Goal: Task Accomplishment & Management: Use online tool/utility

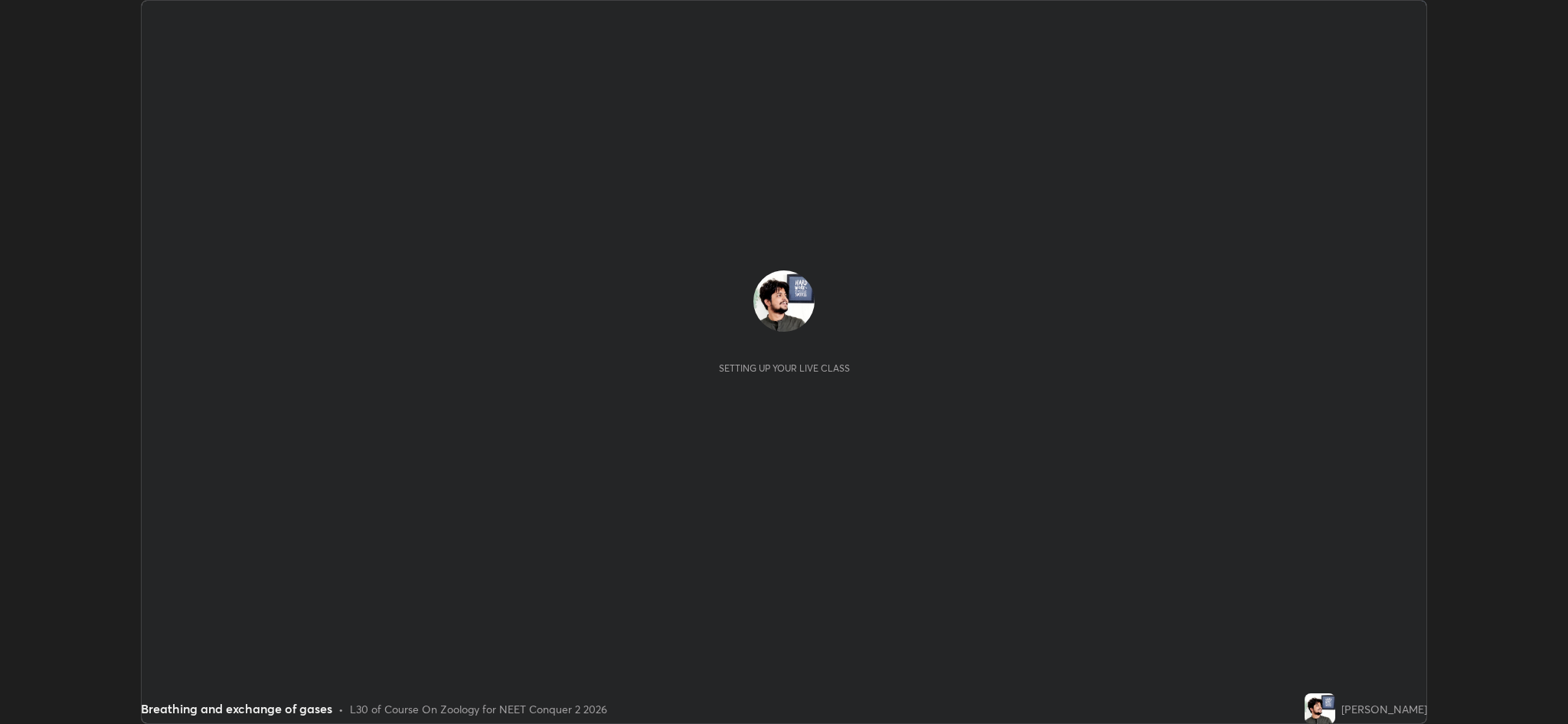
scroll to position [724, 1567]
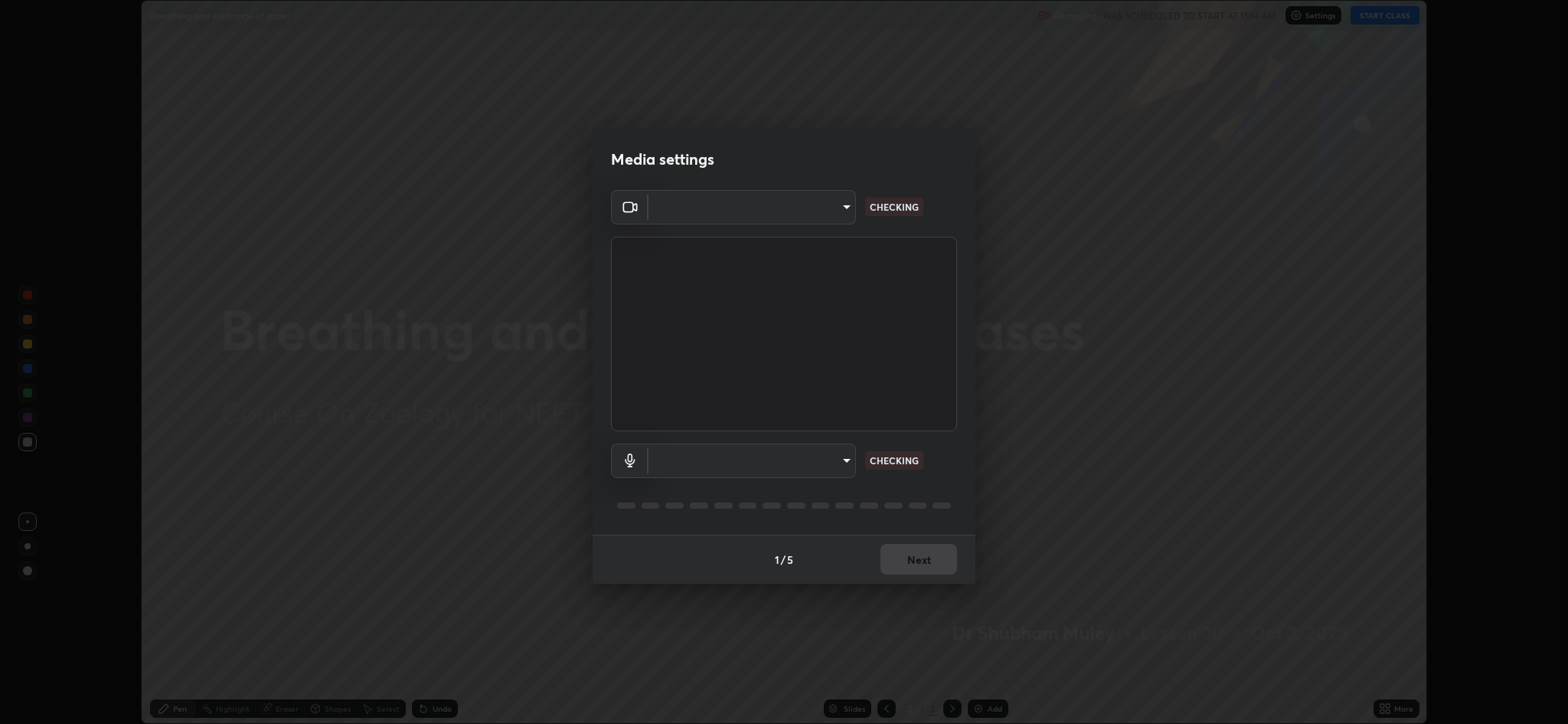
type input "8e34b32ae20a4f0b69f26c930565ddc5c539dbbcd65903d385f91d3a570b2700"
type input "664c4323d255d8e58a9214b6a9055a4be341b7fbfbb270b2ade32e56b3669ea3"
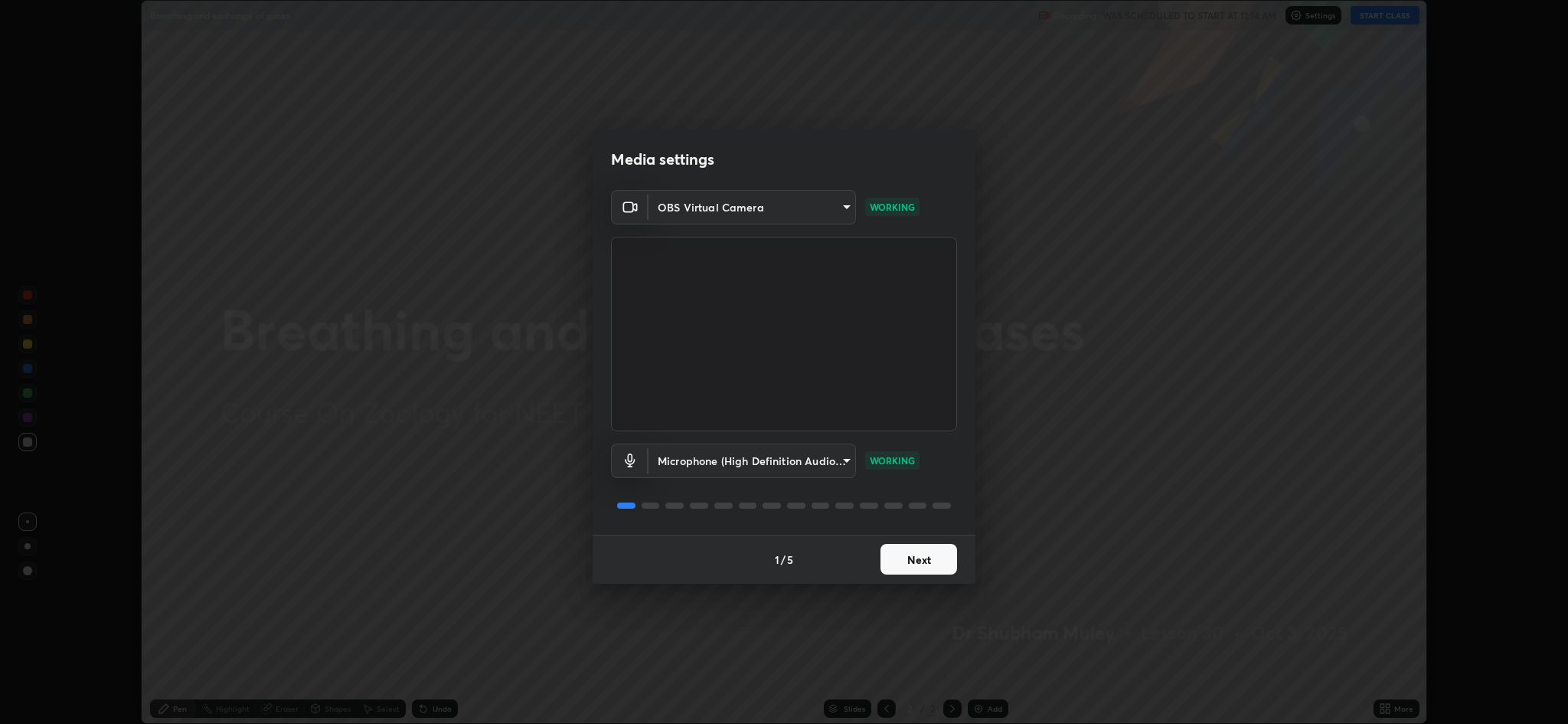
click at [919, 571] on button "Next" at bounding box center [919, 559] width 77 height 31
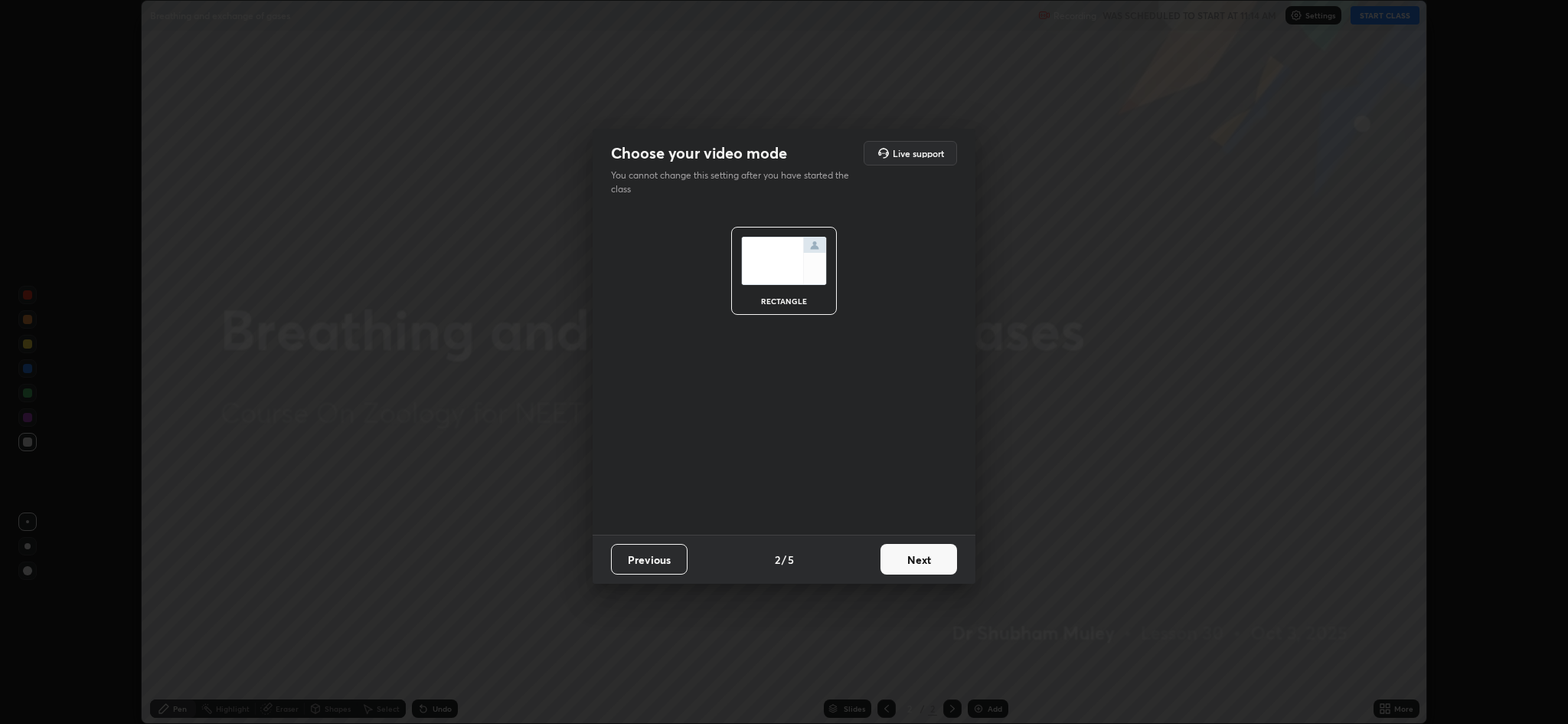
click at [920, 571] on button "Next" at bounding box center [919, 559] width 77 height 31
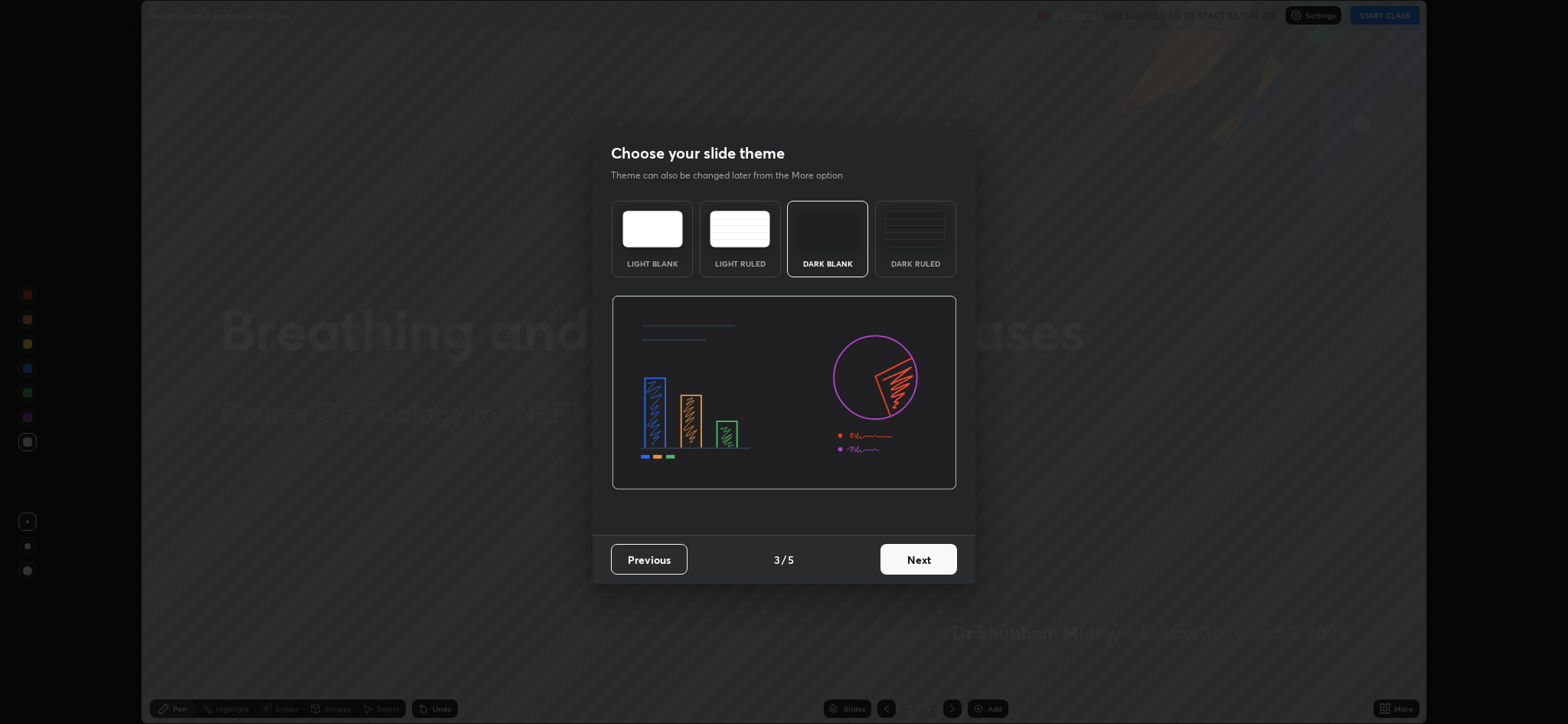
click at [926, 571] on button "Next" at bounding box center [919, 559] width 77 height 31
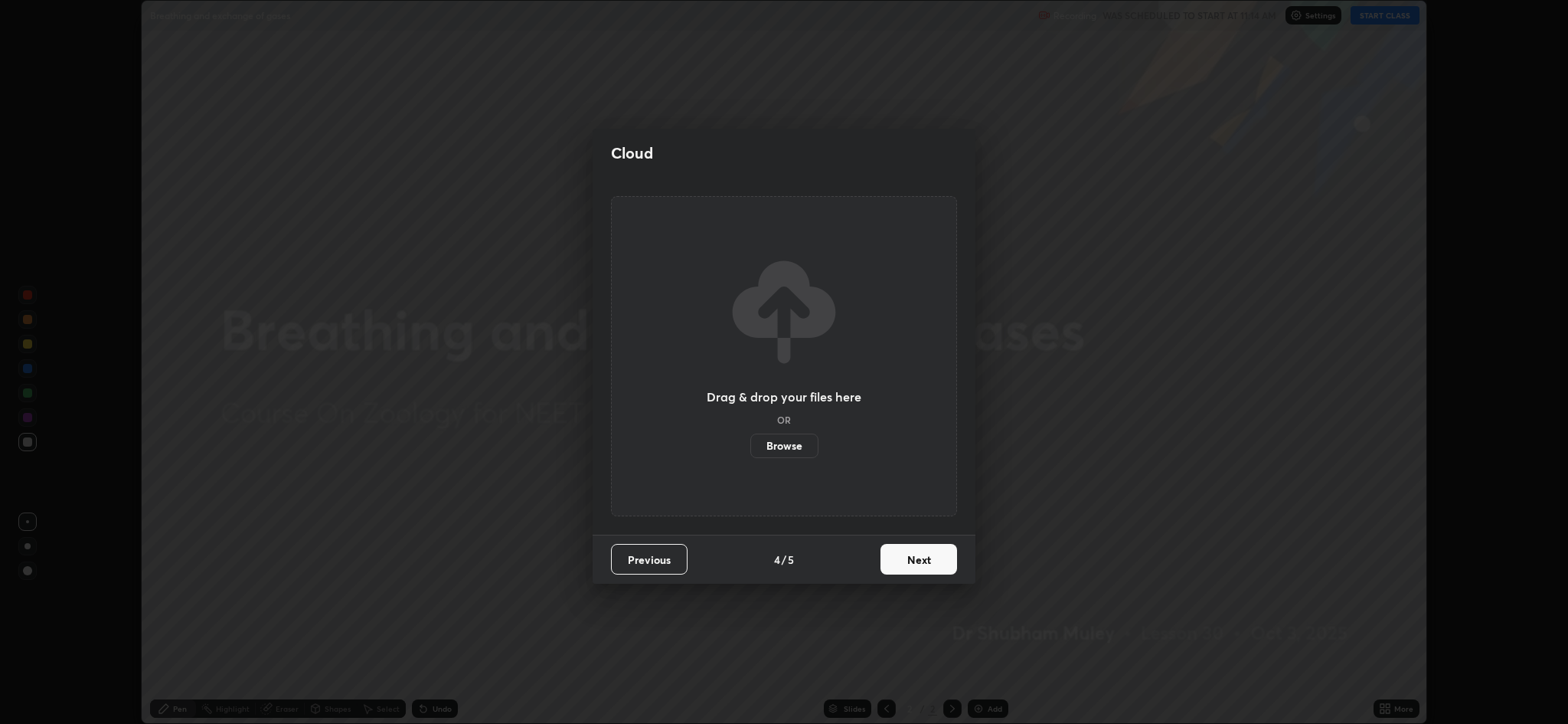
click at [929, 567] on button "Next" at bounding box center [919, 559] width 77 height 31
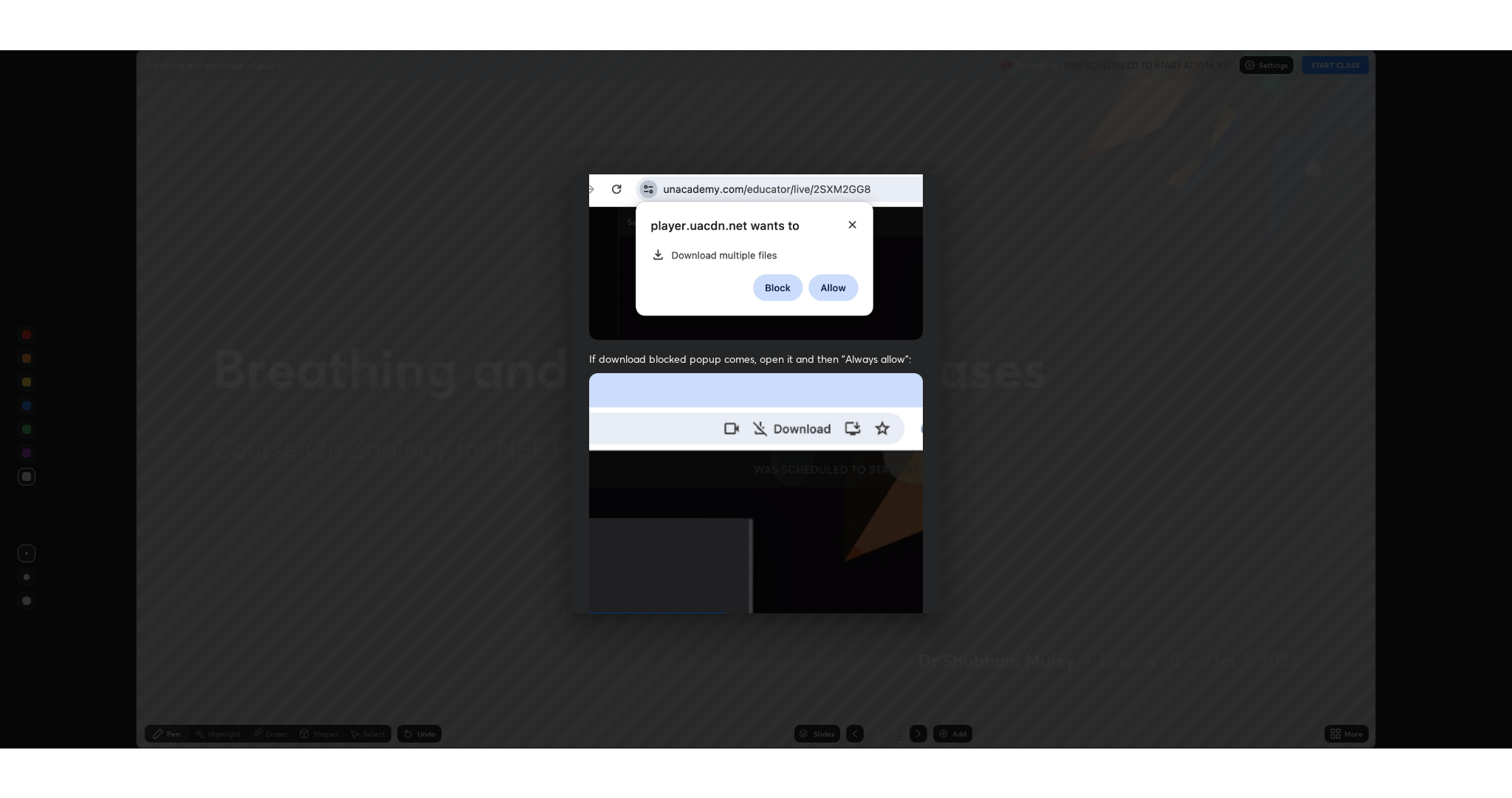
scroll to position [300, 0]
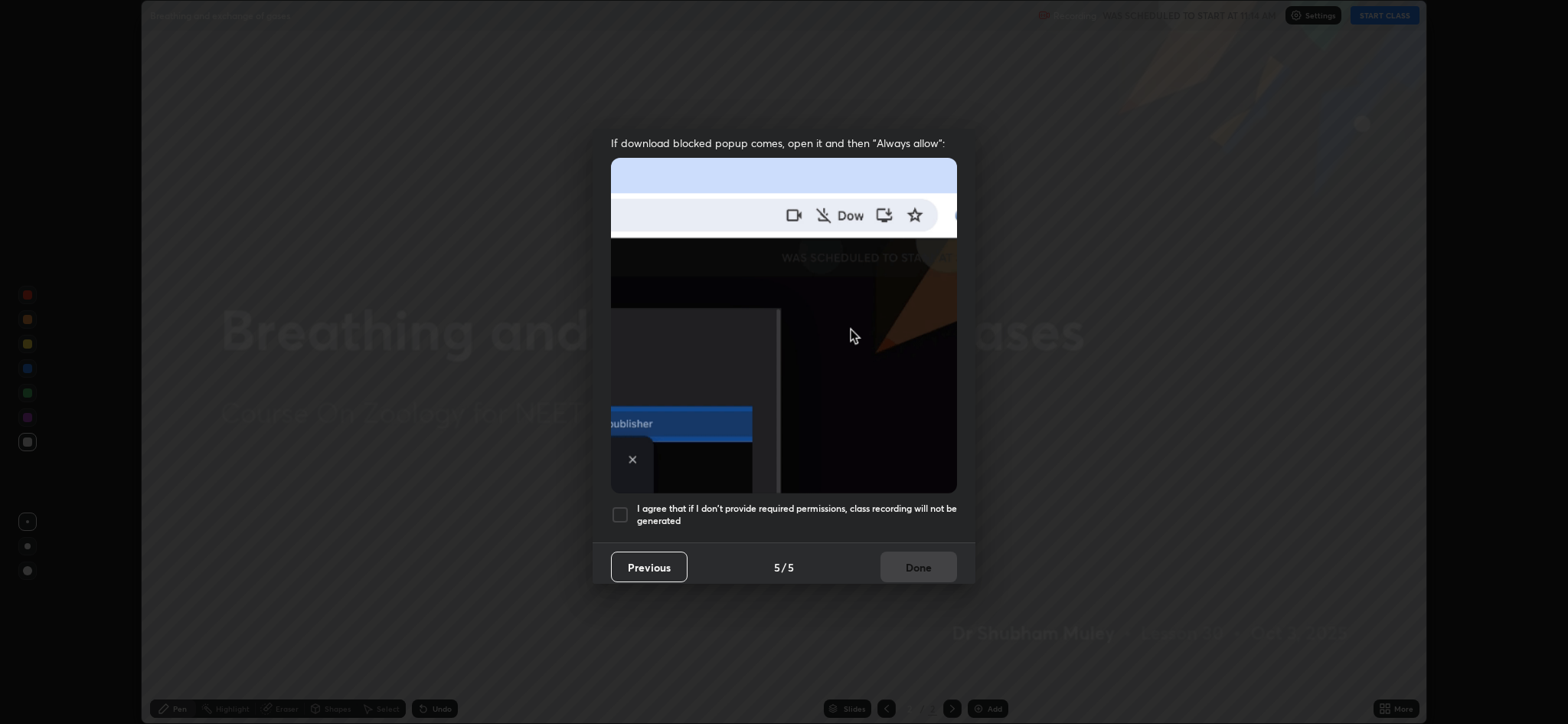
click at [616, 508] on div at bounding box center [621, 515] width 19 height 19
click at [886, 565] on button "Done" at bounding box center [919, 567] width 77 height 31
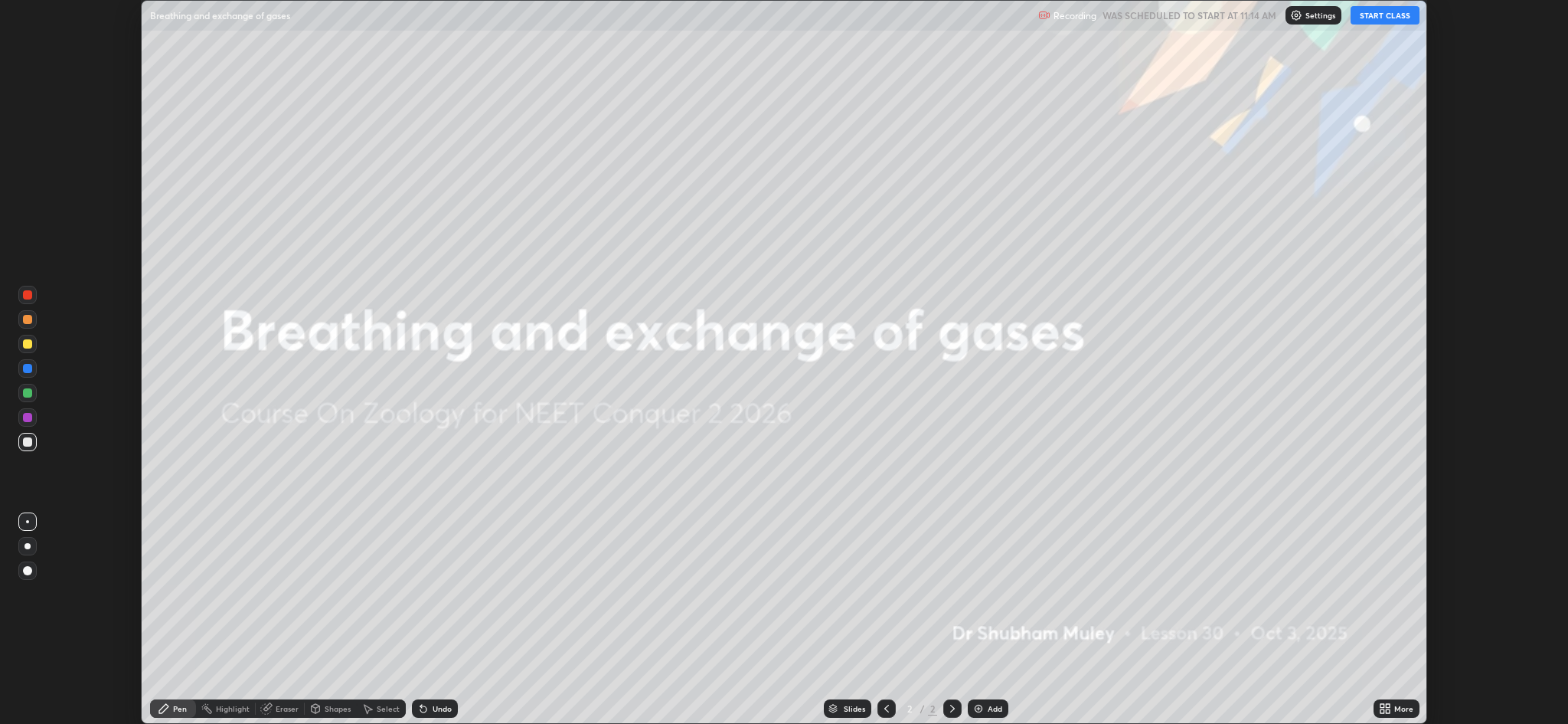
click at [1366, 12] on button "START CLASS" at bounding box center [1385, 15] width 69 height 19
click at [1392, 707] on div "More" at bounding box center [1397, 709] width 46 height 19
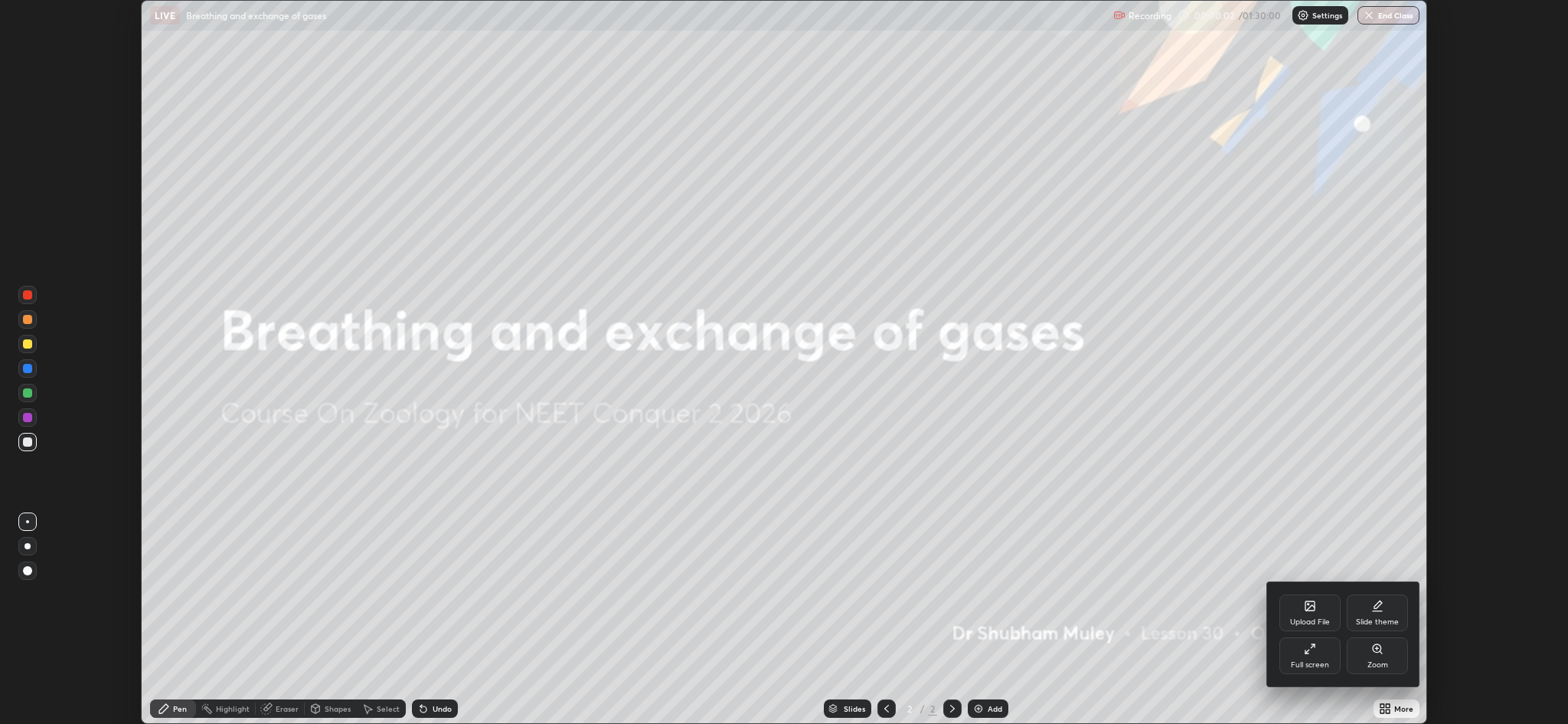
click at [1300, 610] on div "Upload File" at bounding box center [1311, 612] width 61 height 37
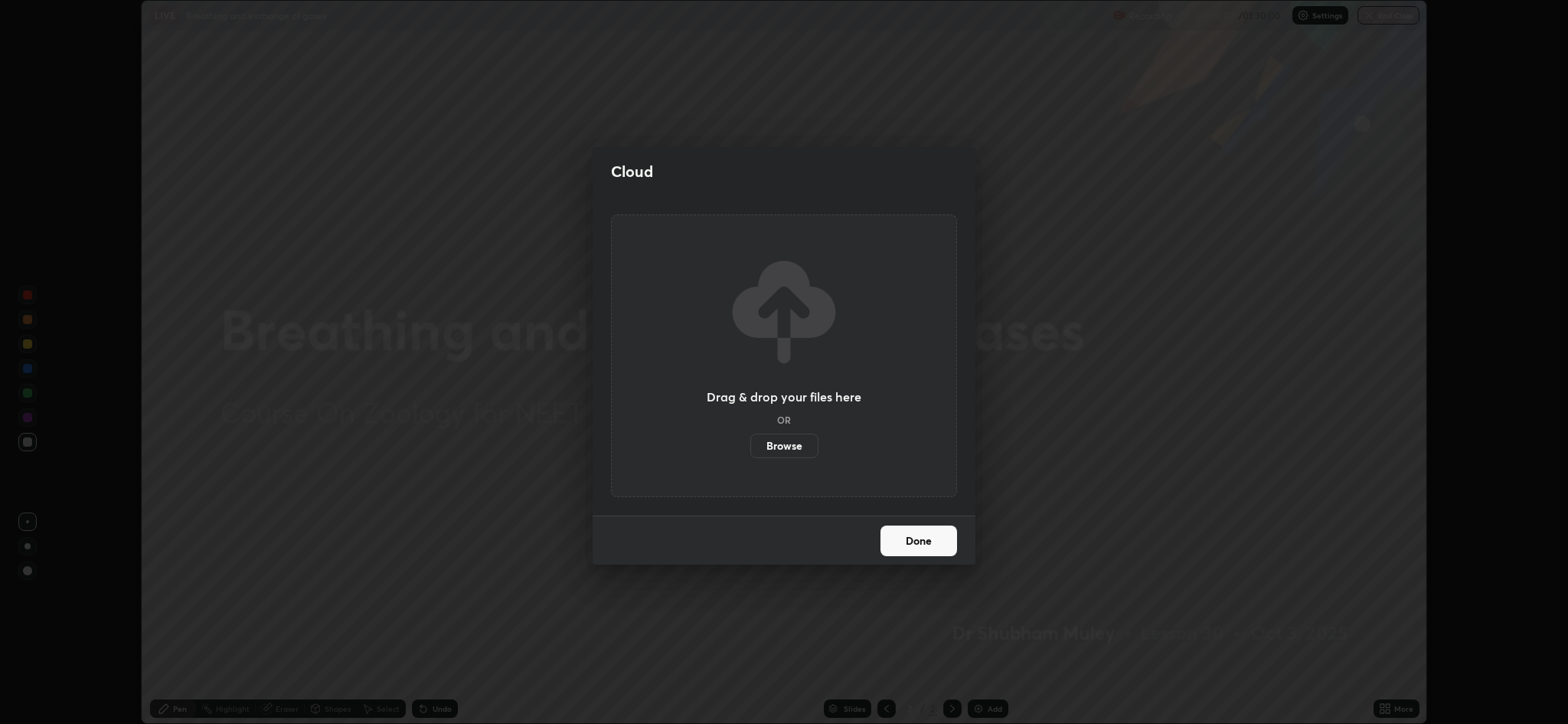
click at [787, 452] on label "Browse" at bounding box center [784, 445] width 68 height 25
click at [750, 452] on input "Browse" at bounding box center [750, 445] width 0 height 25
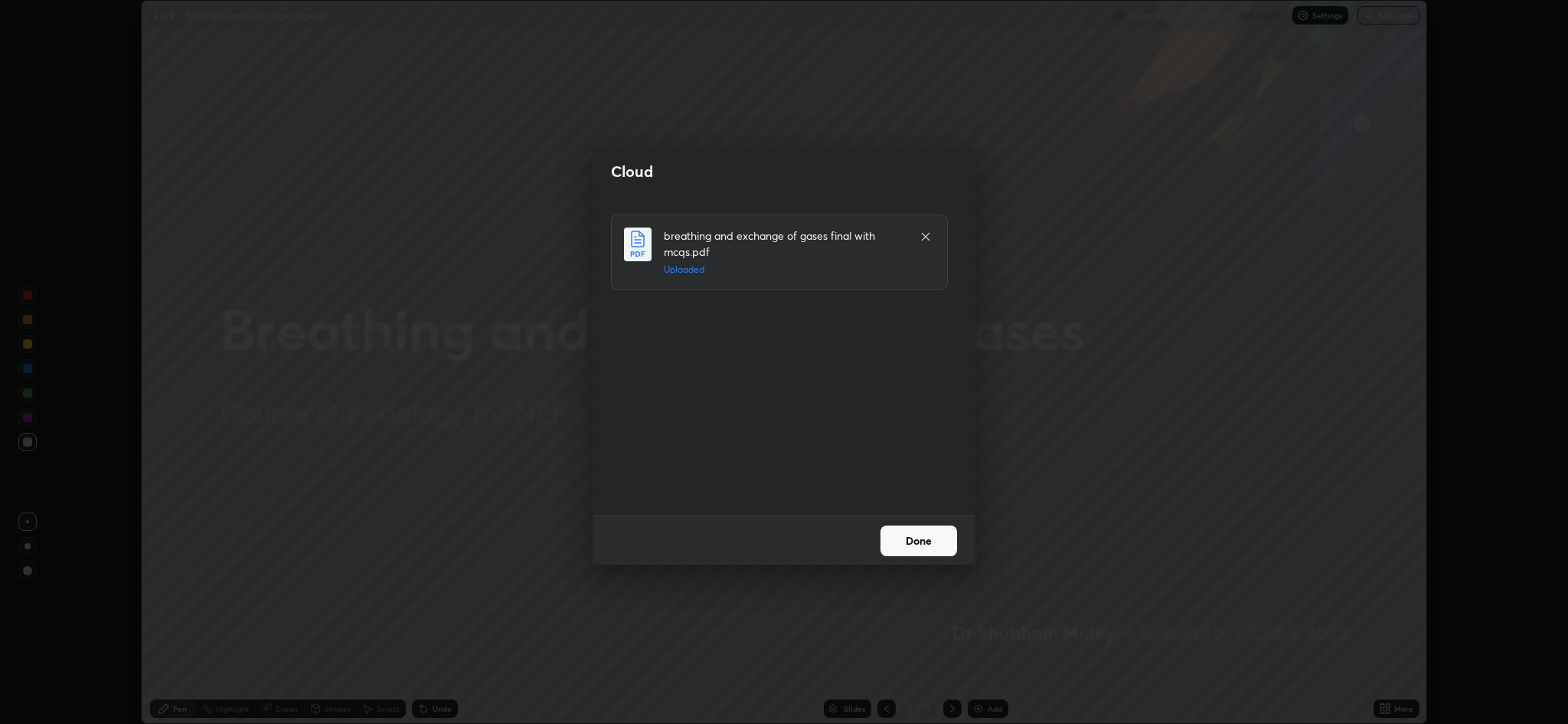
click at [925, 530] on button "Done" at bounding box center [919, 541] width 77 height 31
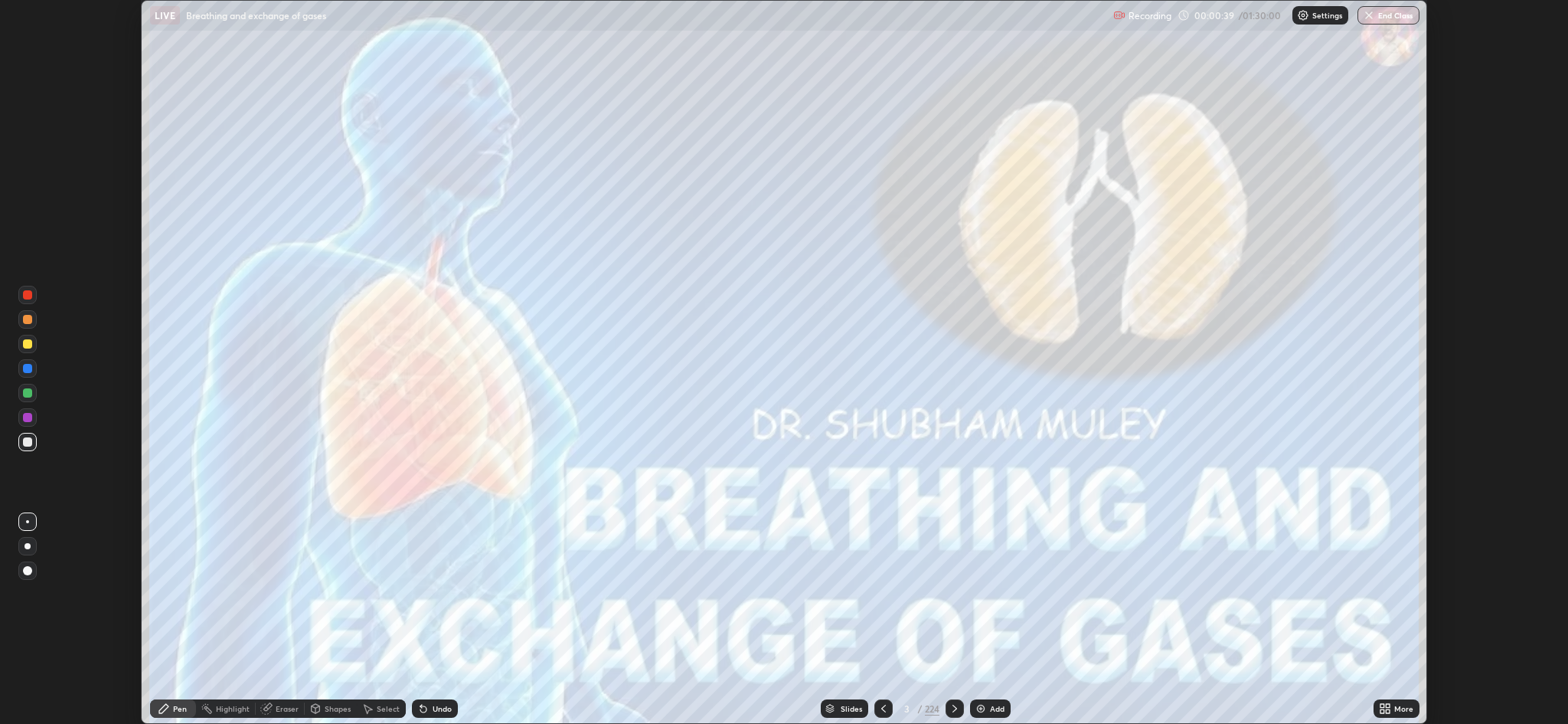
click at [1387, 710] on icon at bounding box center [1387, 711] width 3 height 3
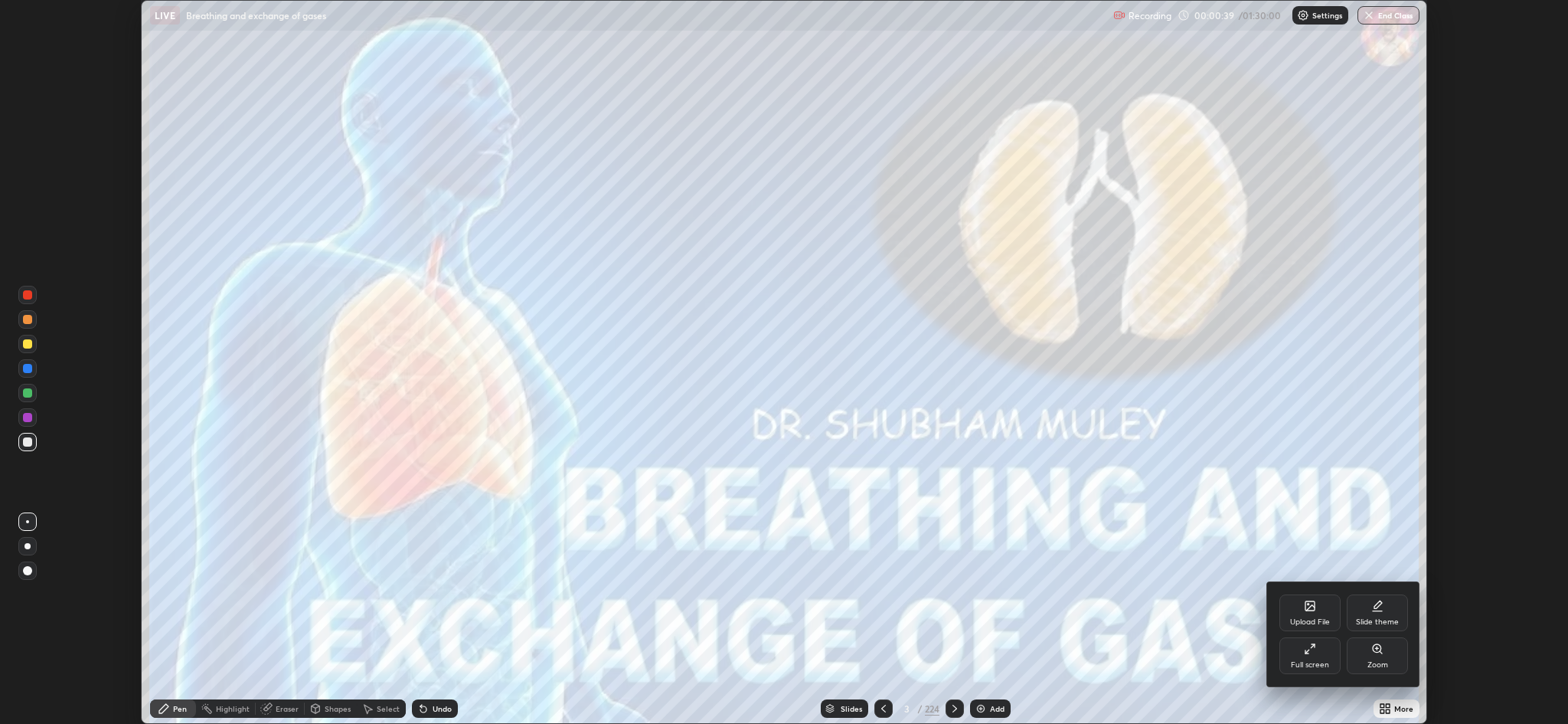
click at [1309, 658] on div "Full screen" at bounding box center [1311, 655] width 61 height 37
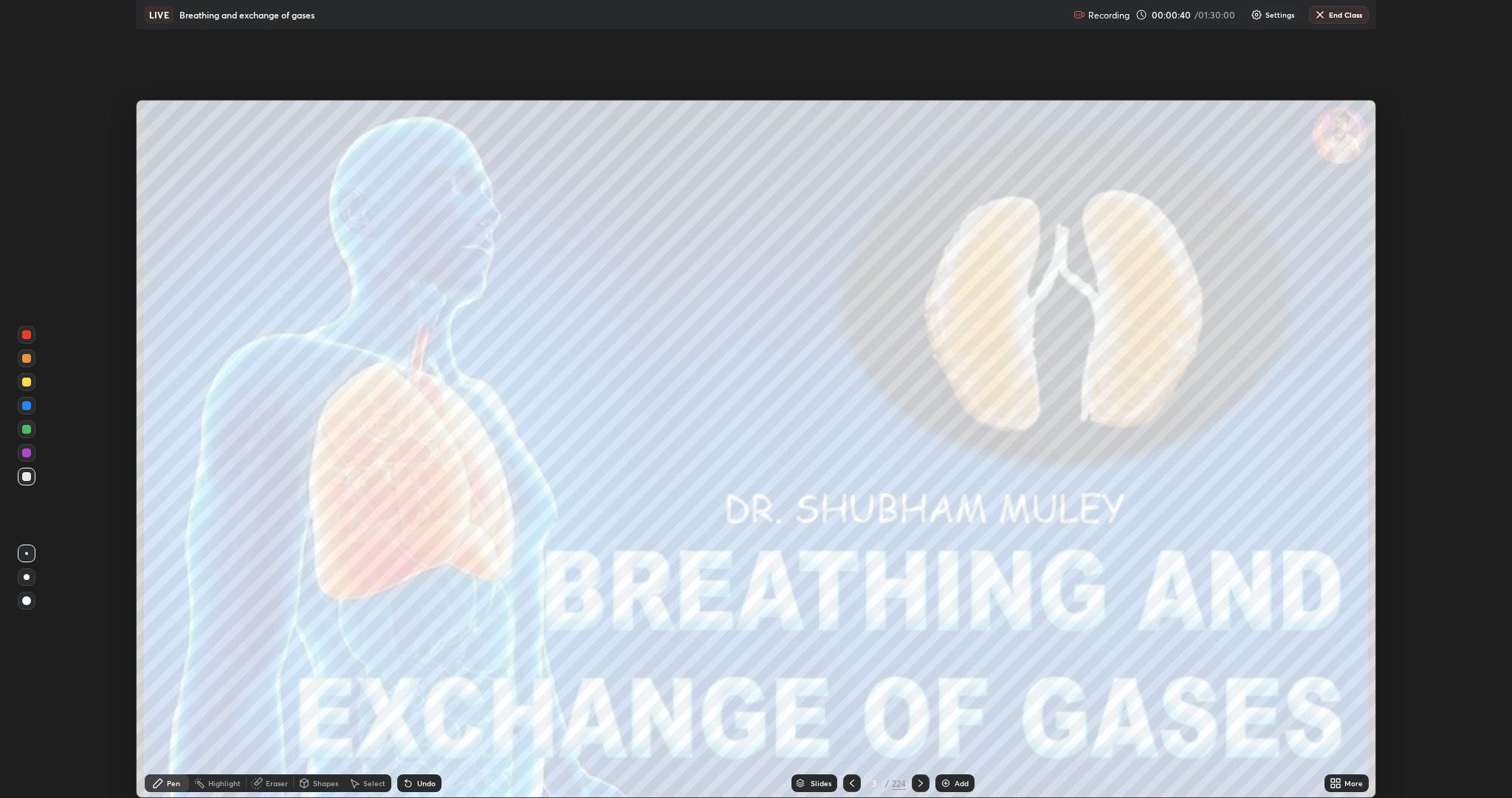
scroll to position [798, 1512]
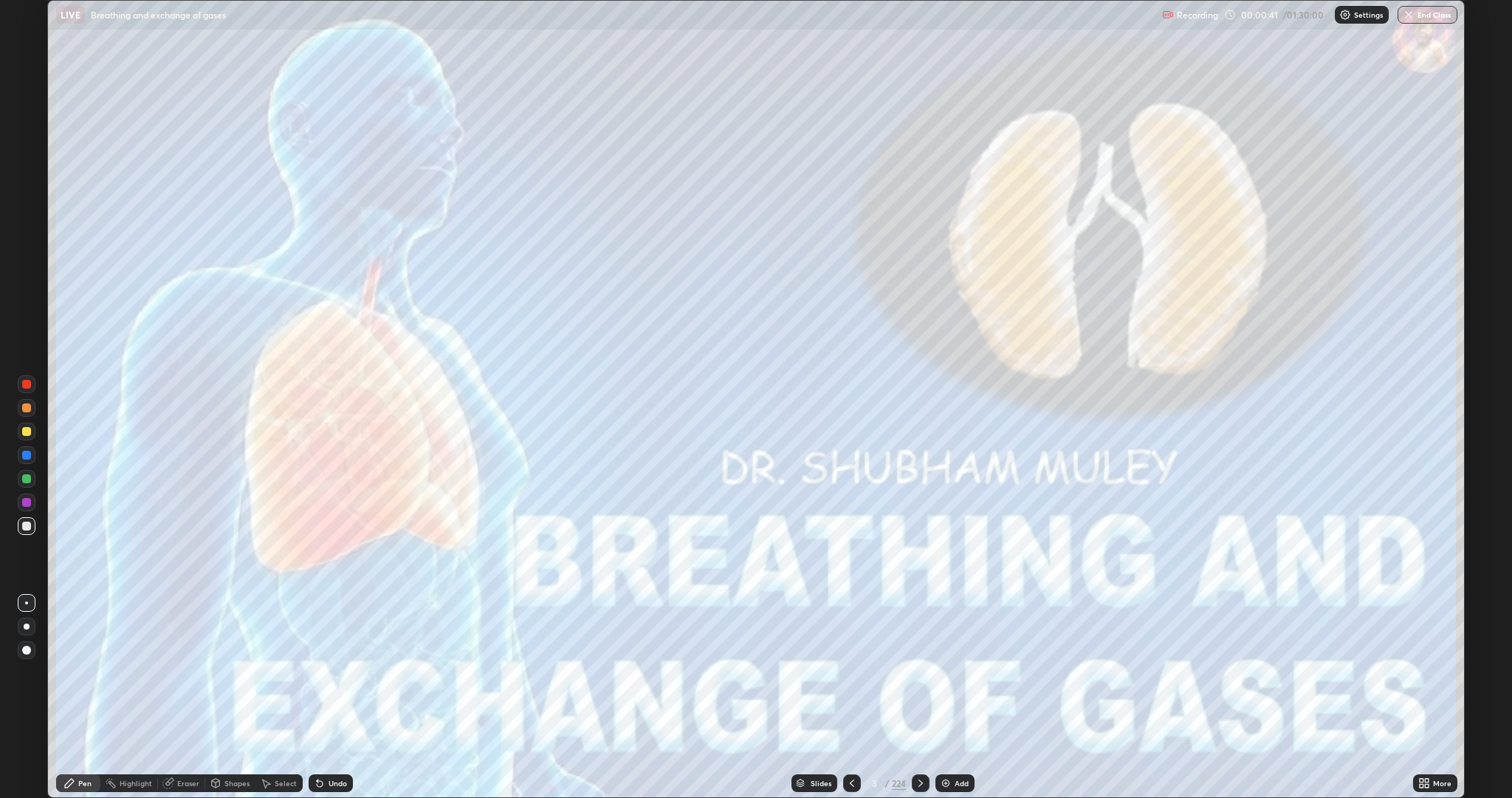
click at [822, 698] on div "Slides" at bounding box center [821, 782] width 21 height 7
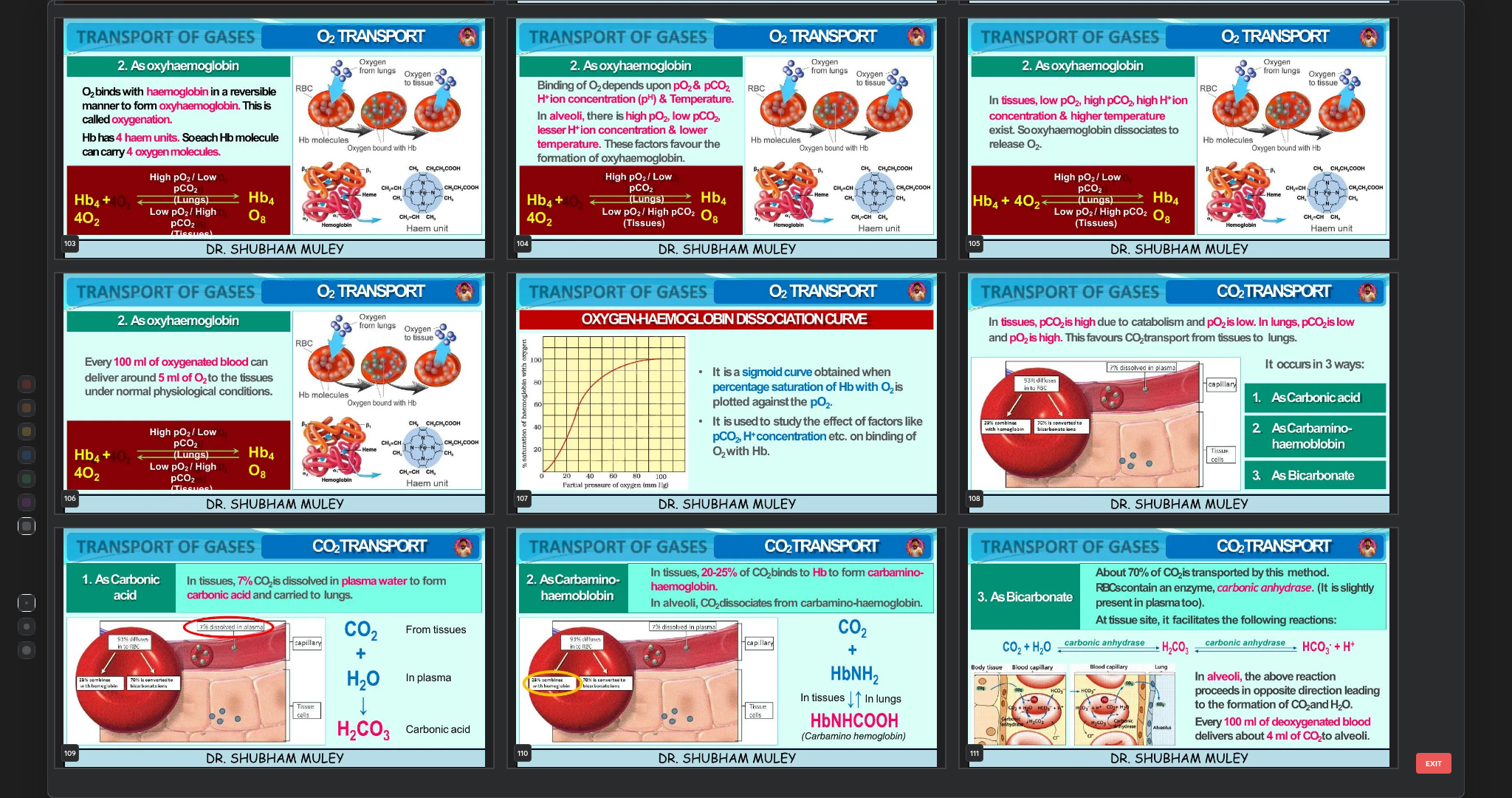
scroll to position [8572, 0]
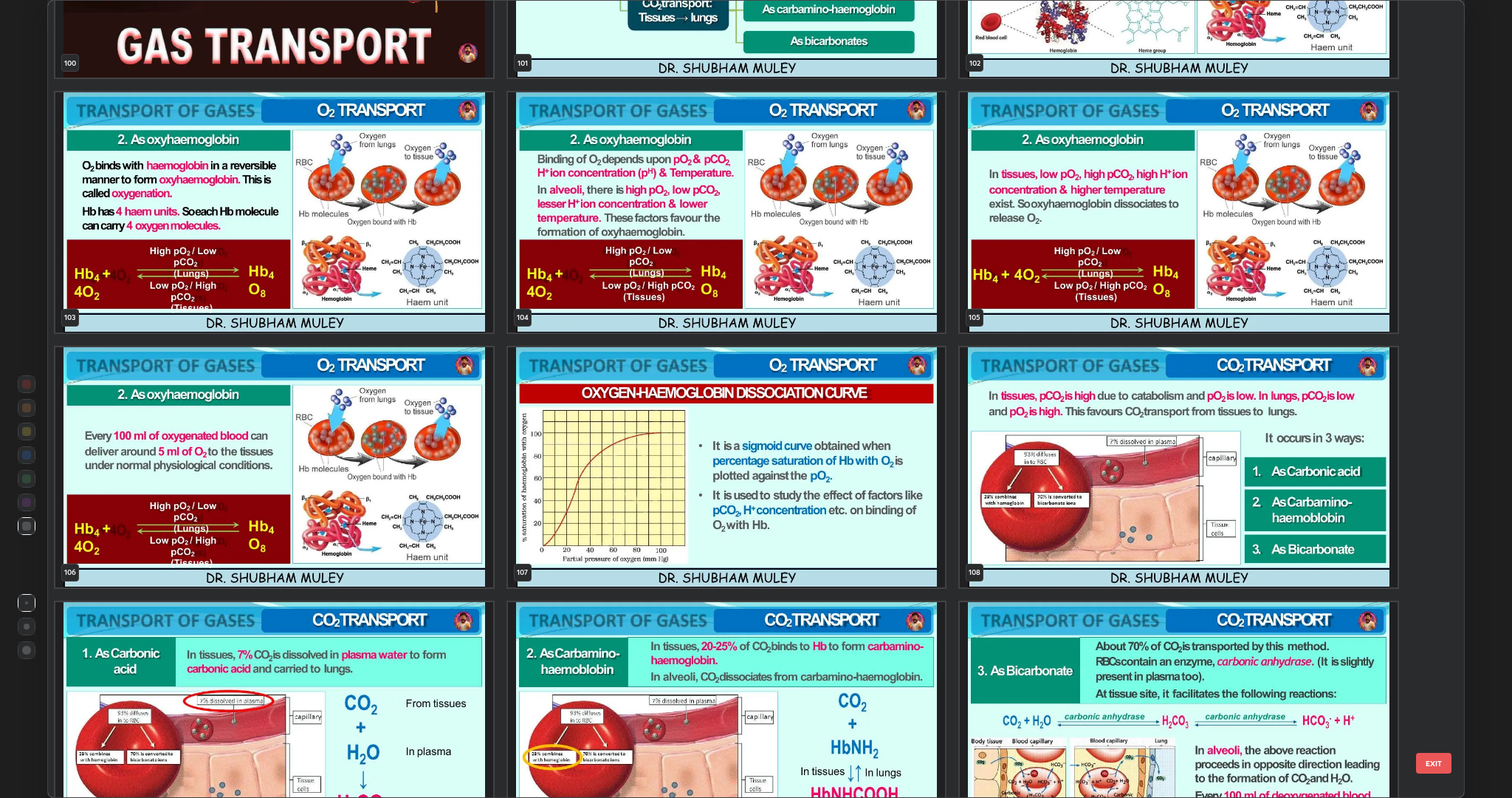
click at [891, 560] on img "grid" at bounding box center [727, 467] width 438 height 240
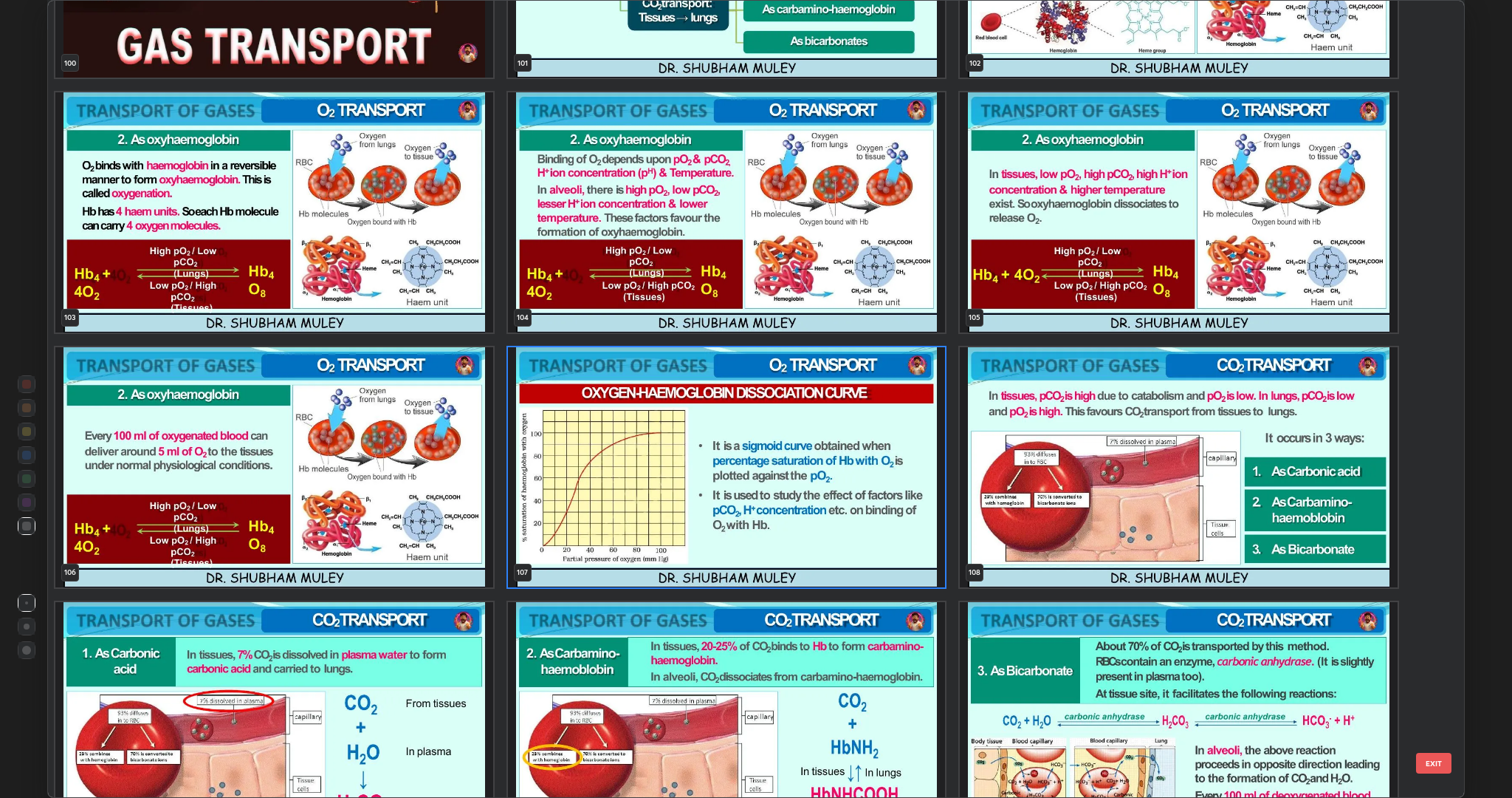
click at [891, 560] on img "grid" at bounding box center [727, 467] width 438 height 240
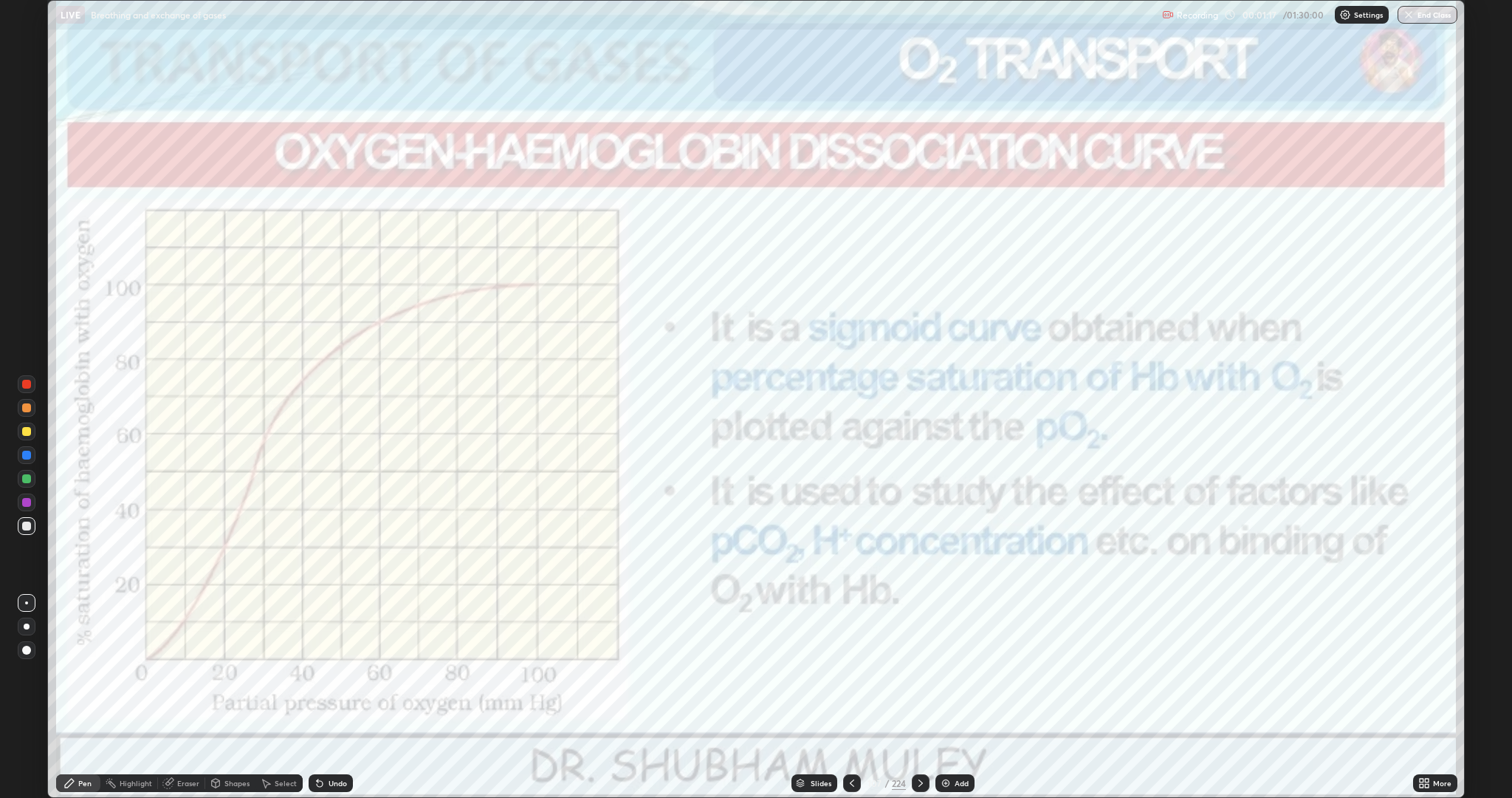
click at [955, 698] on div "Add" at bounding box center [961, 782] width 14 height 7
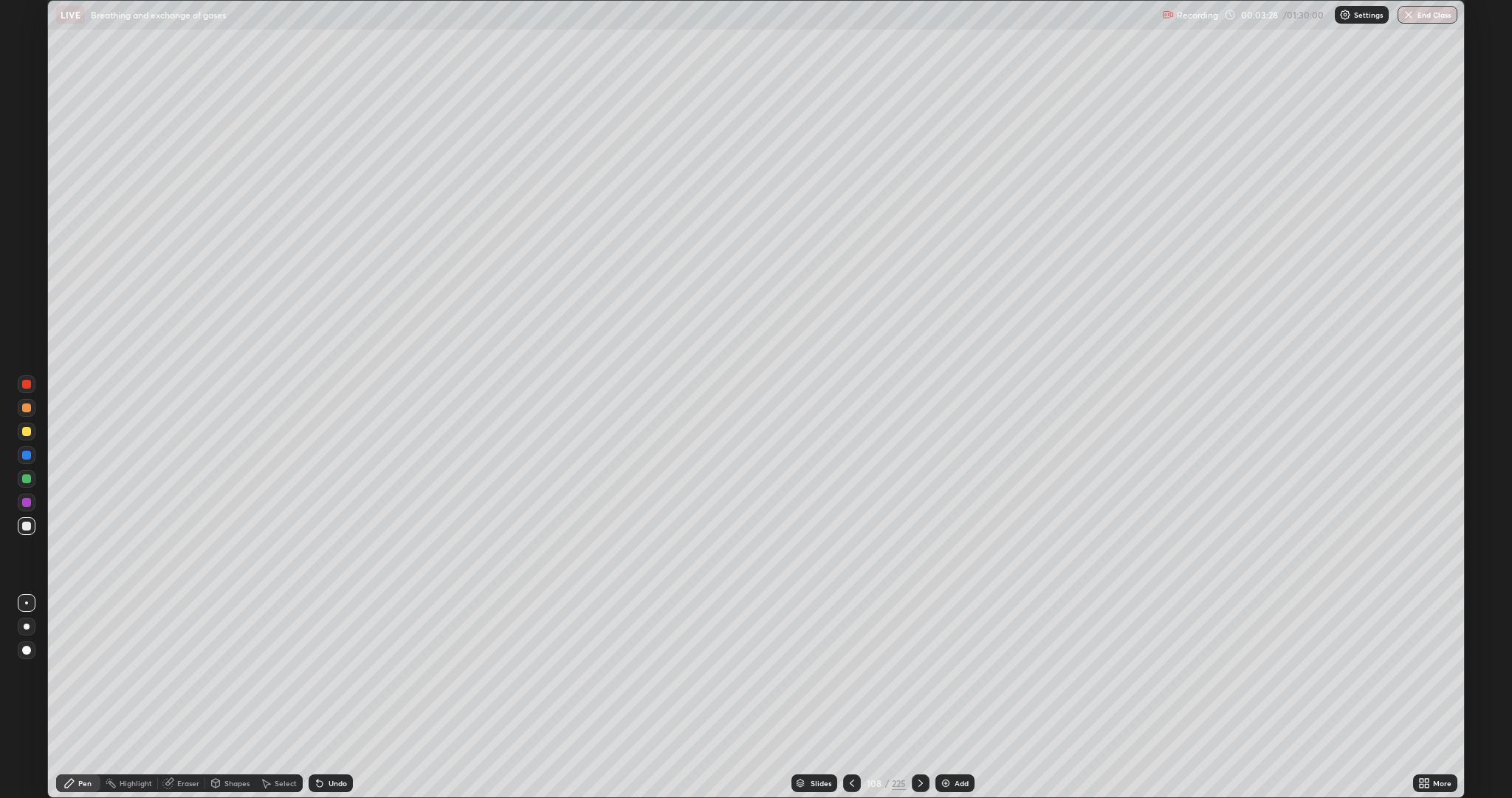
click at [27, 435] on div at bounding box center [26, 431] width 9 height 9
click at [26, 384] on div at bounding box center [26, 384] width 9 height 9
click at [25, 523] on div at bounding box center [26, 526] width 9 height 9
click at [26, 431] on div at bounding box center [26, 431] width 9 height 9
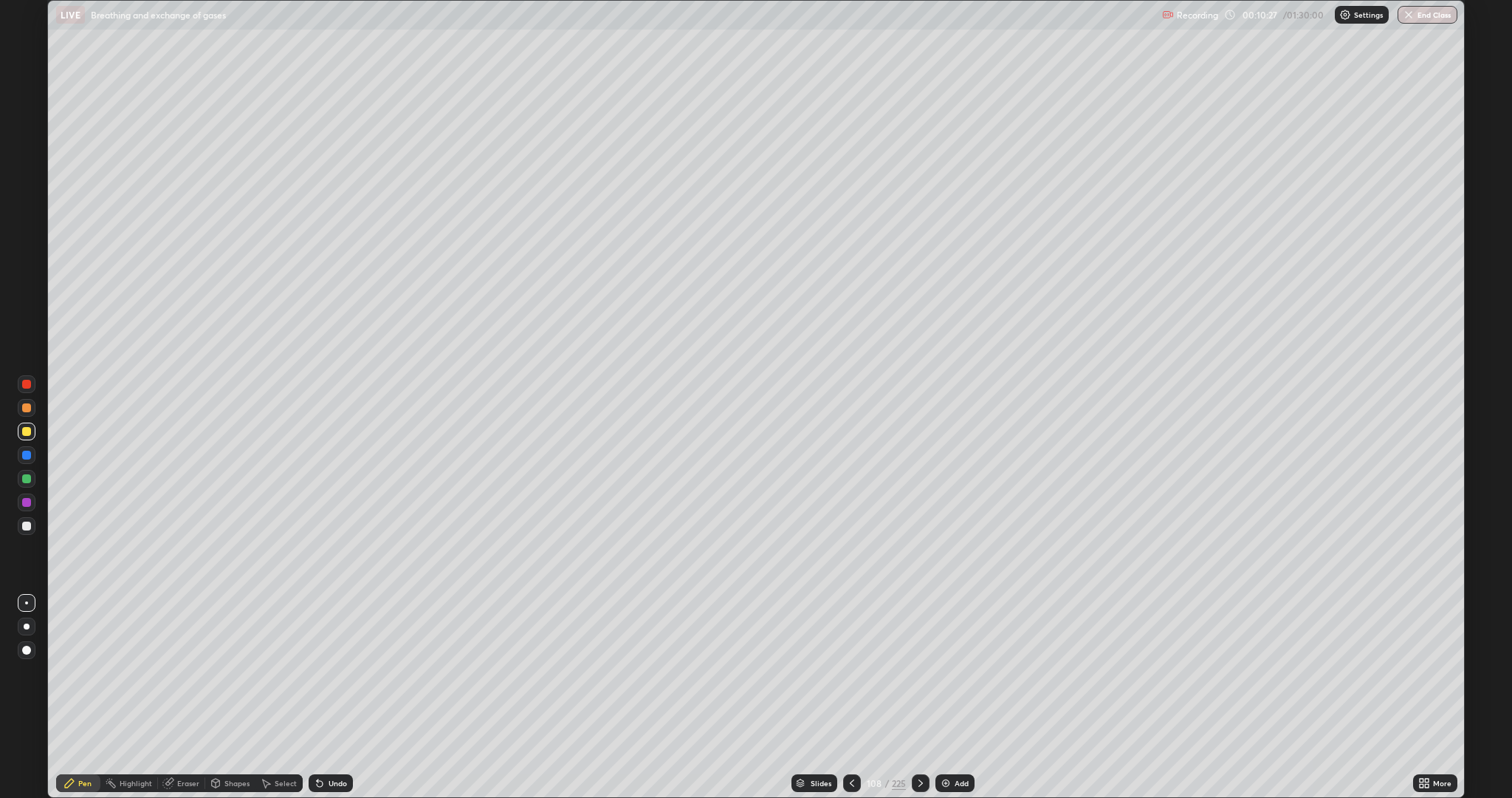
click at [25, 406] on div at bounding box center [26, 407] width 9 height 9
click at [29, 431] on div at bounding box center [26, 431] width 9 height 9
click at [26, 526] on div at bounding box center [26, 526] width 9 height 9
click at [26, 455] on div at bounding box center [26, 455] width 9 height 9
click at [26, 431] on div at bounding box center [26, 431] width 9 height 9
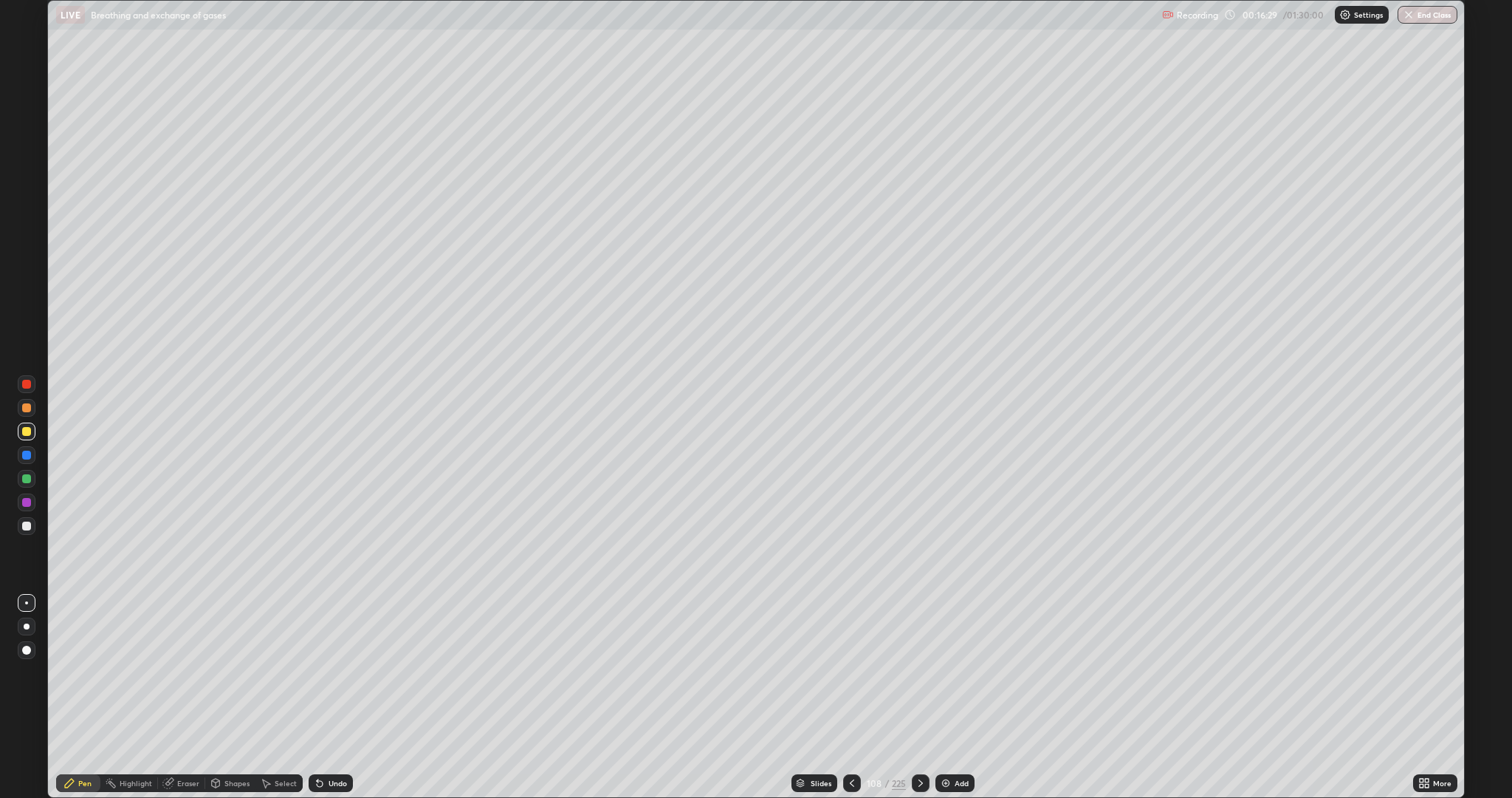
click at [26, 526] on div at bounding box center [26, 526] width 9 height 9
click at [26, 408] on div at bounding box center [26, 407] width 9 height 9
click at [321, 698] on icon at bounding box center [320, 783] width 12 height 12
click at [317, 698] on icon at bounding box center [319, 783] width 6 height 6
click at [330, 698] on div "Undo" at bounding box center [331, 783] width 44 height 18
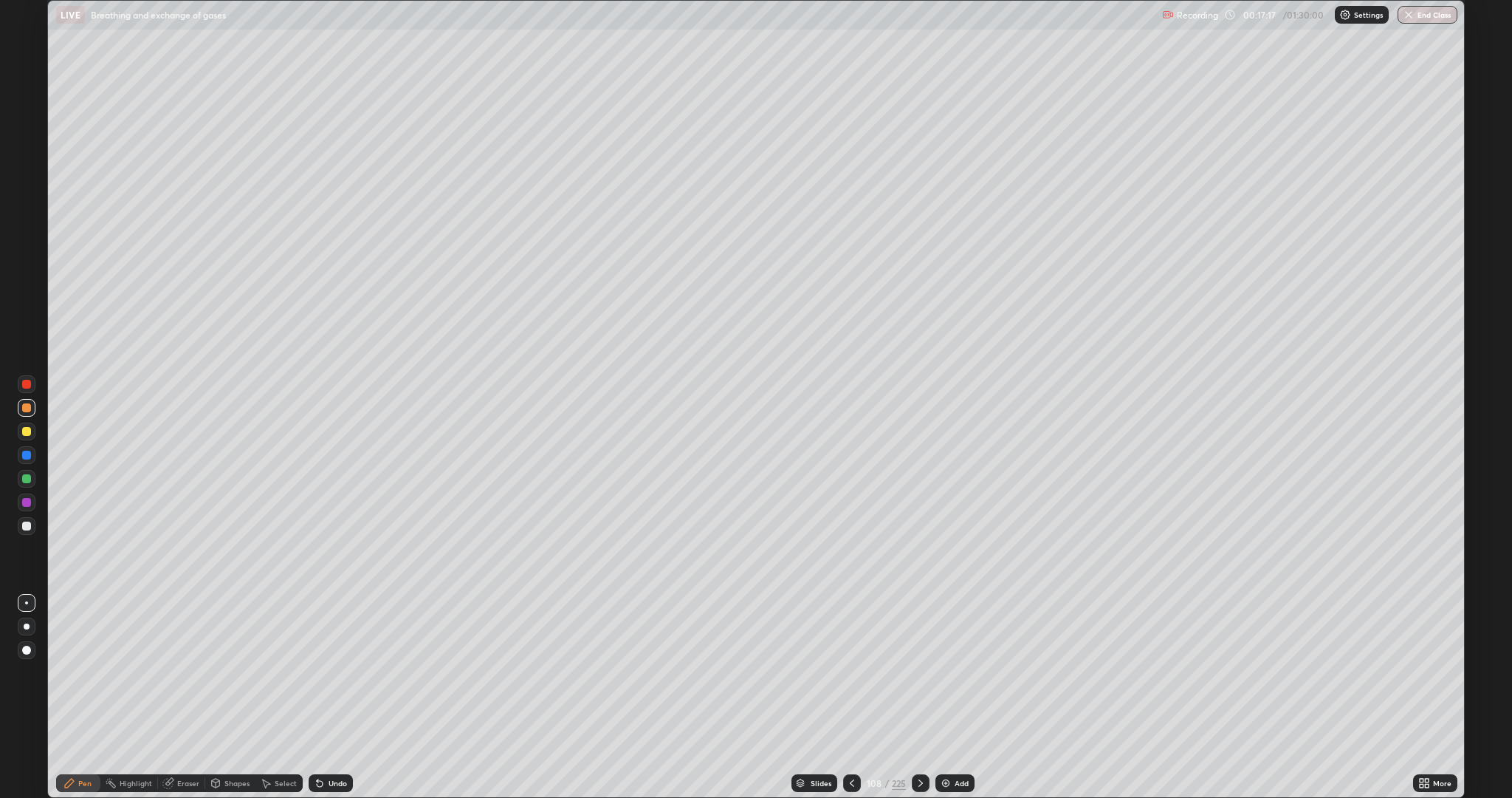
click at [335, 698] on div "Undo" at bounding box center [338, 782] width 18 height 7
click at [25, 404] on div at bounding box center [26, 407] width 9 height 9
click at [960, 698] on div "Add" at bounding box center [961, 782] width 14 height 7
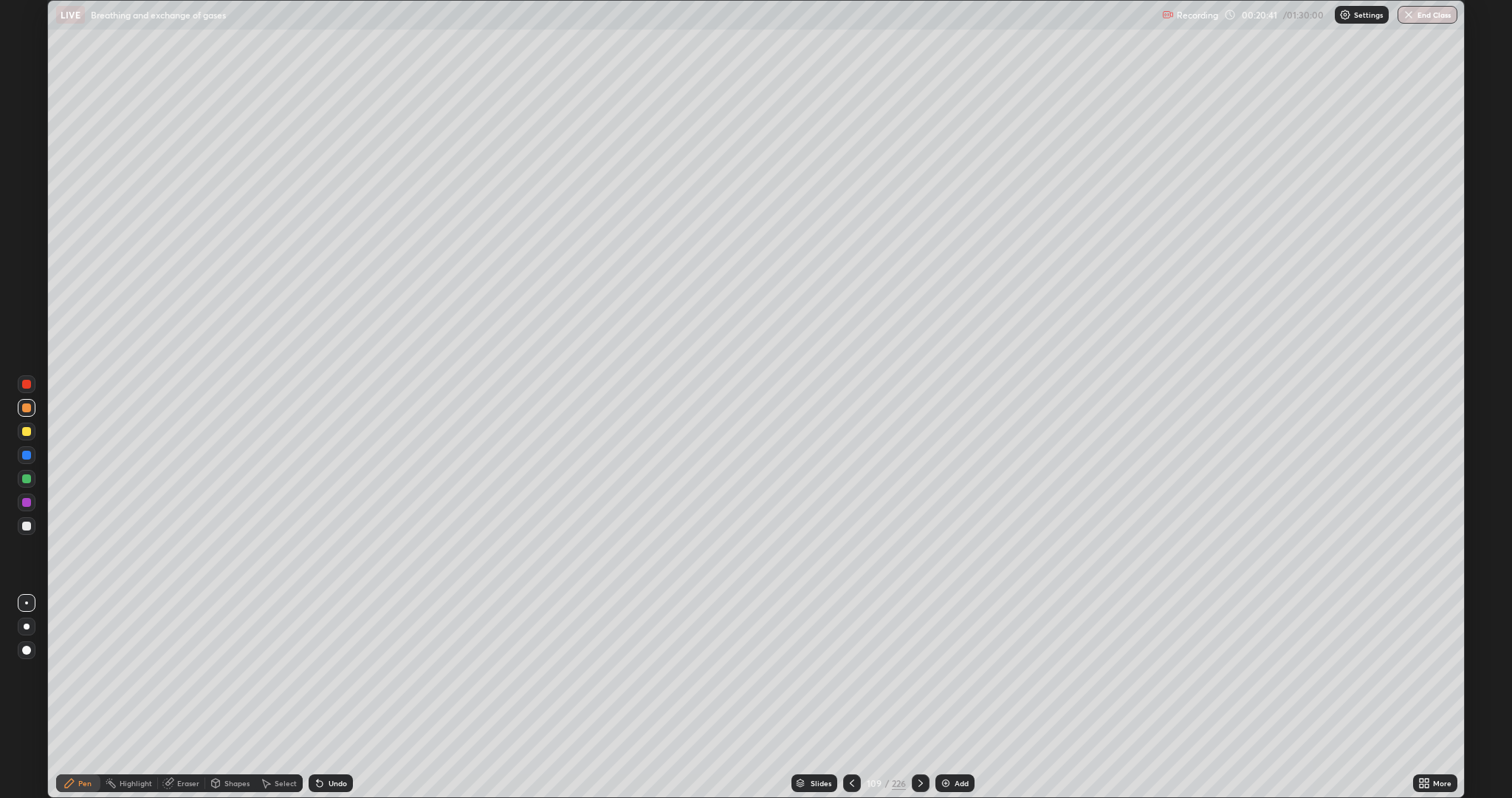
click at [25, 652] on div at bounding box center [26, 650] width 9 height 9
click at [24, 522] on div at bounding box center [26, 526] width 9 height 9
click at [27, 526] on div at bounding box center [26, 526] width 9 height 9
click at [26, 431] on div at bounding box center [26, 431] width 9 height 9
click at [25, 503] on div at bounding box center [26, 502] width 9 height 9
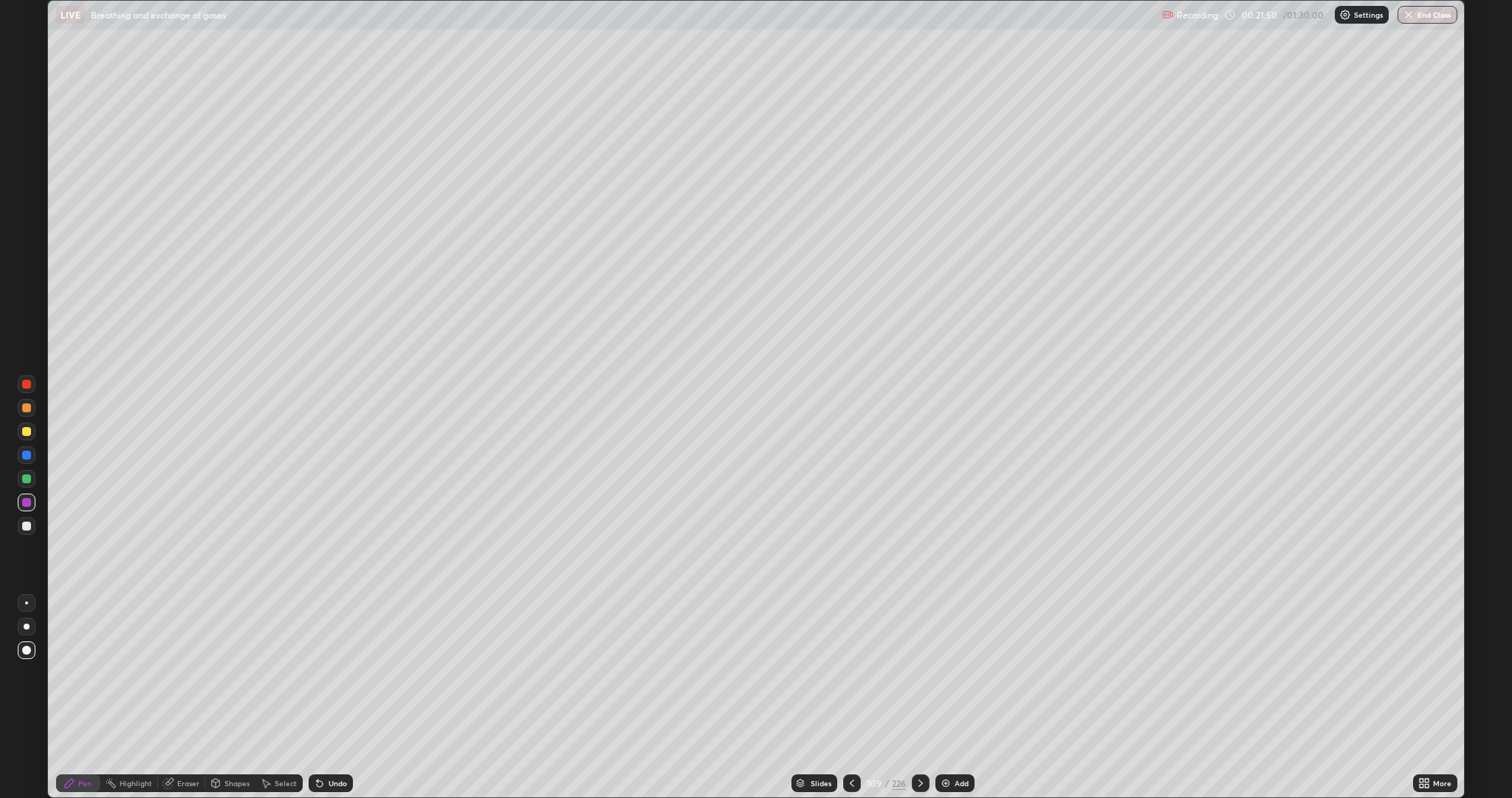
click at [24, 500] on div at bounding box center [26, 502] width 9 height 9
click at [29, 476] on div at bounding box center [26, 479] width 9 height 9
click at [853, 698] on icon at bounding box center [852, 783] width 12 height 12
click at [925, 698] on icon at bounding box center [921, 783] width 12 height 12
click at [920, 698] on icon at bounding box center [921, 783] width 12 height 12
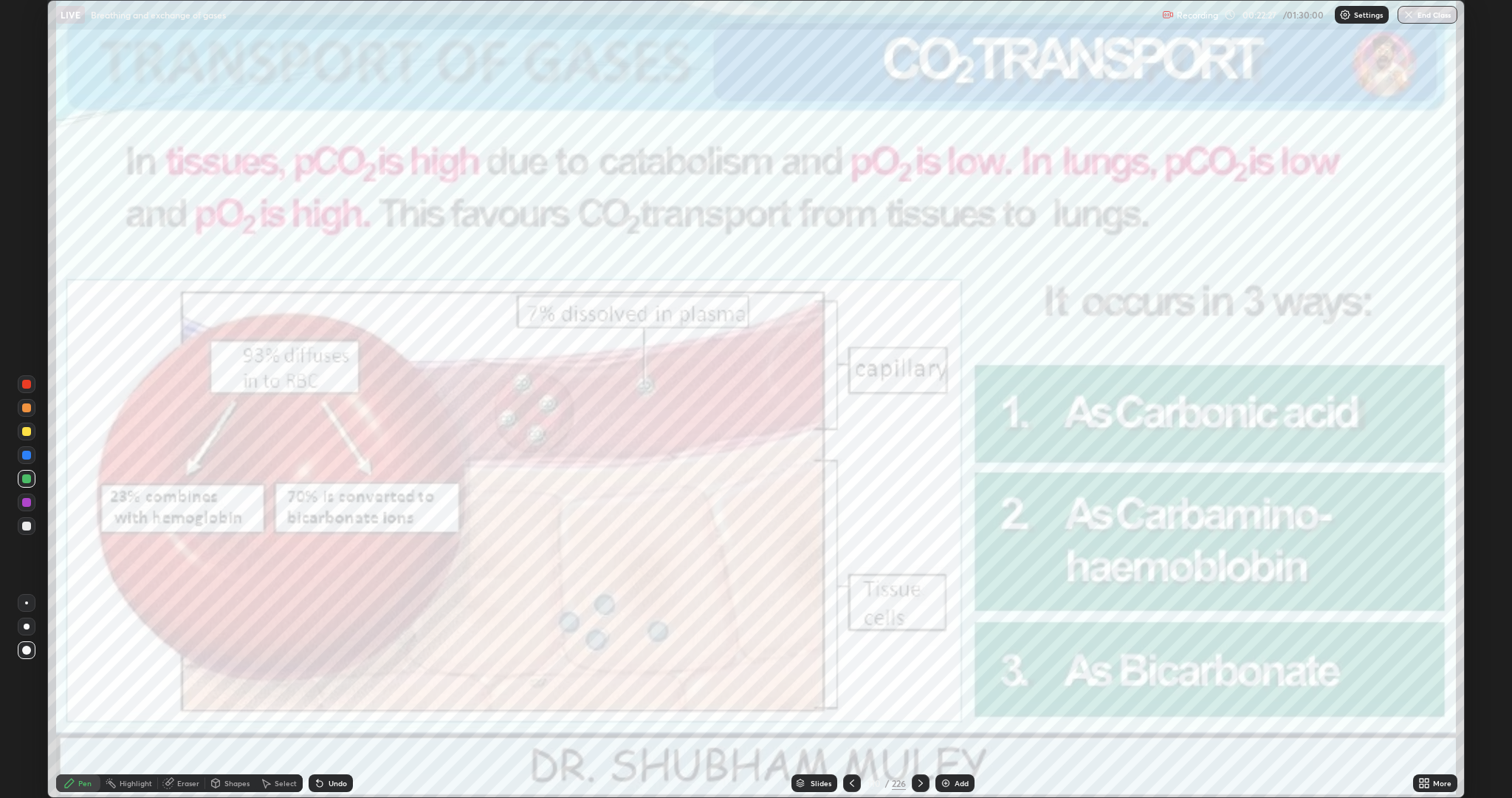
click at [856, 698] on icon at bounding box center [852, 783] width 12 height 12
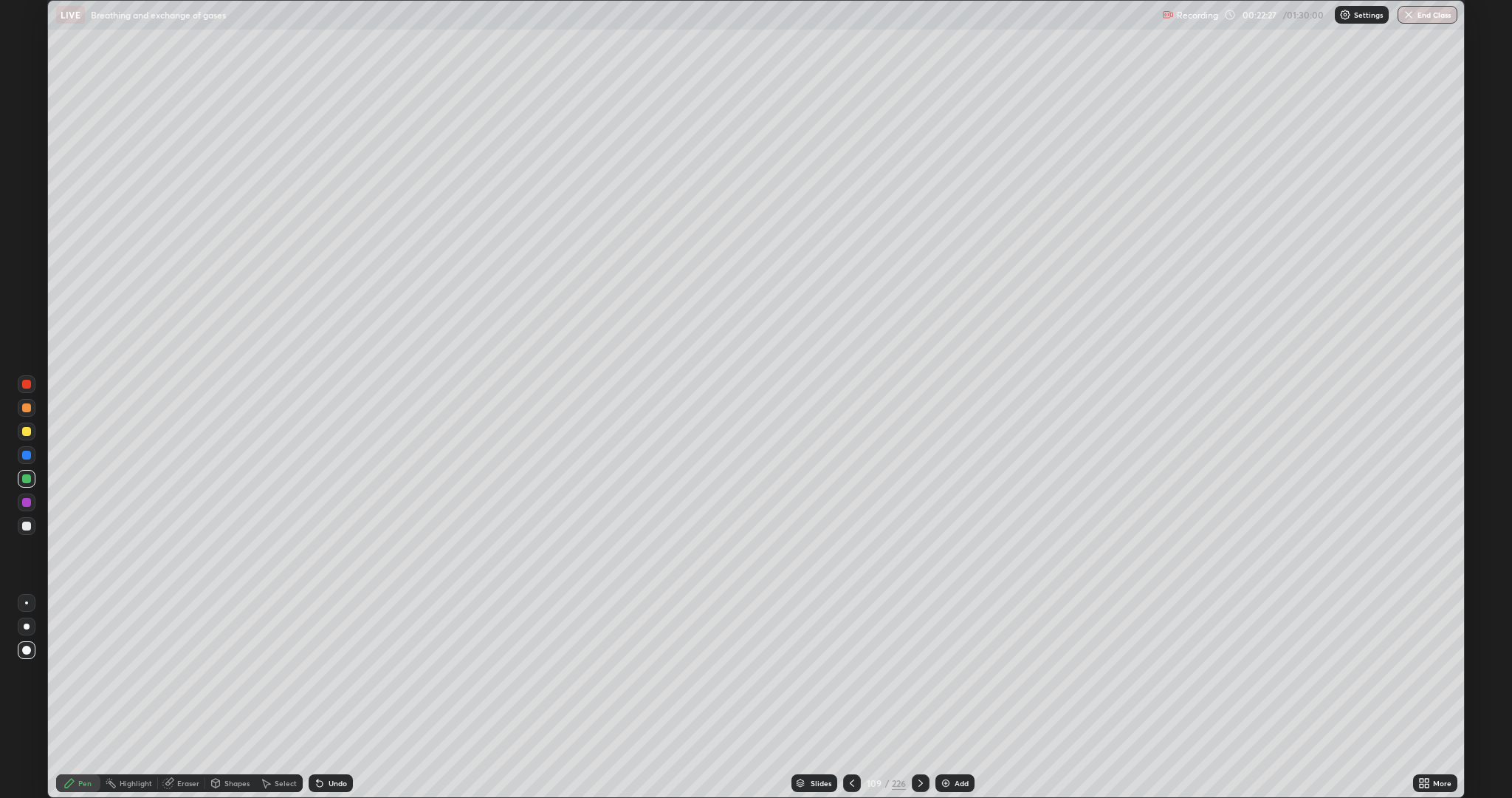
click at [854, 698] on icon at bounding box center [852, 783] width 12 height 12
click at [855, 698] on icon at bounding box center [852, 783] width 12 height 12
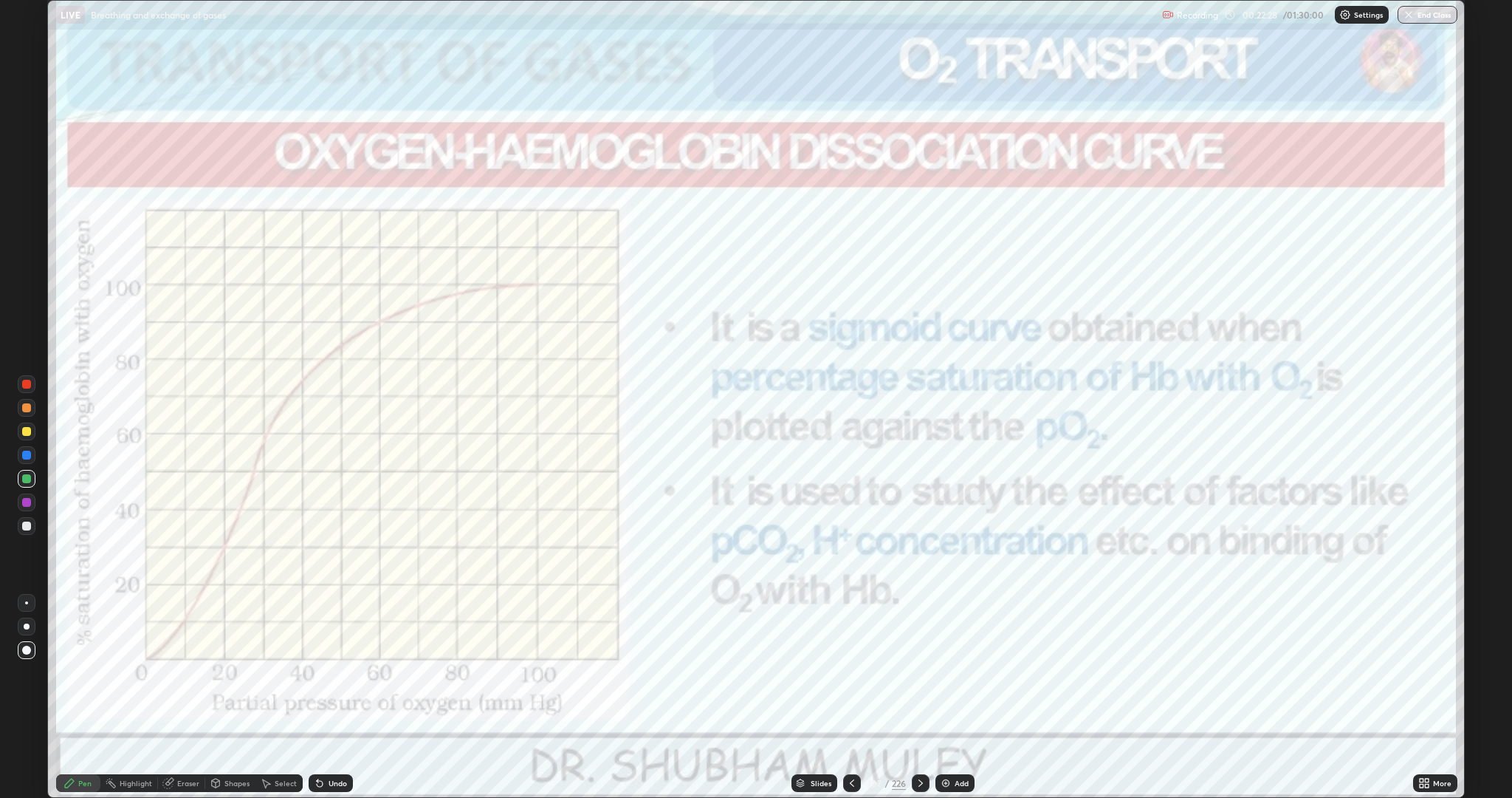
click at [851, 698] on icon at bounding box center [852, 783] width 12 height 12
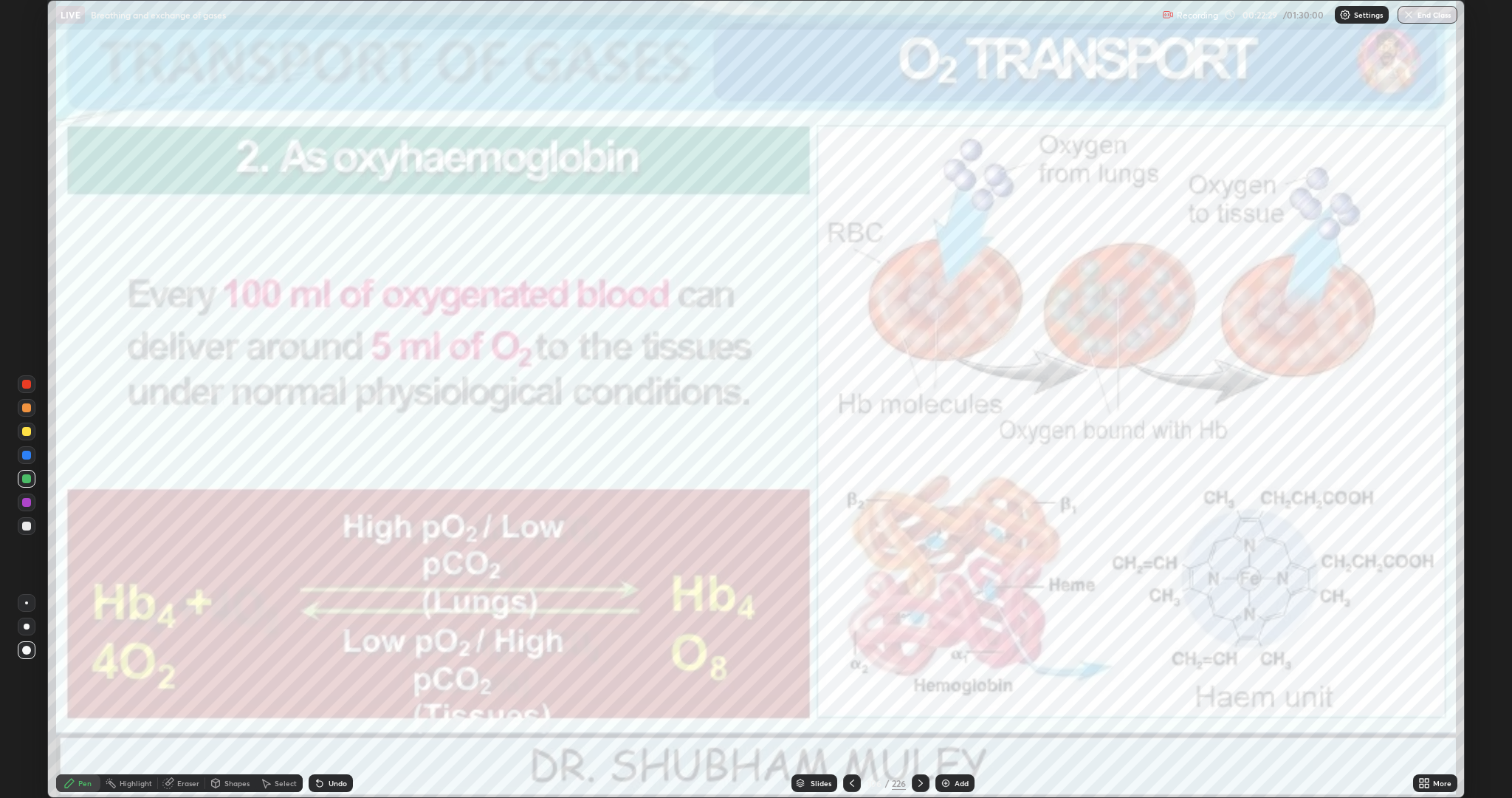
click at [920, 698] on icon at bounding box center [921, 783] width 12 height 12
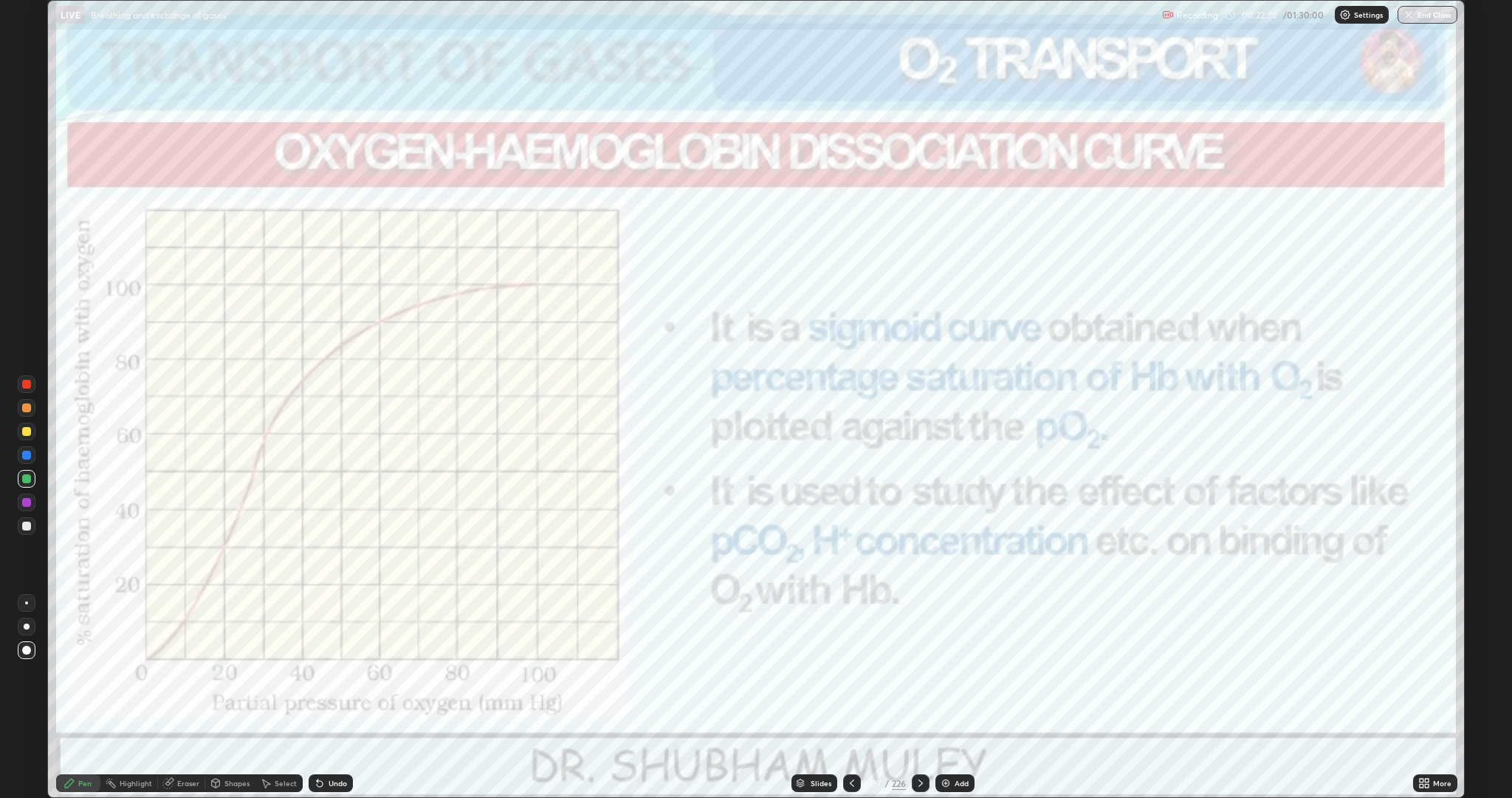
click at [29, 498] on div at bounding box center [26, 502] width 9 height 9
click at [25, 384] on div at bounding box center [26, 384] width 9 height 9
click at [851, 698] on icon at bounding box center [852, 783] width 12 height 12
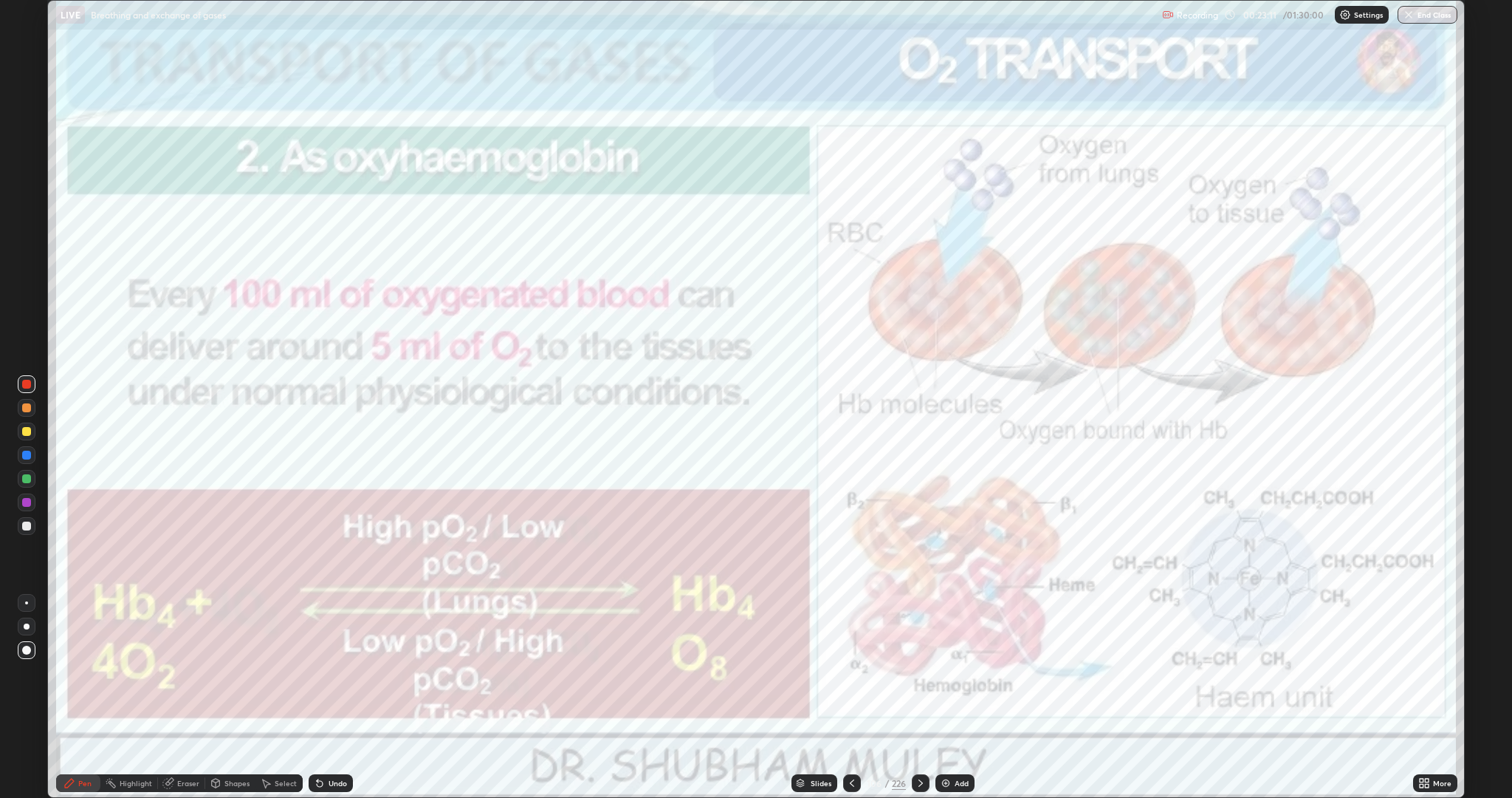
click at [925, 698] on icon at bounding box center [921, 783] width 12 height 12
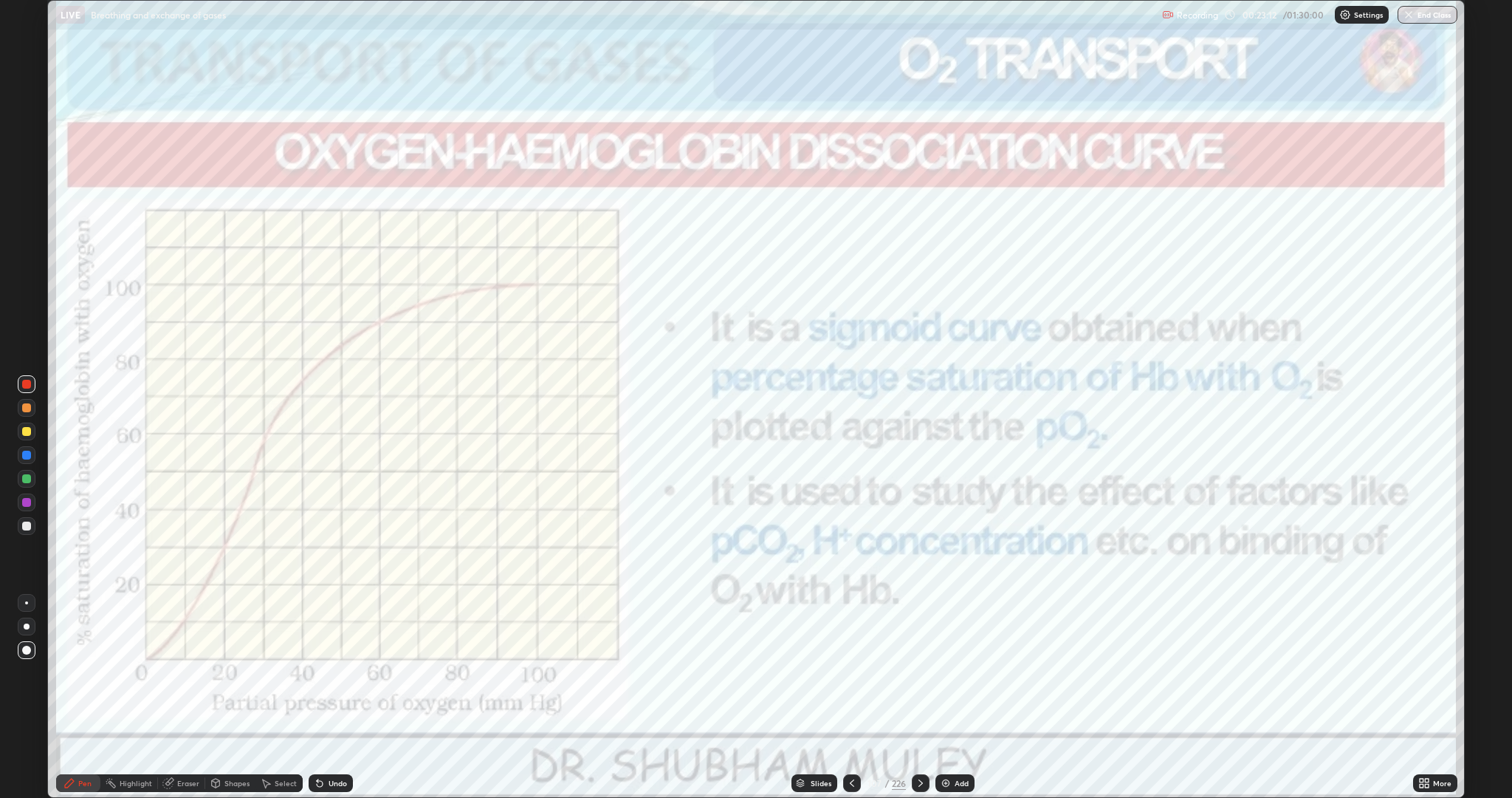
click at [922, 698] on icon at bounding box center [921, 783] width 12 height 12
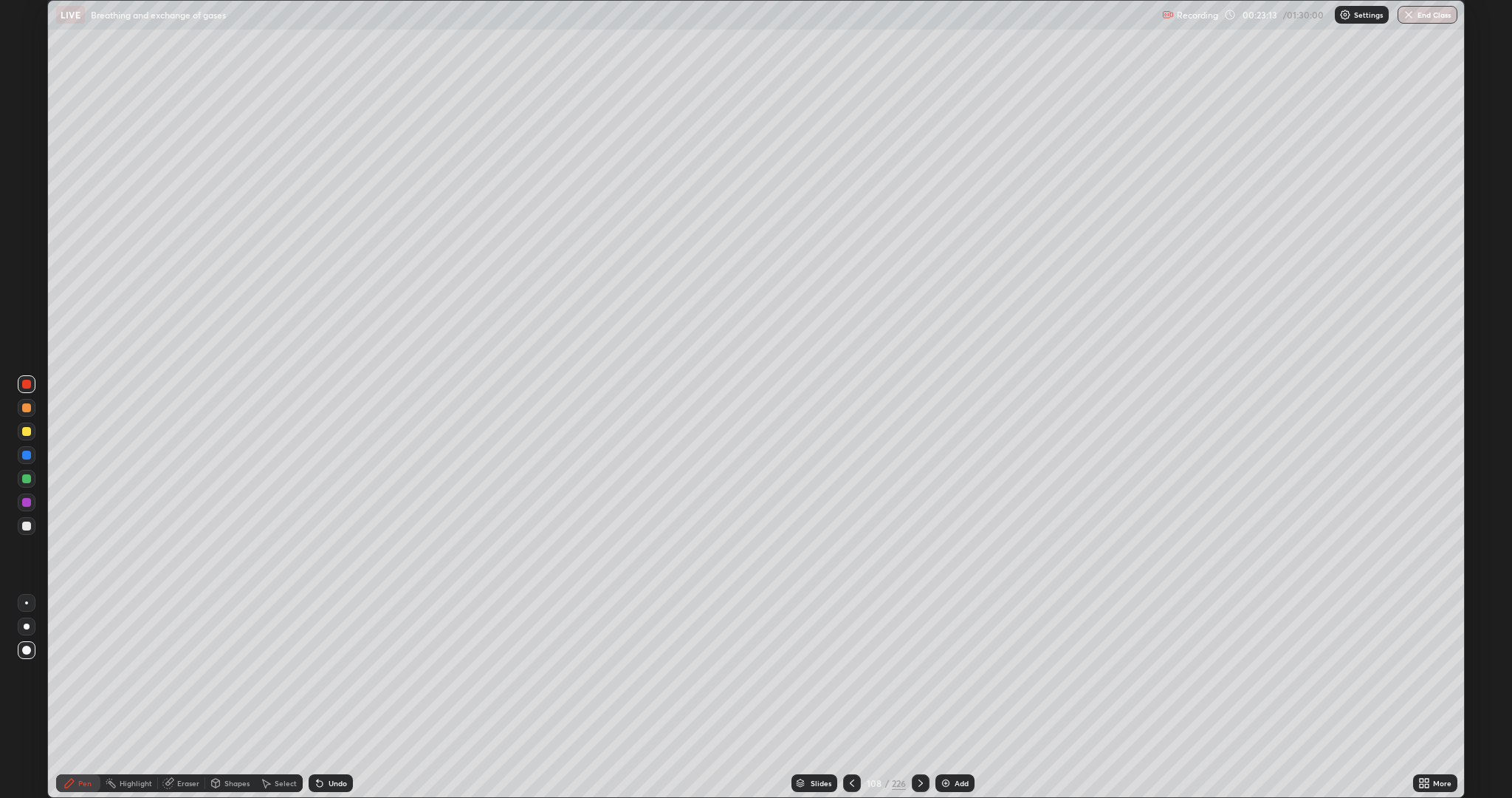
click at [925, 698] on icon at bounding box center [921, 783] width 12 height 12
click at [23, 526] on div at bounding box center [26, 526] width 9 height 9
click at [25, 454] on div at bounding box center [26, 455] width 9 height 9
click at [22, 501] on div at bounding box center [26, 502] width 9 height 9
click at [850, 698] on icon at bounding box center [852, 783] width 12 height 12
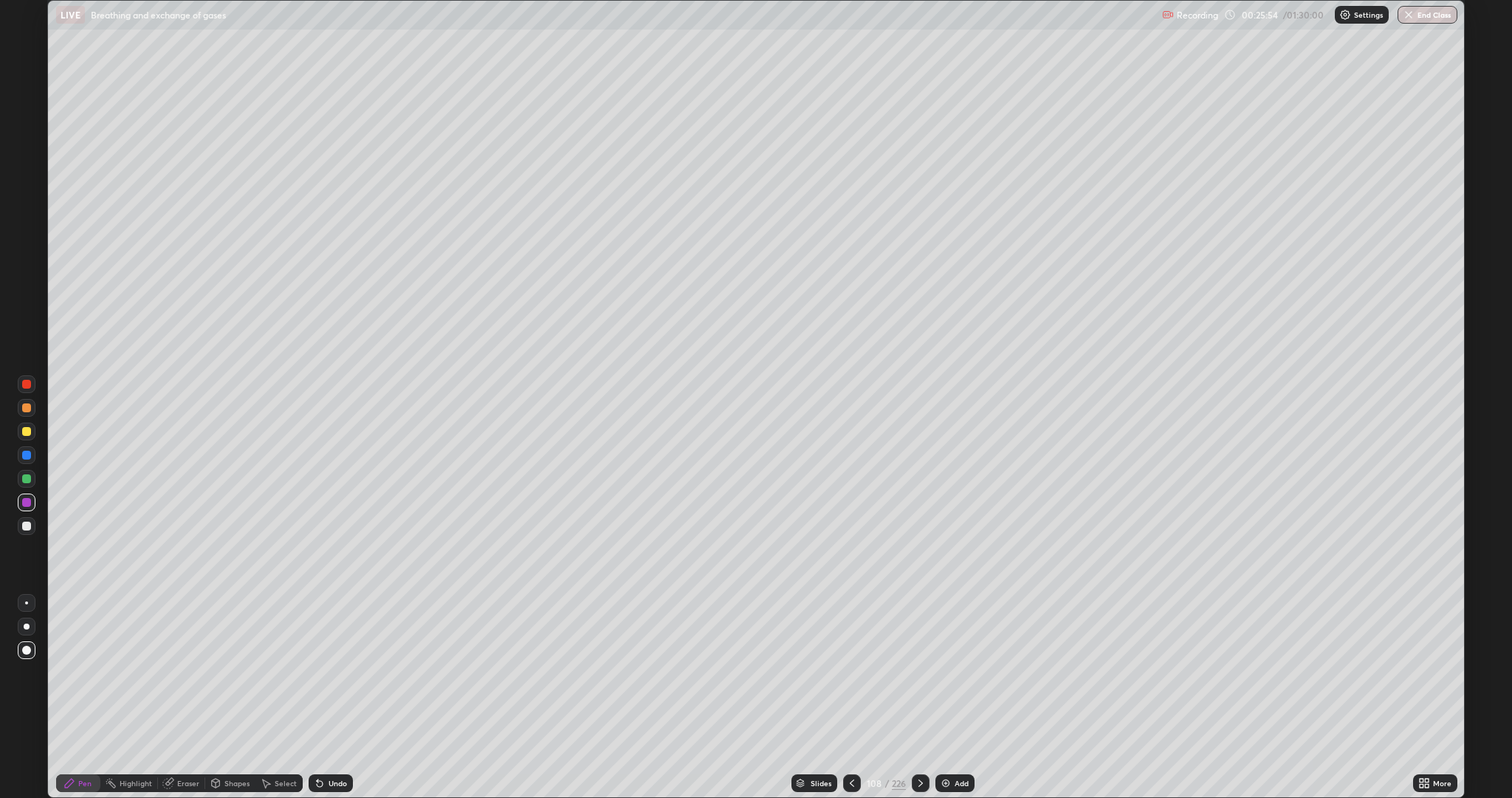
click at [923, 698] on icon at bounding box center [921, 783] width 12 height 12
click at [919, 698] on icon at bounding box center [921, 783] width 12 height 12
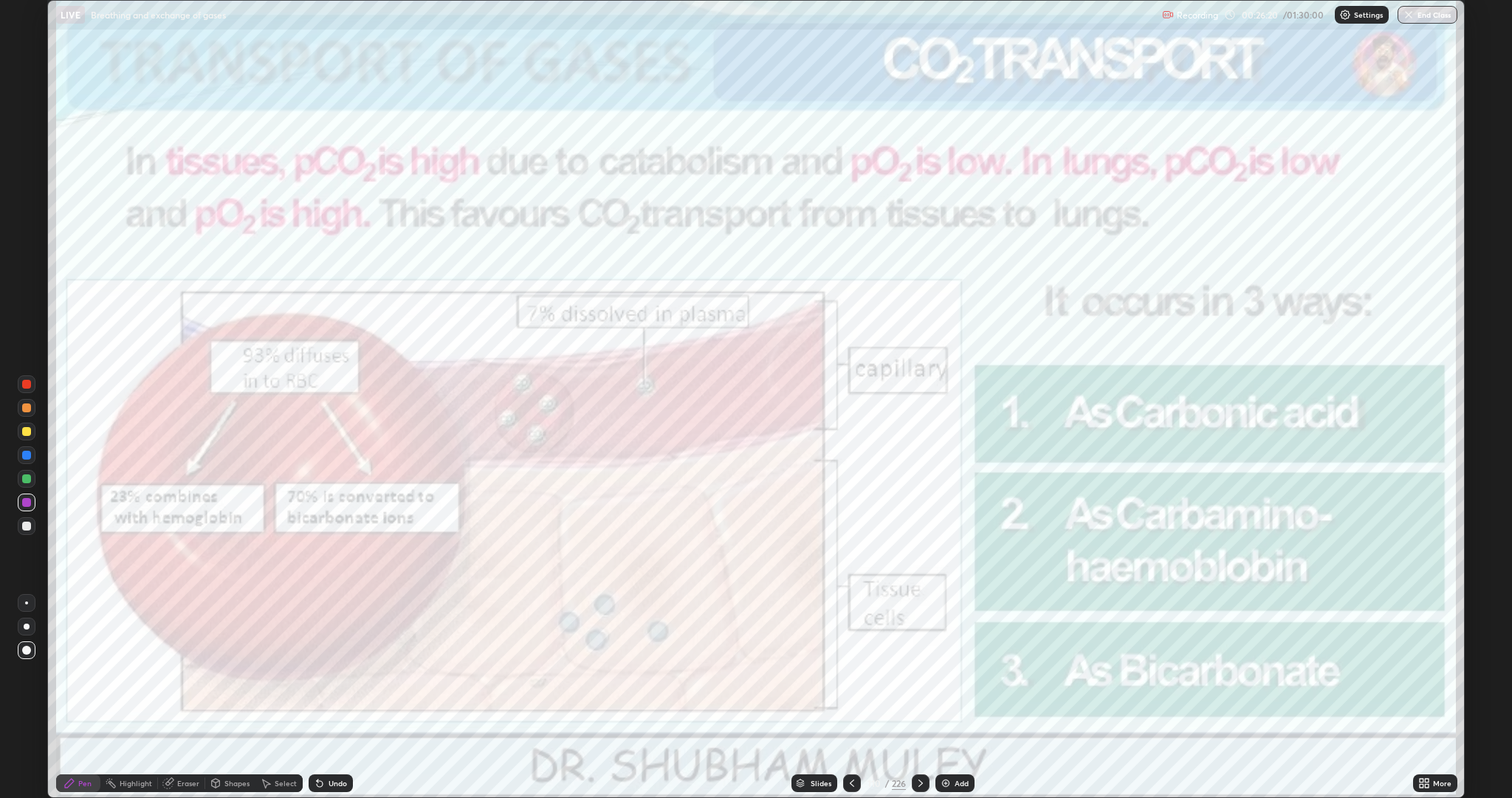
click at [816, 698] on div "Slides" at bounding box center [821, 782] width 21 height 7
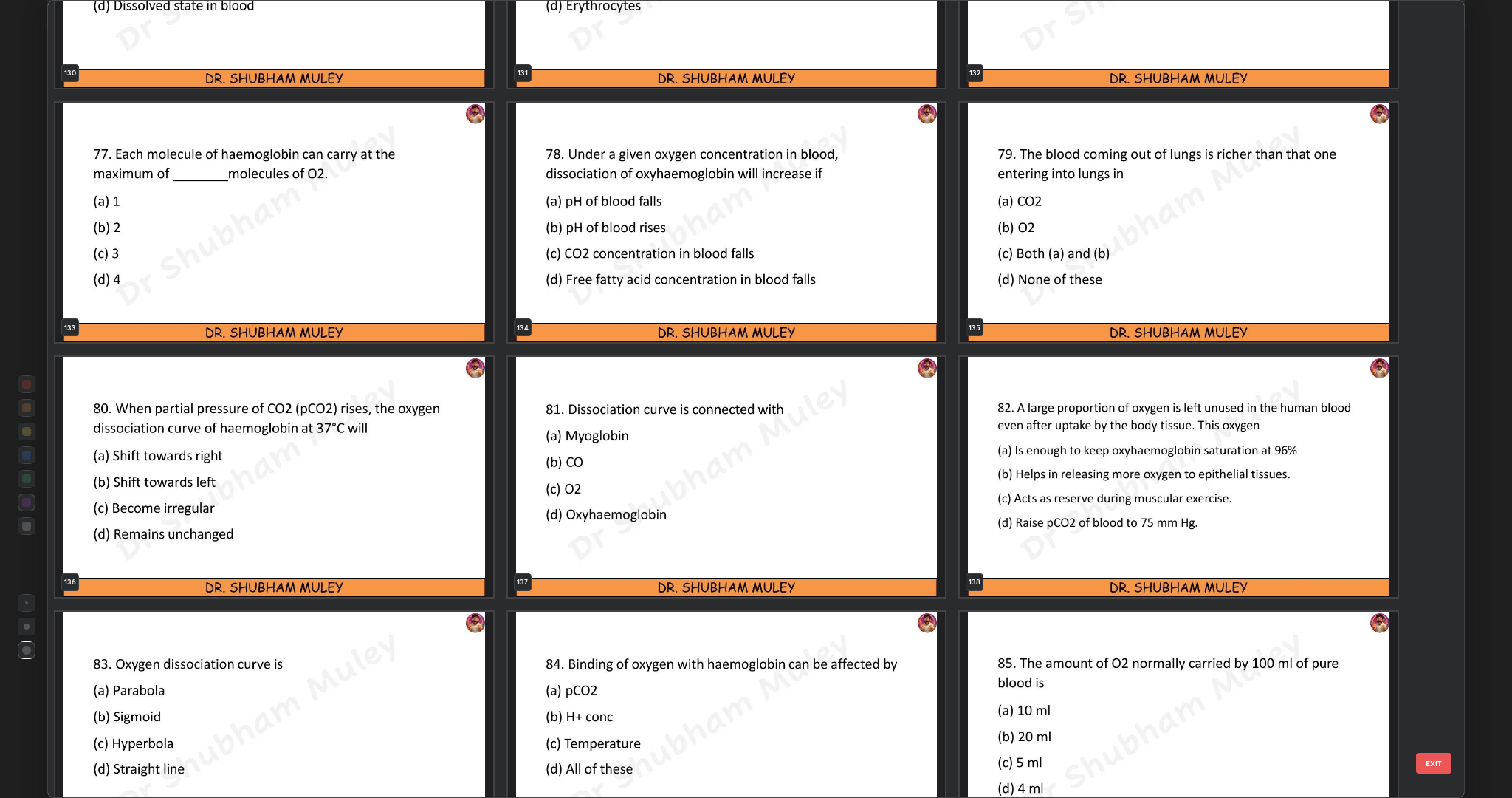
scroll to position [11071, 0]
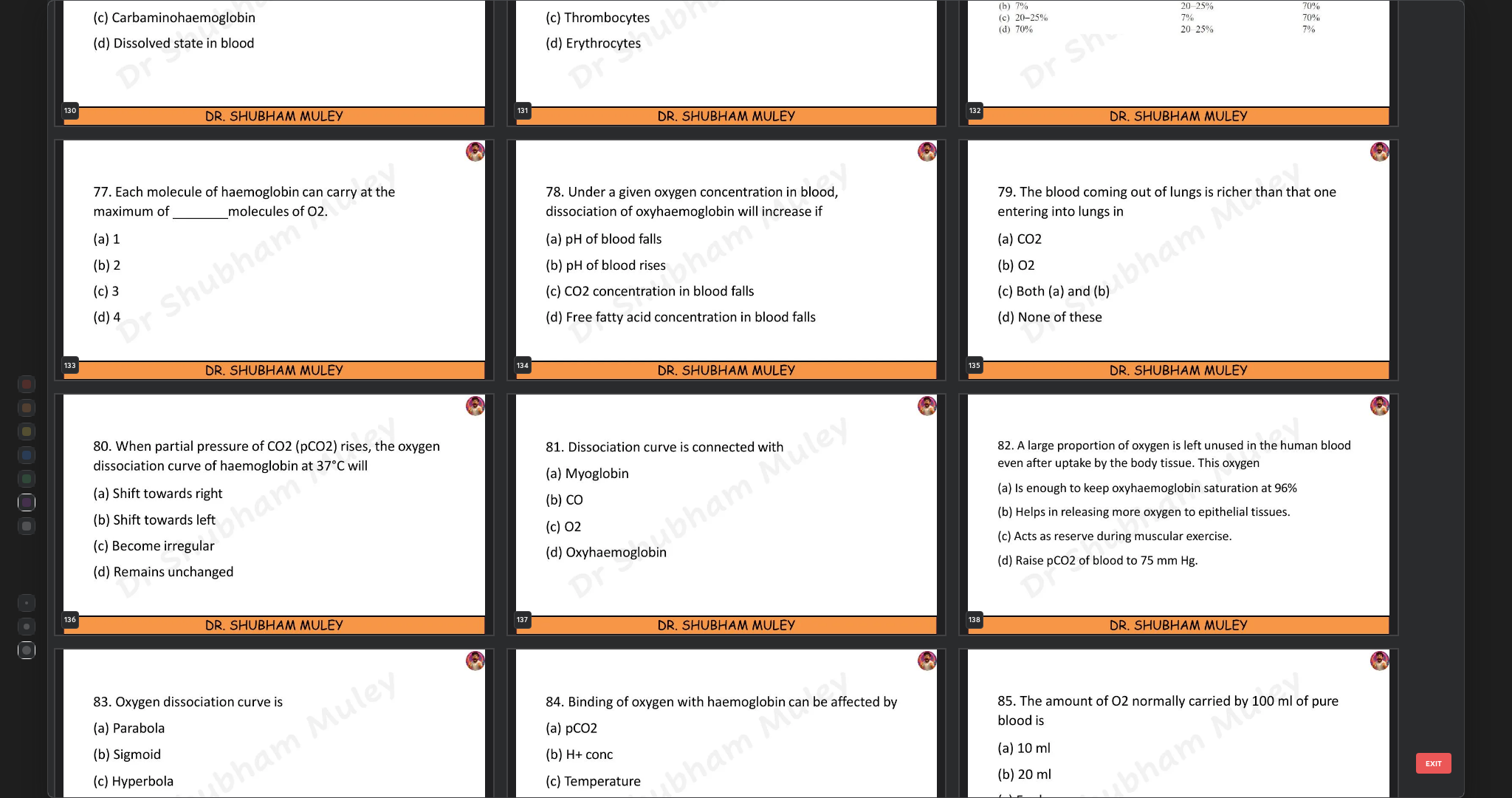
click at [360, 572] on img "grid" at bounding box center [274, 515] width 438 height 240
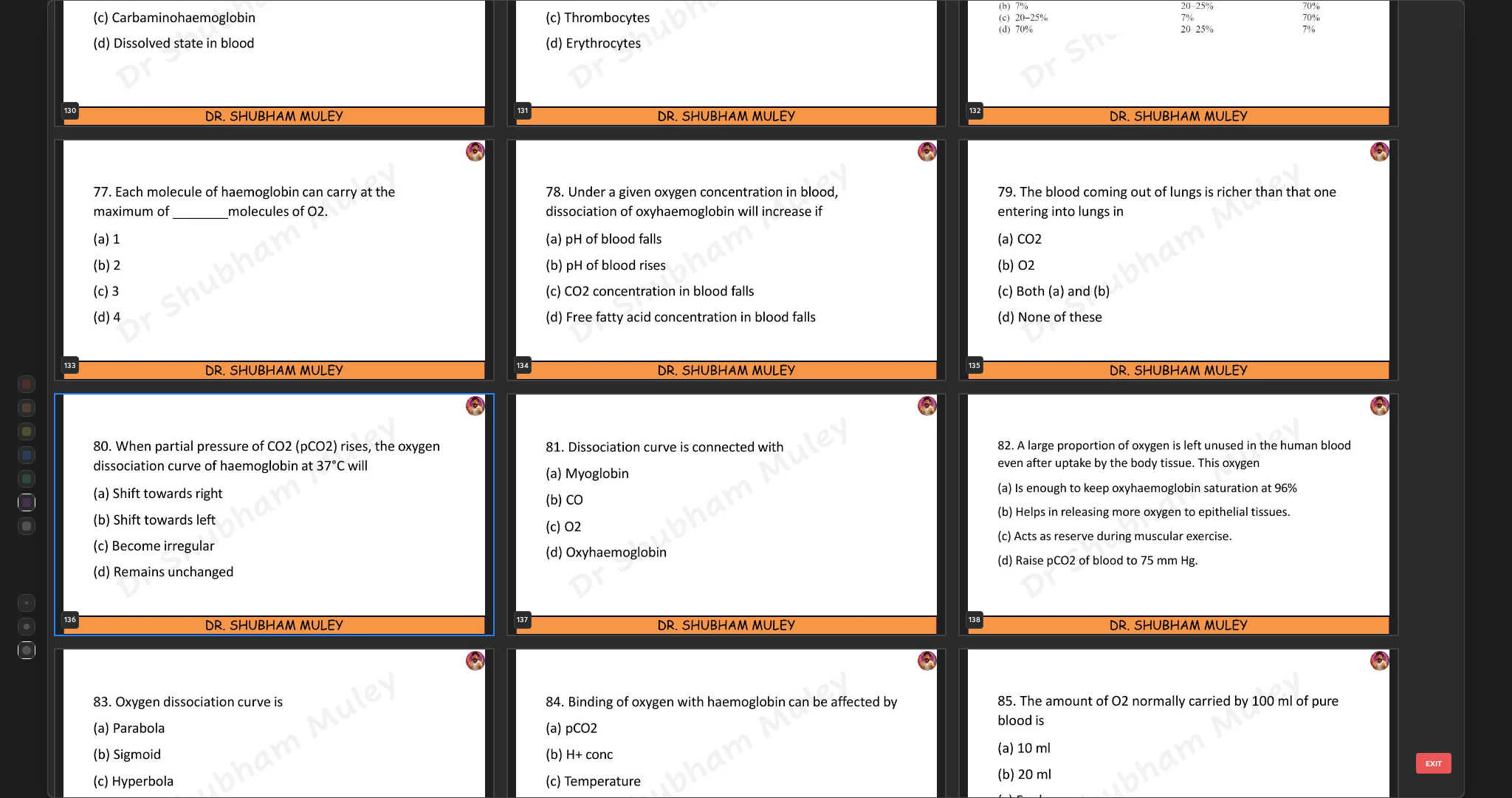
click at [363, 568] on img "grid" at bounding box center [274, 515] width 438 height 240
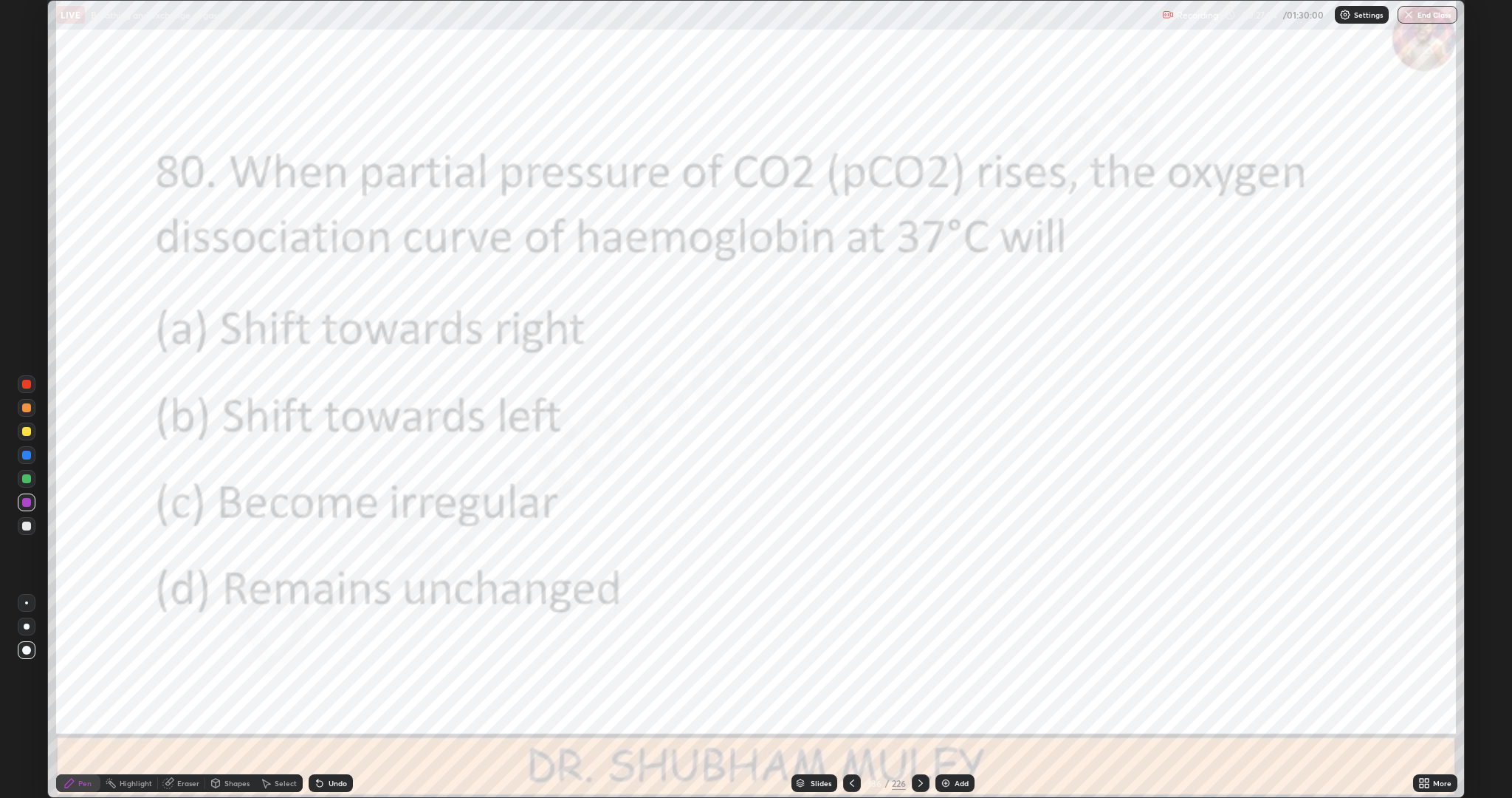
click at [922, 698] on icon at bounding box center [921, 783] width 12 height 12
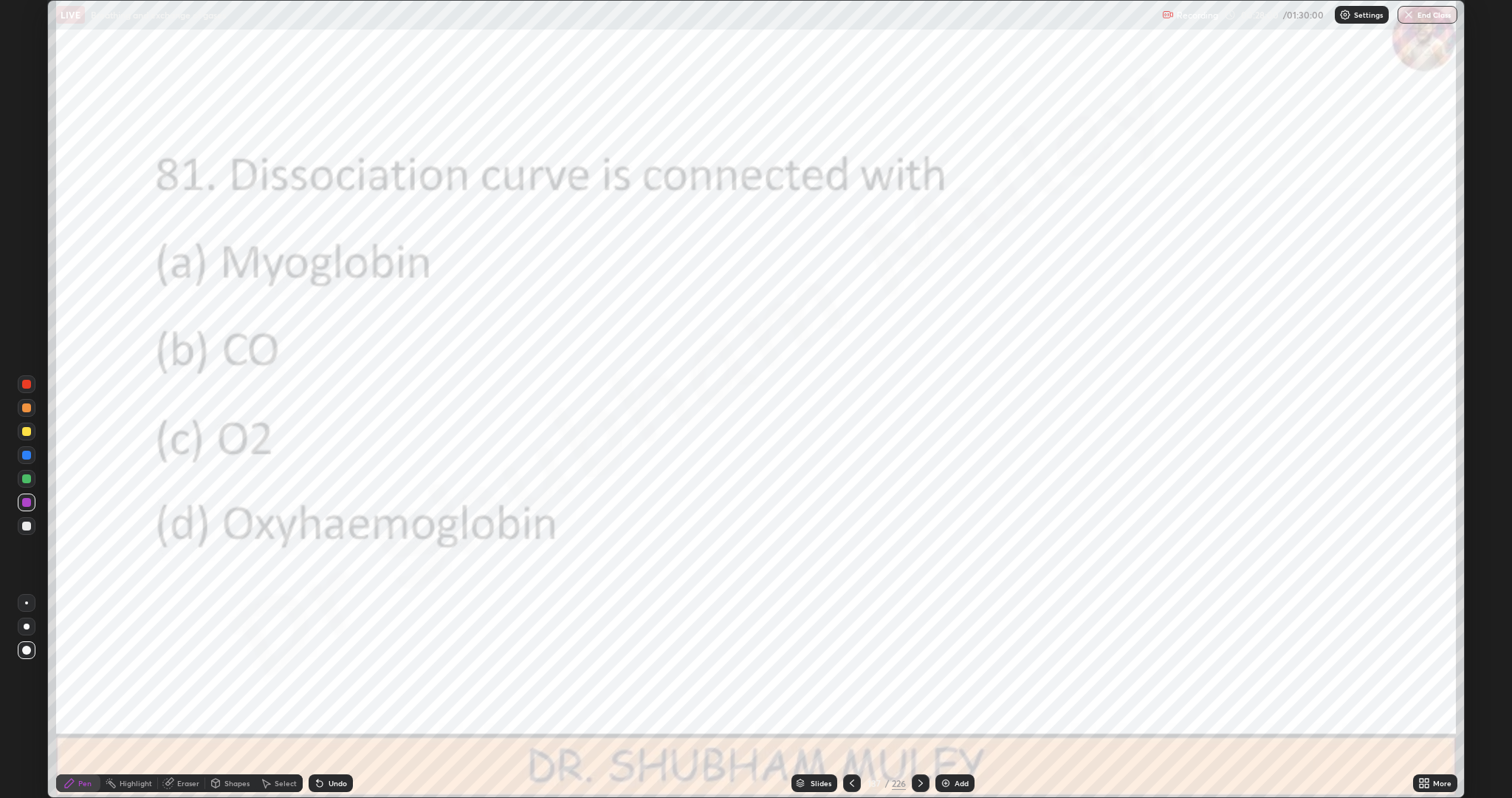
click at [920, 698] on icon at bounding box center [920, 782] width 4 height 7
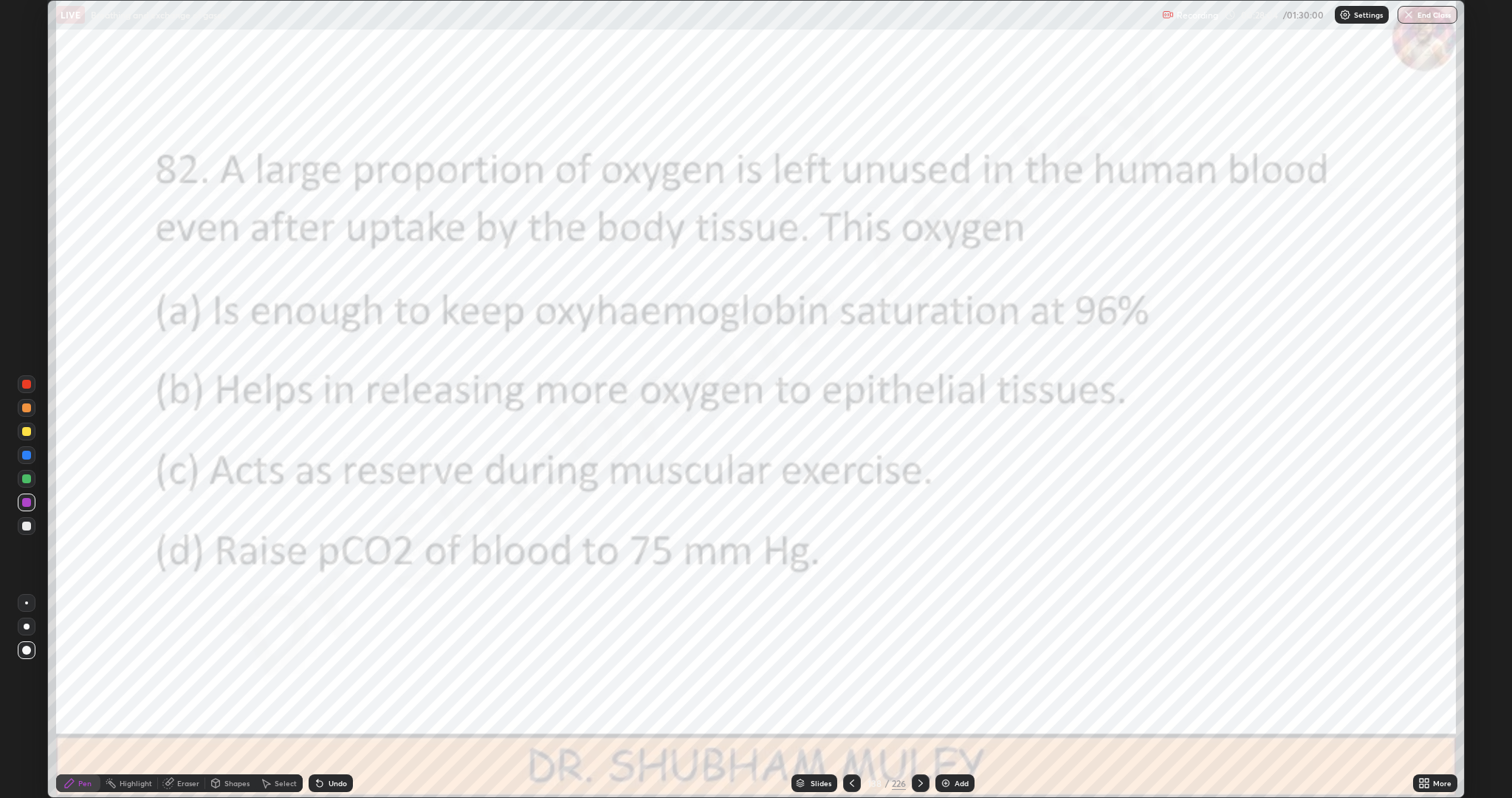
click at [916, 698] on div at bounding box center [921, 783] width 18 height 18
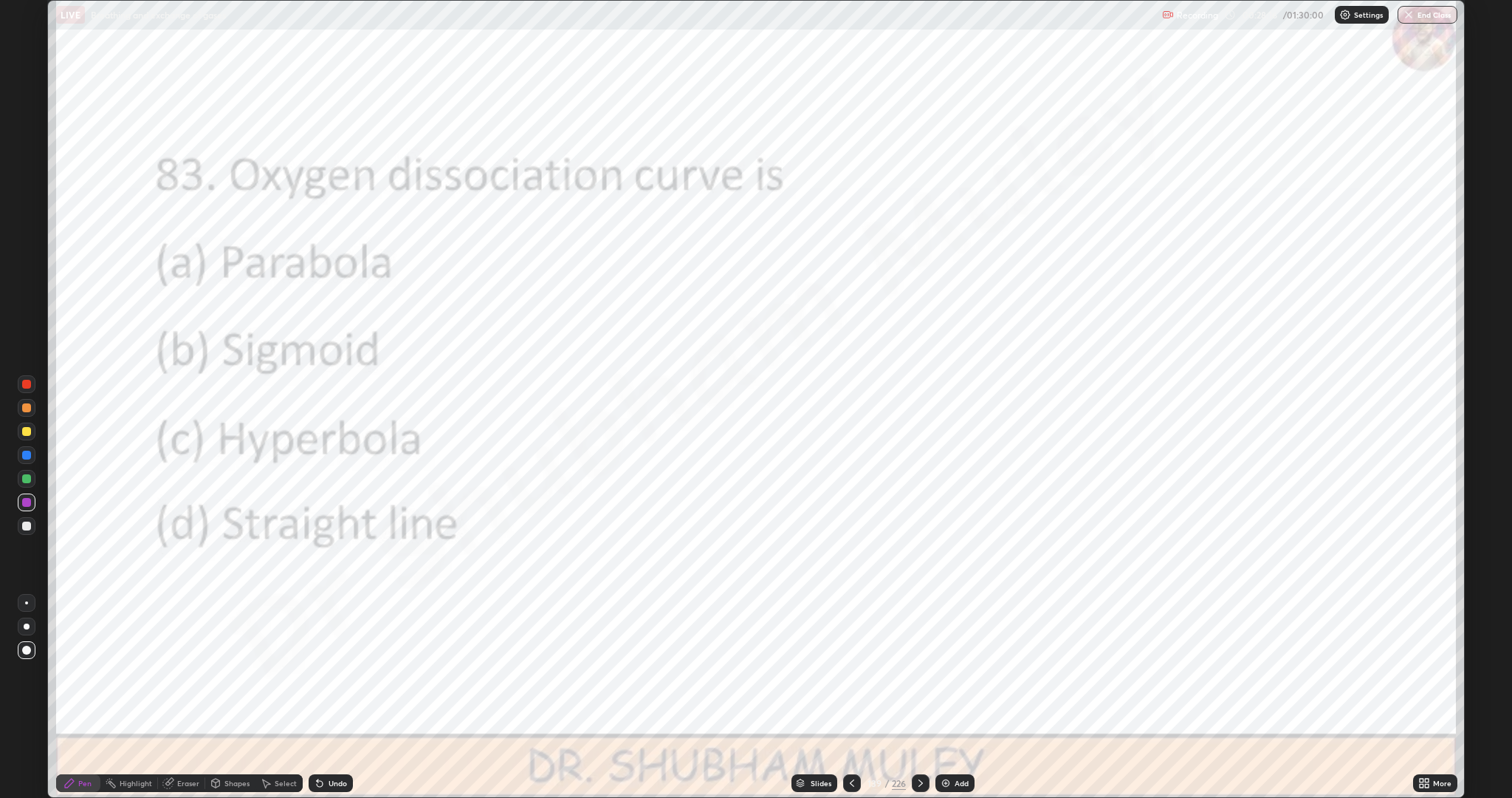
click at [919, 698] on icon at bounding box center [921, 783] width 12 height 12
click at [920, 698] on icon at bounding box center [921, 783] width 12 height 12
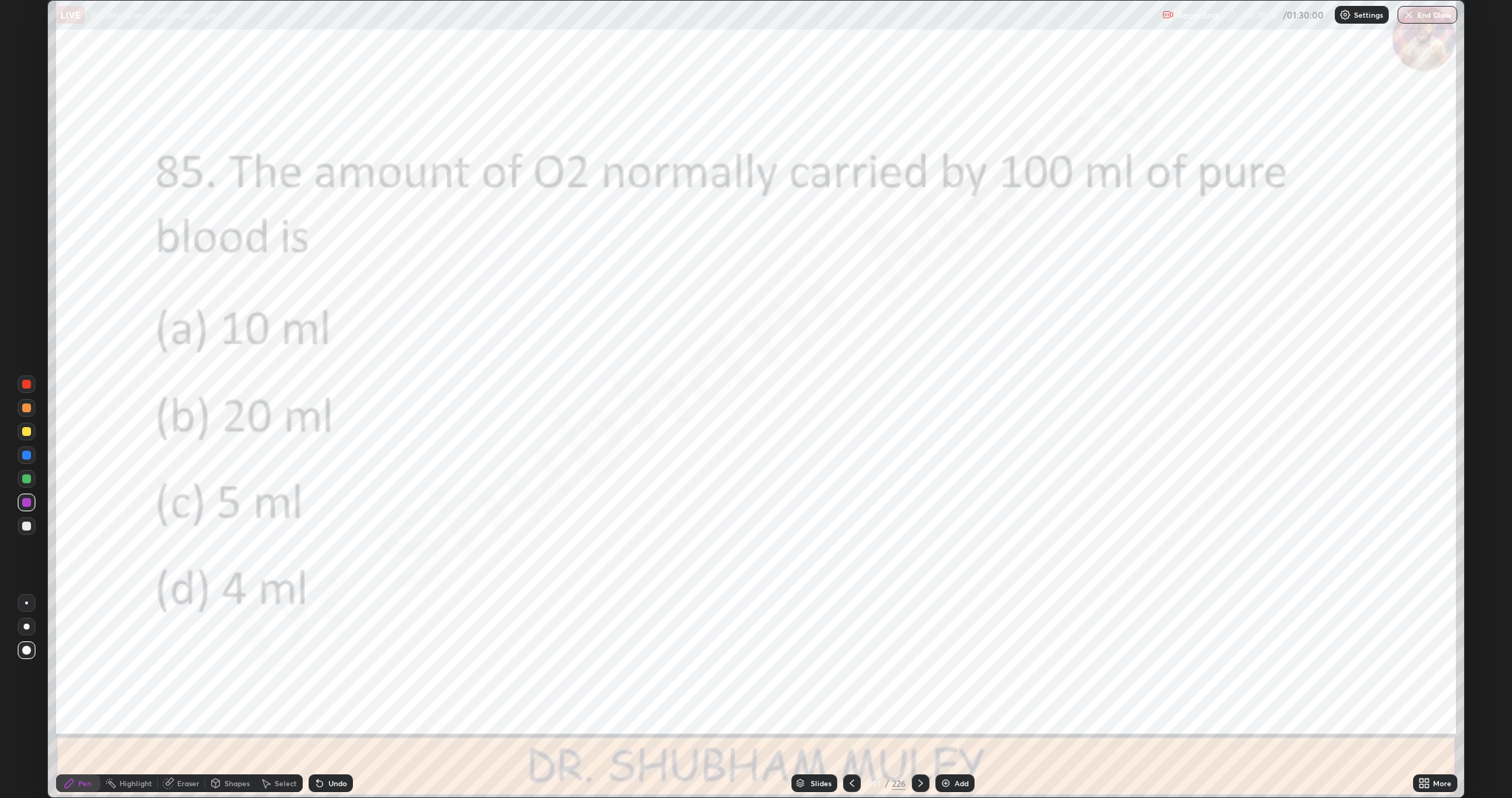
click at [852, 698] on icon at bounding box center [852, 783] width 12 height 12
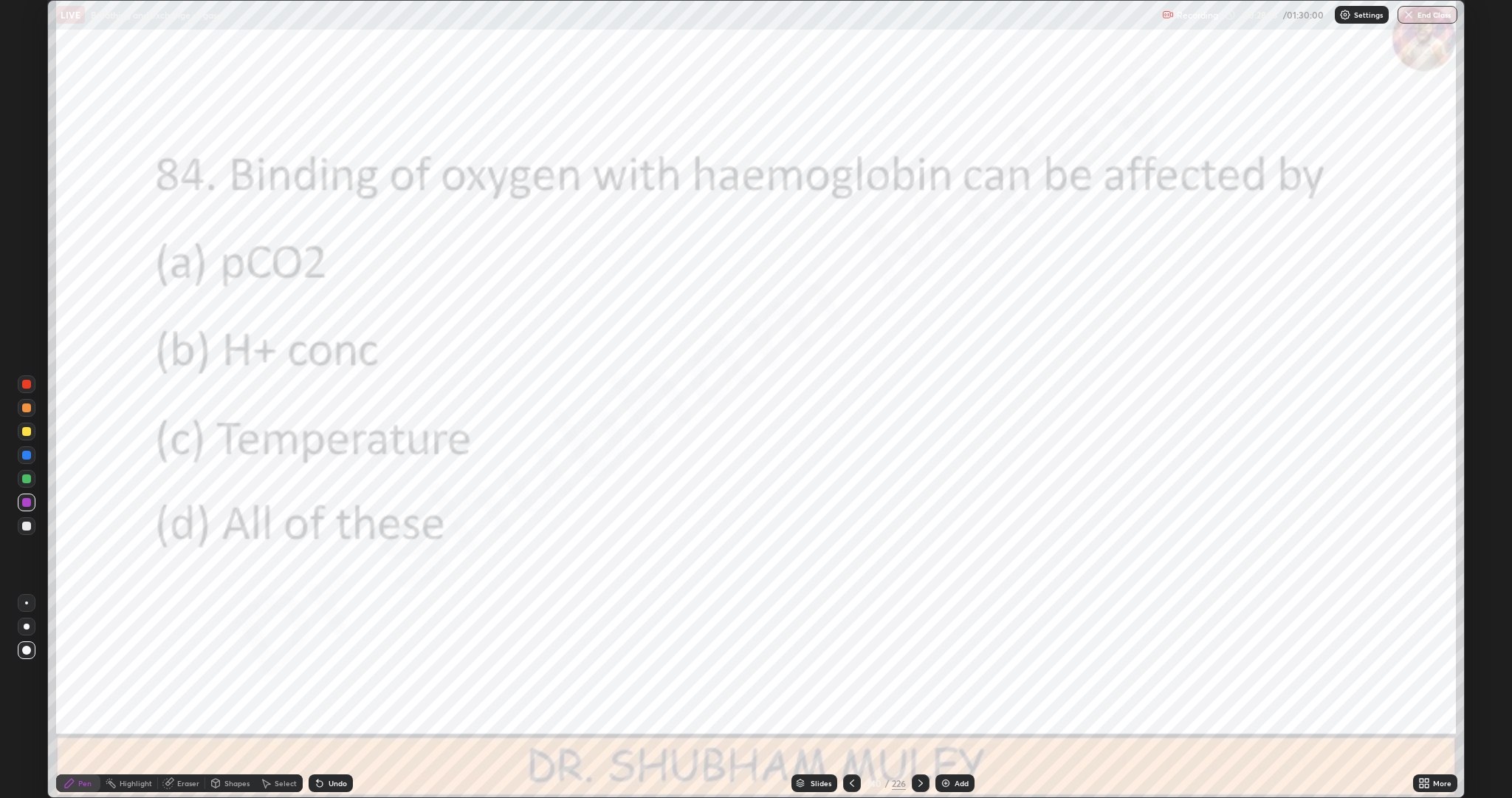
click at [849, 698] on div at bounding box center [853, 783] width 18 height 30
click at [919, 698] on icon at bounding box center [920, 782] width 4 height 7
click at [919, 698] on icon at bounding box center [921, 783] width 12 height 12
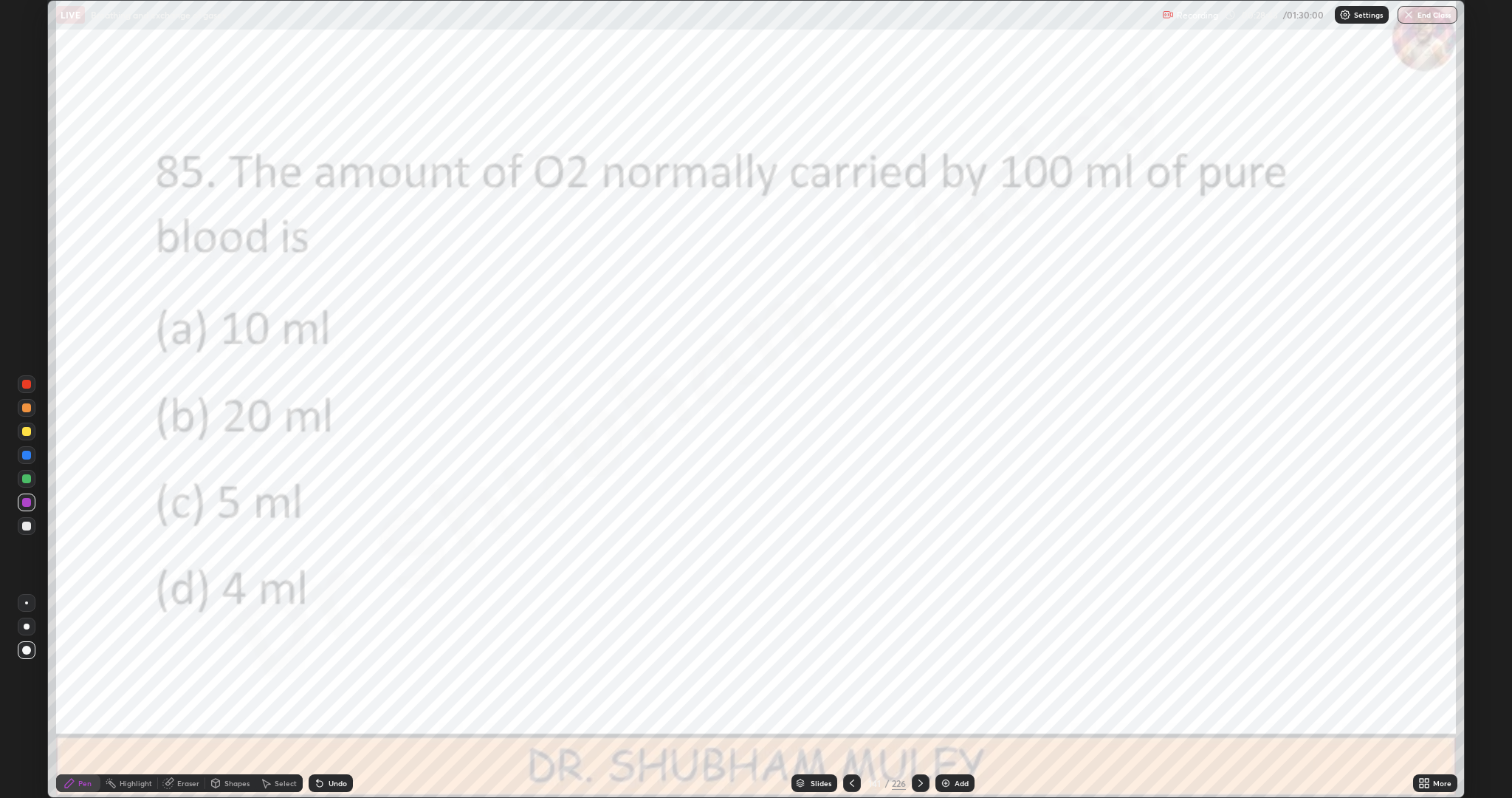
click at [919, 698] on icon at bounding box center [921, 783] width 12 height 12
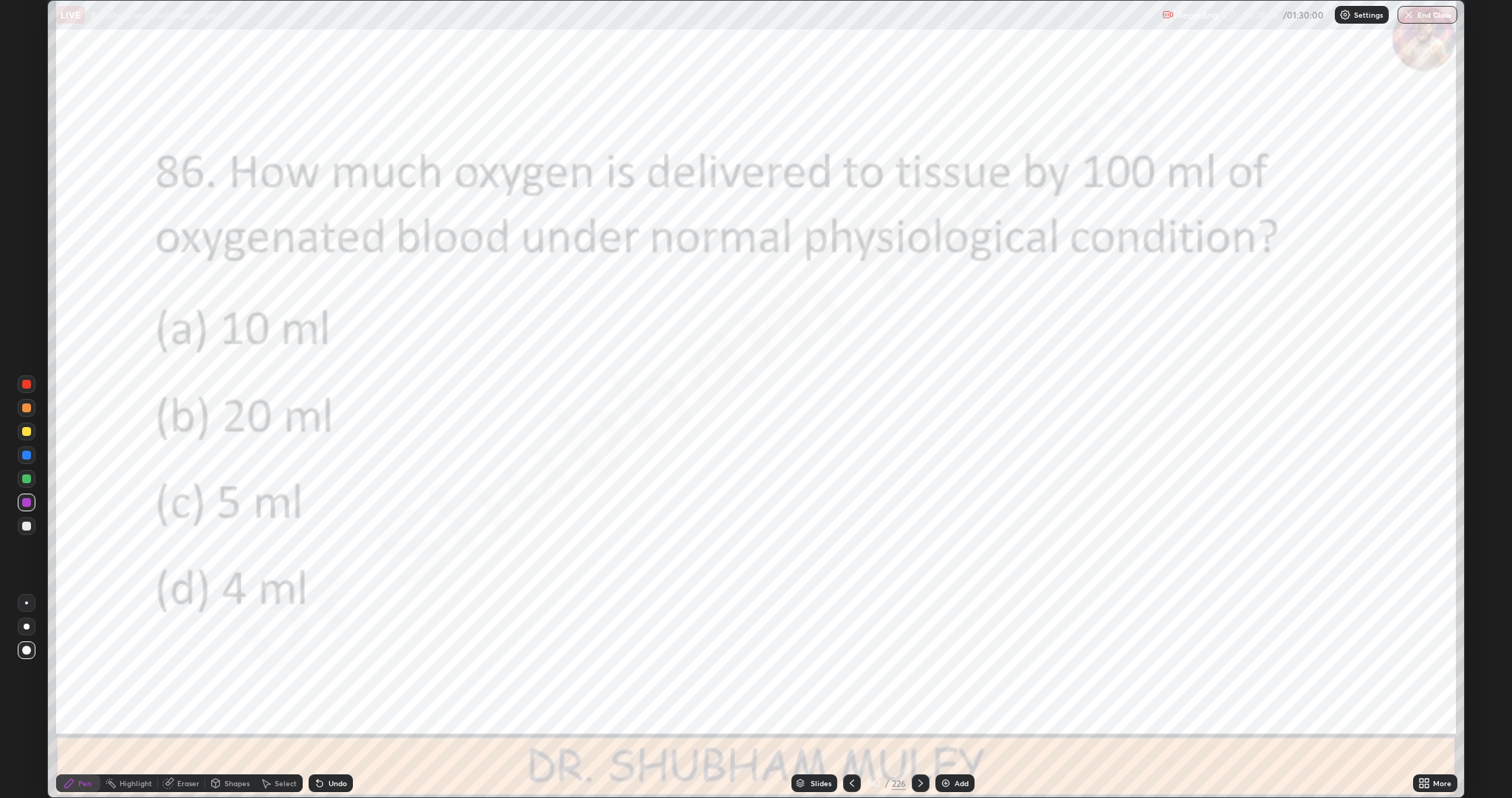
click at [920, 698] on icon at bounding box center [921, 783] width 12 height 12
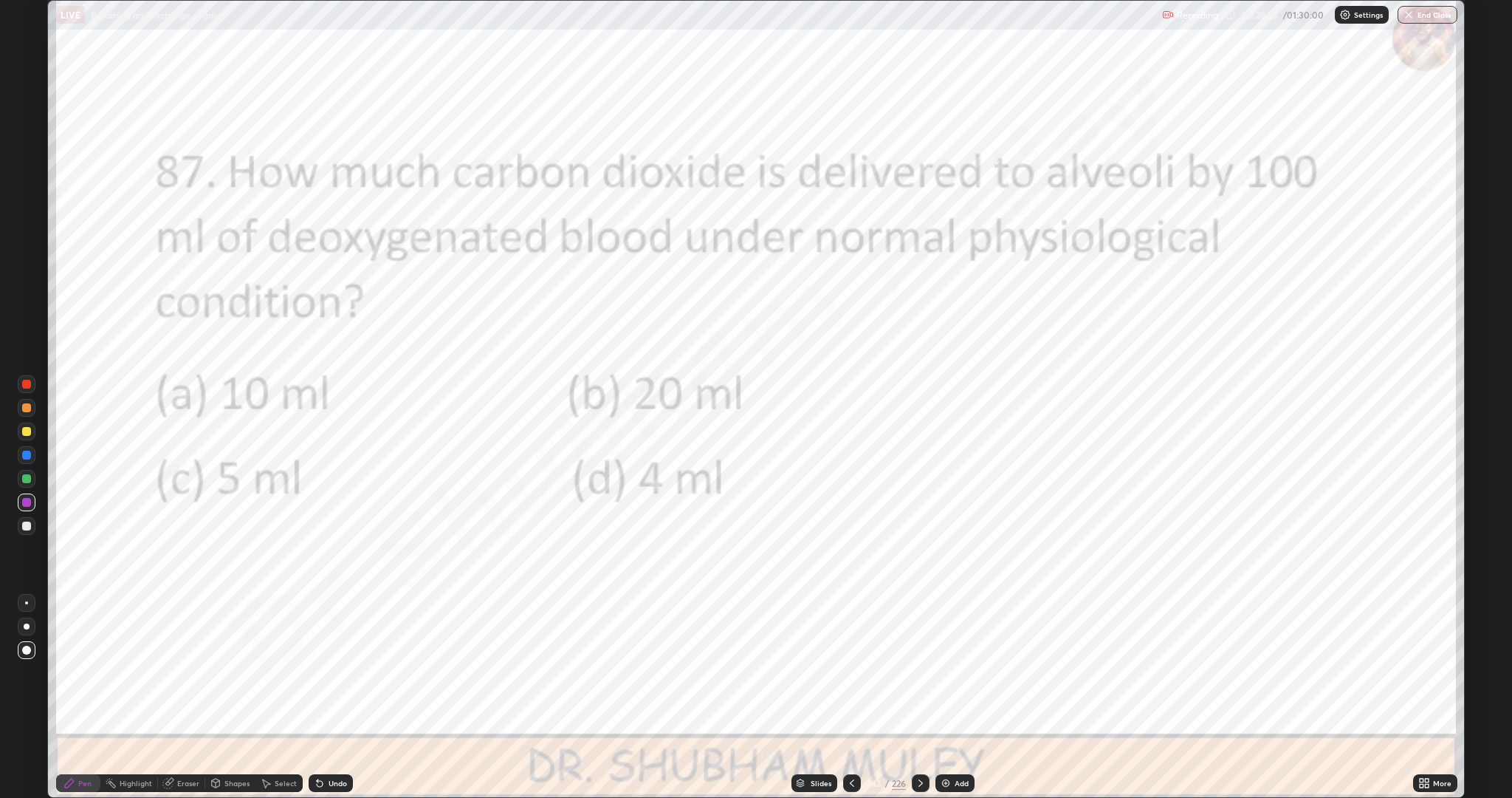
click at [922, 698] on icon at bounding box center [921, 783] width 12 height 12
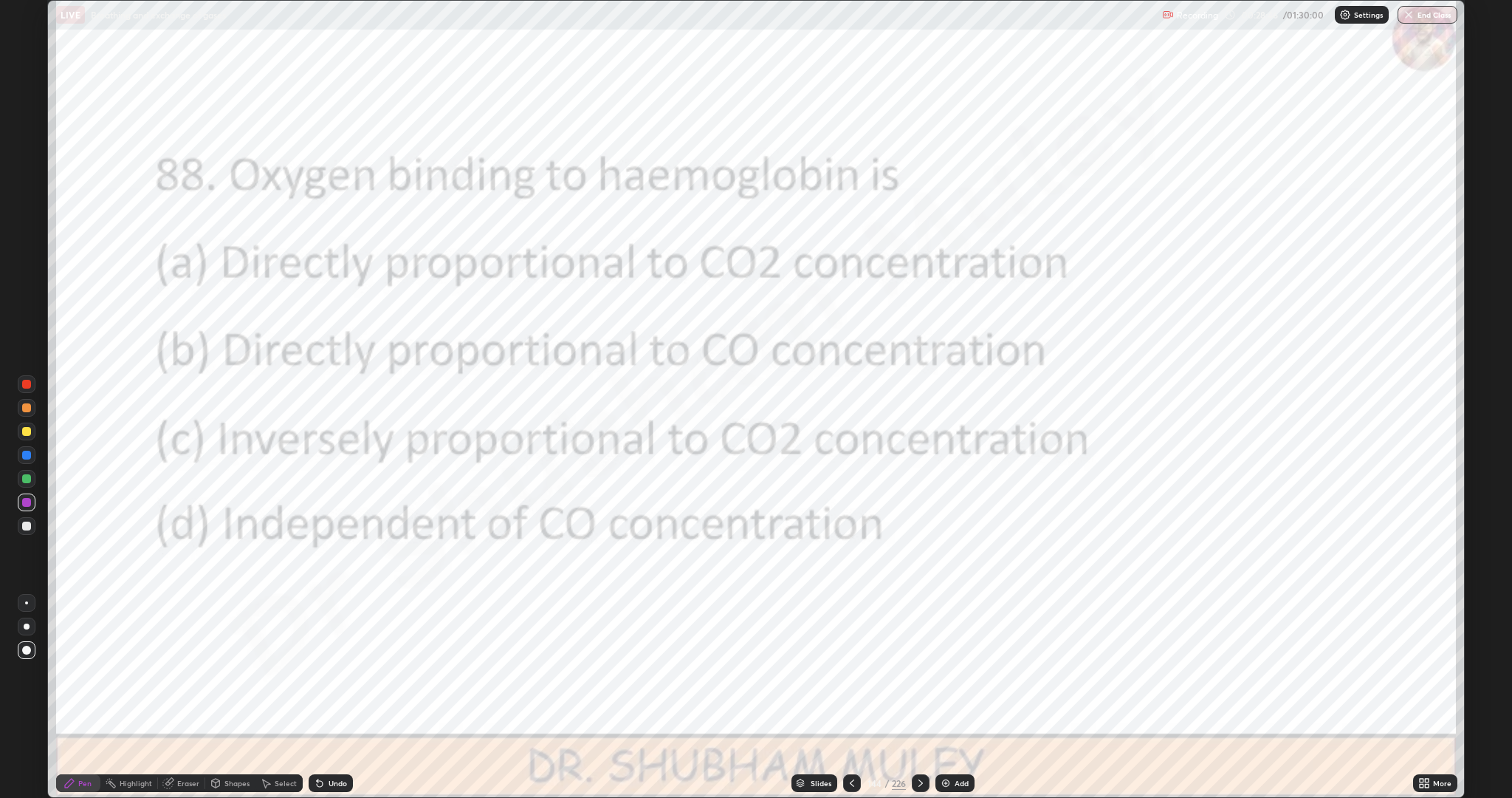
click at [922, 698] on icon at bounding box center [921, 783] width 12 height 12
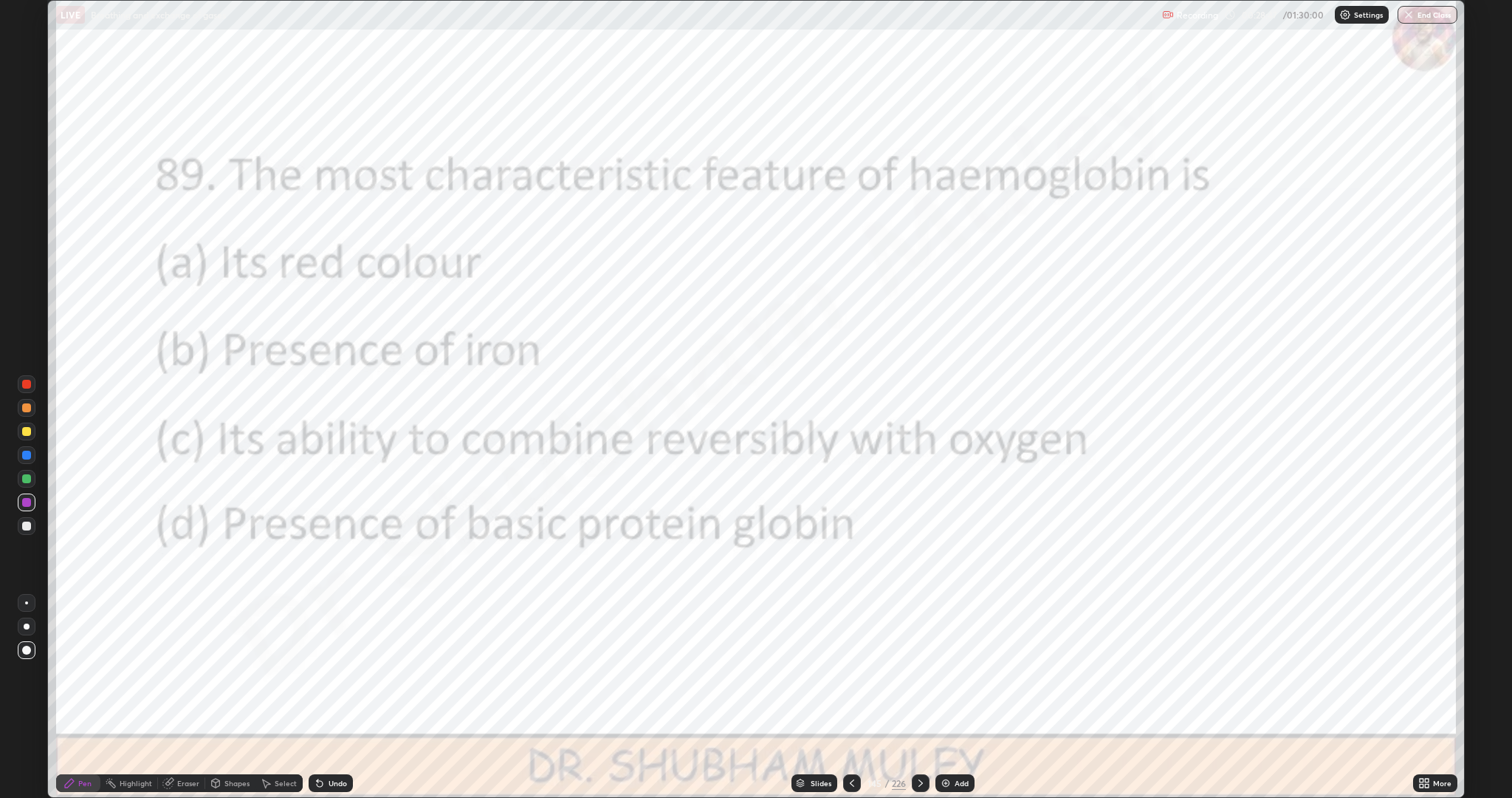
click at [856, 698] on icon at bounding box center [852, 783] width 12 height 12
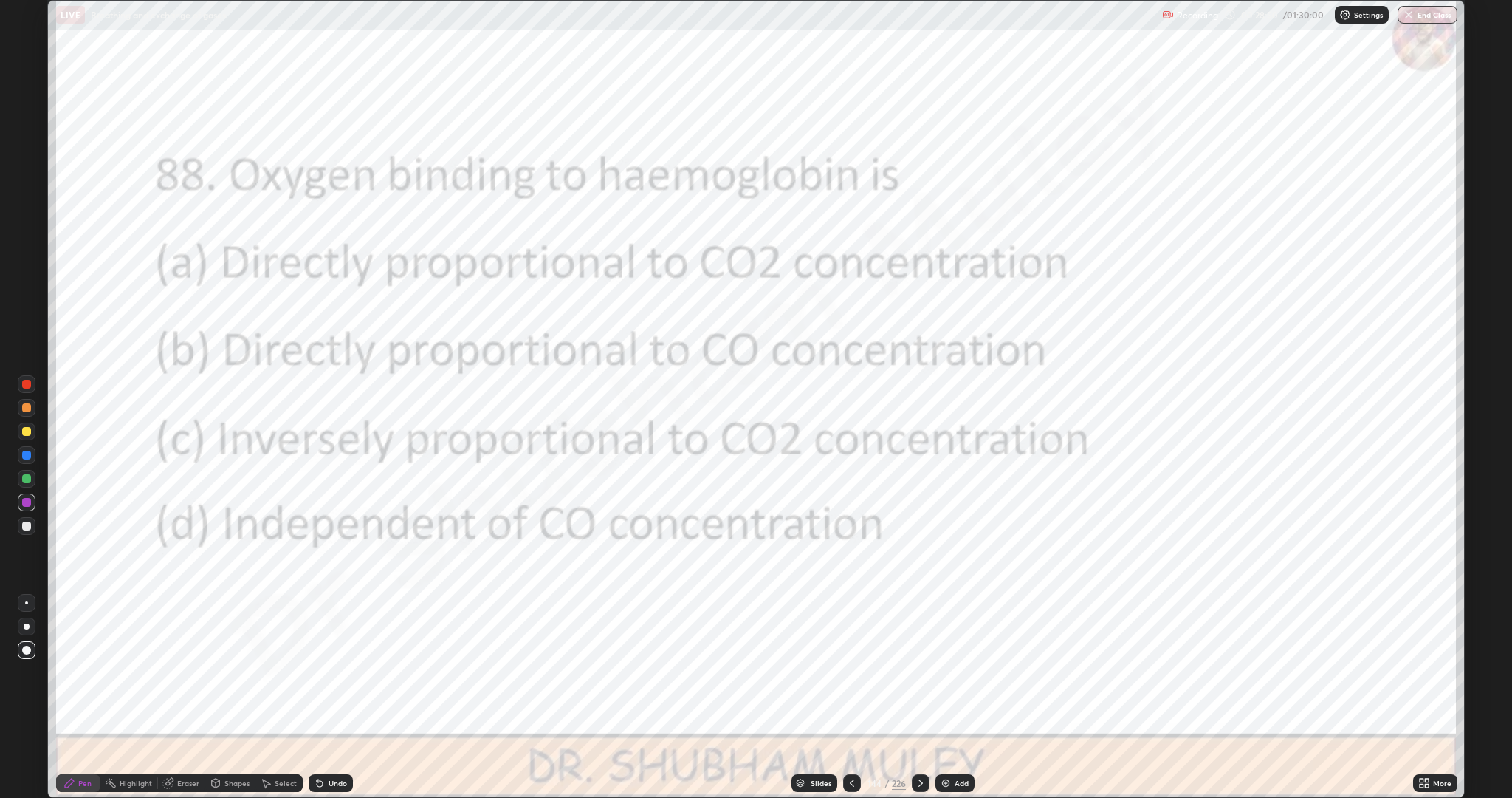
click at [918, 698] on icon at bounding box center [921, 783] width 12 height 12
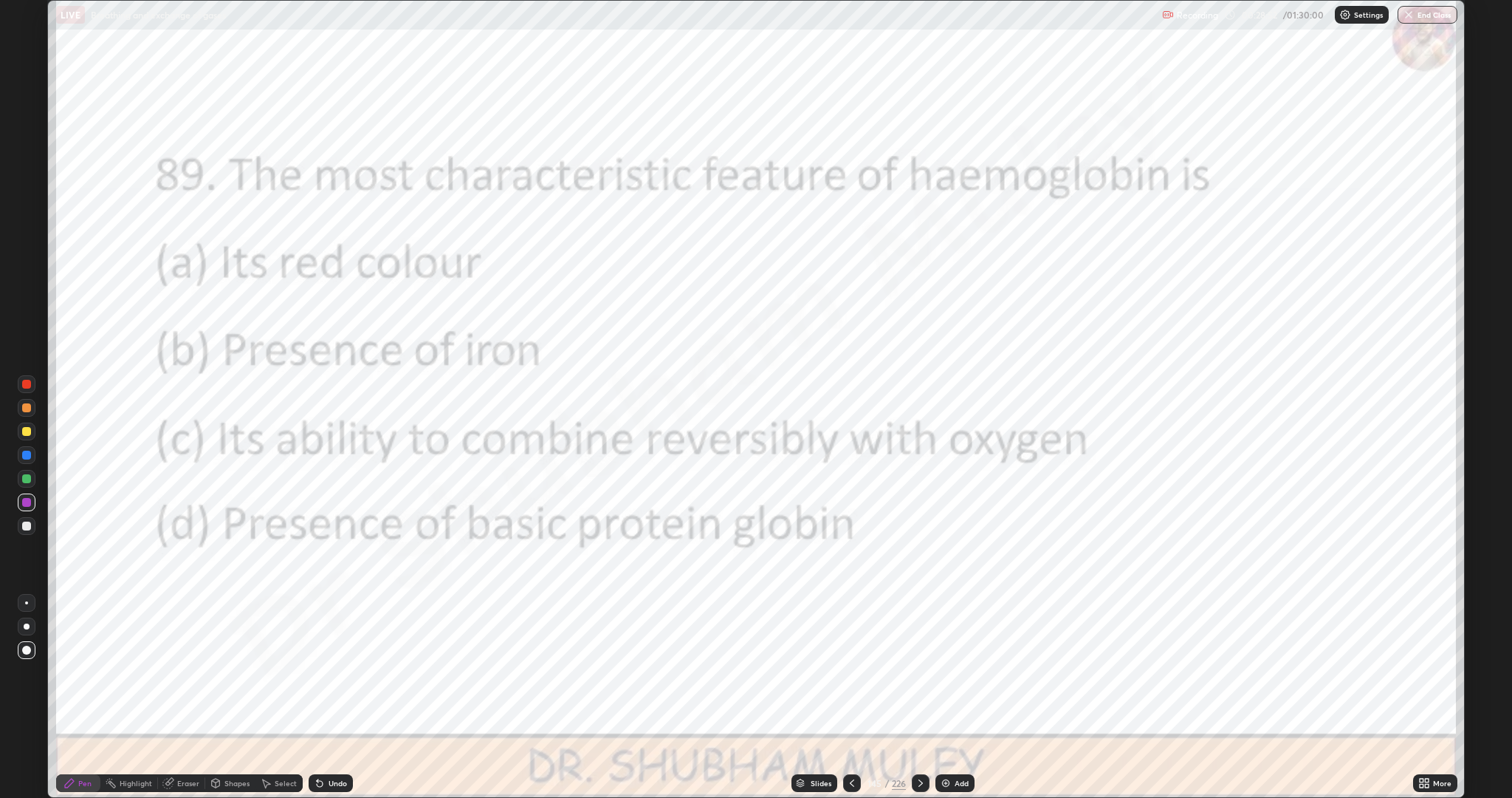
click at [919, 698] on icon at bounding box center [921, 783] width 12 height 12
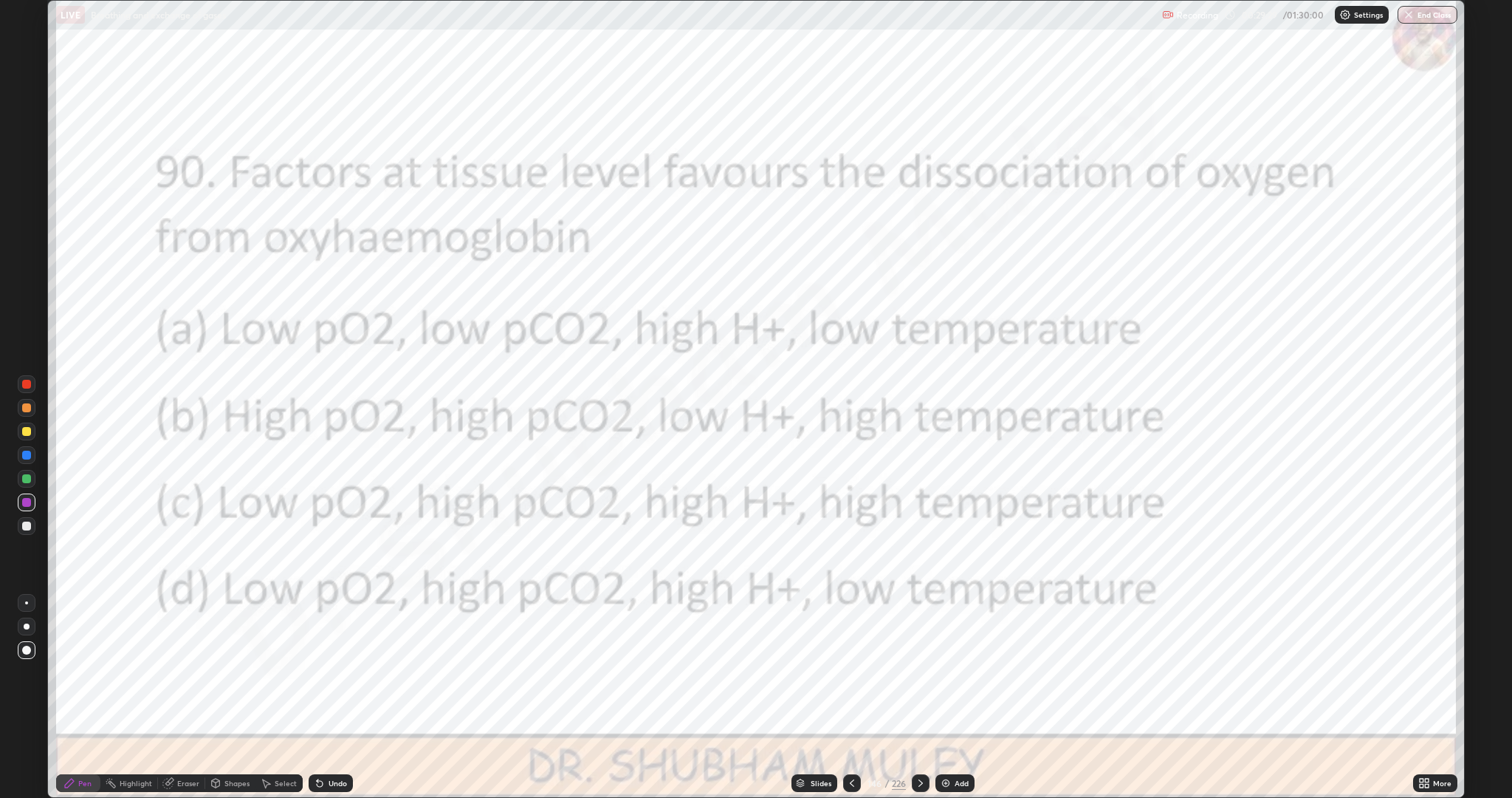
click at [925, 698] on icon at bounding box center [921, 783] width 12 height 12
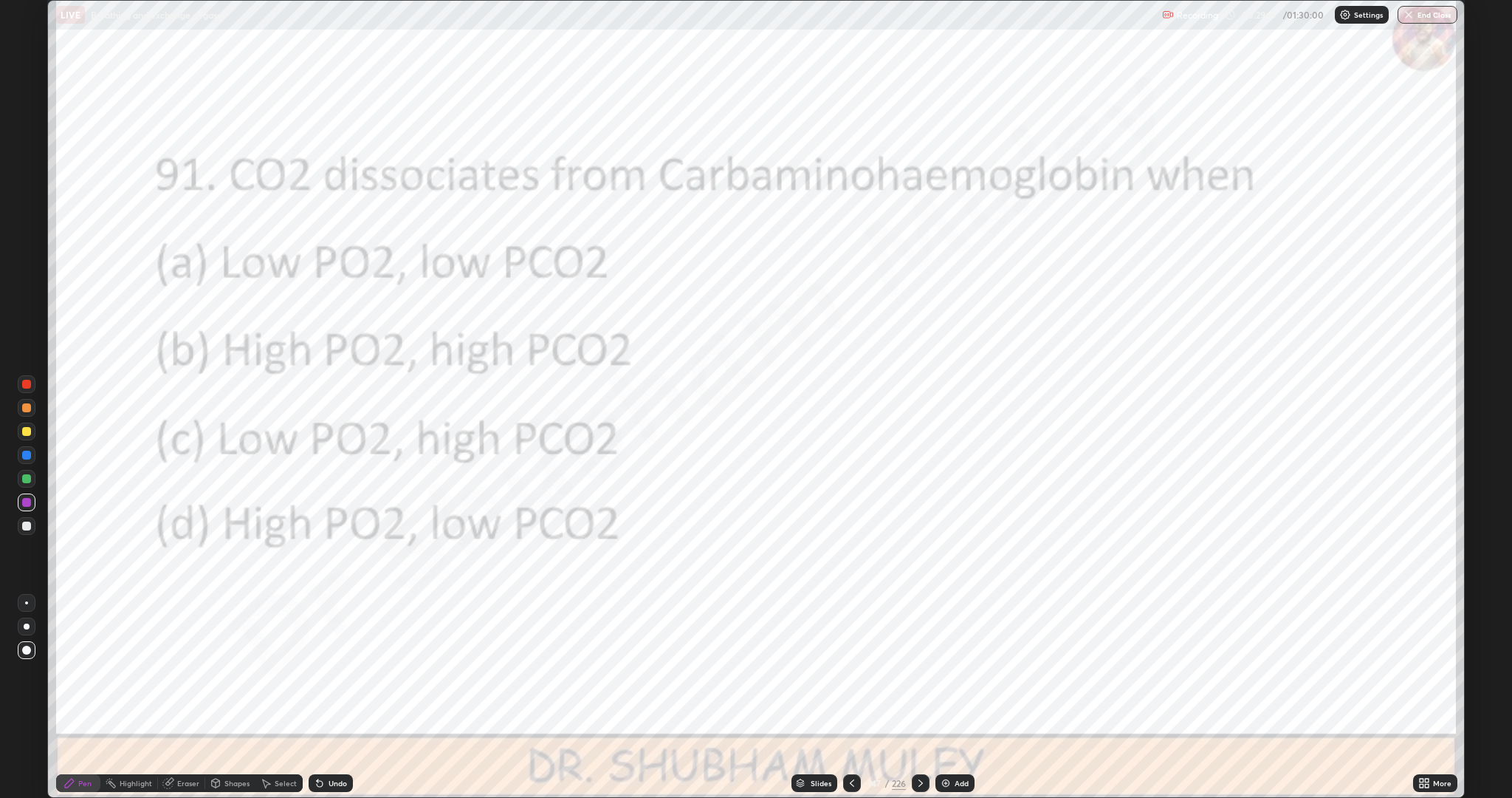
click at [922, 698] on icon at bounding box center [921, 783] width 12 height 12
click at [848, 698] on icon at bounding box center [852, 783] width 12 height 12
click at [916, 698] on icon at bounding box center [921, 783] width 12 height 12
click at [925, 698] on icon at bounding box center [921, 783] width 12 height 12
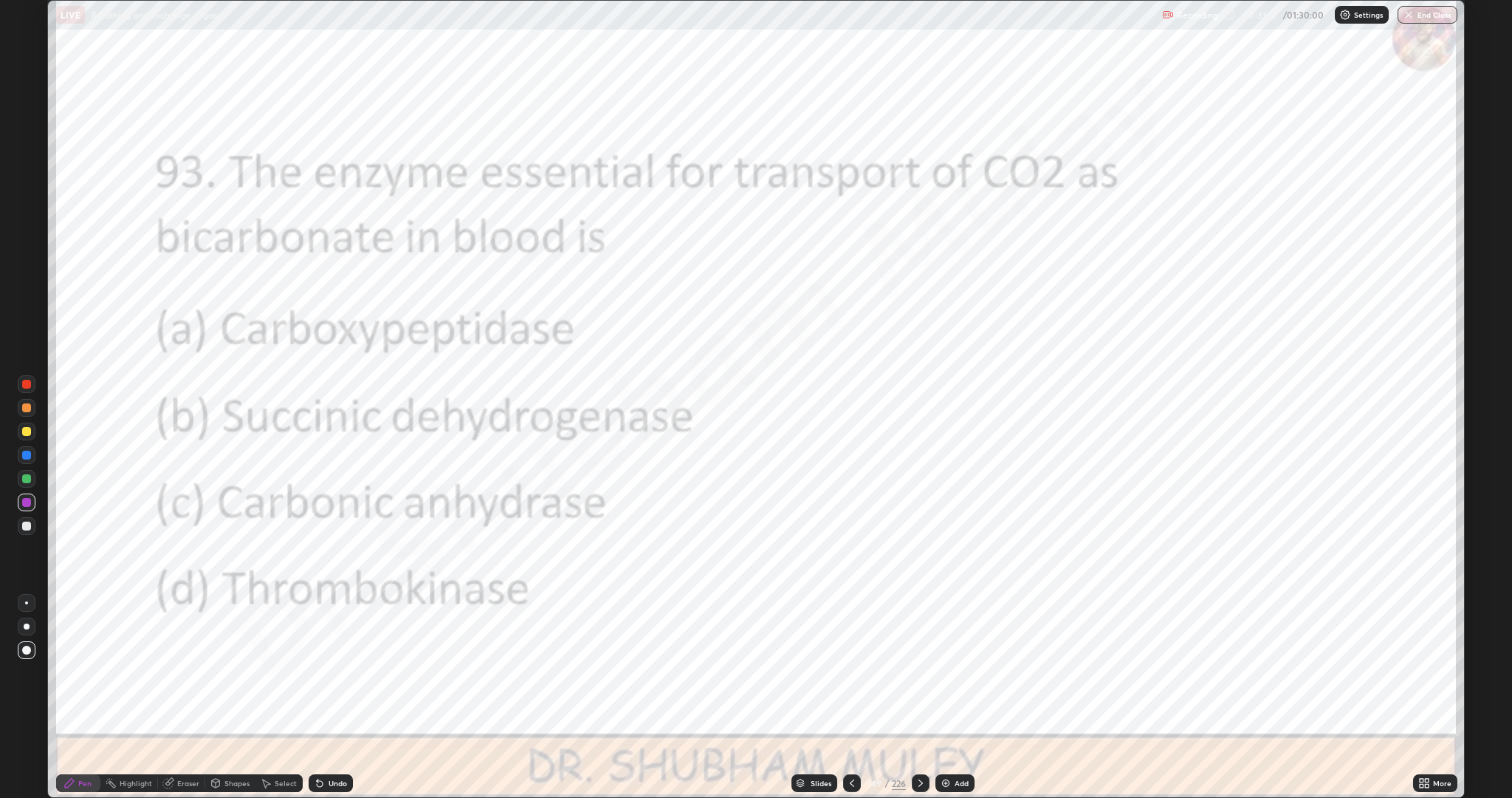
click at [920, 698] on icon at bounding box center [920, 782] width 4 height 7
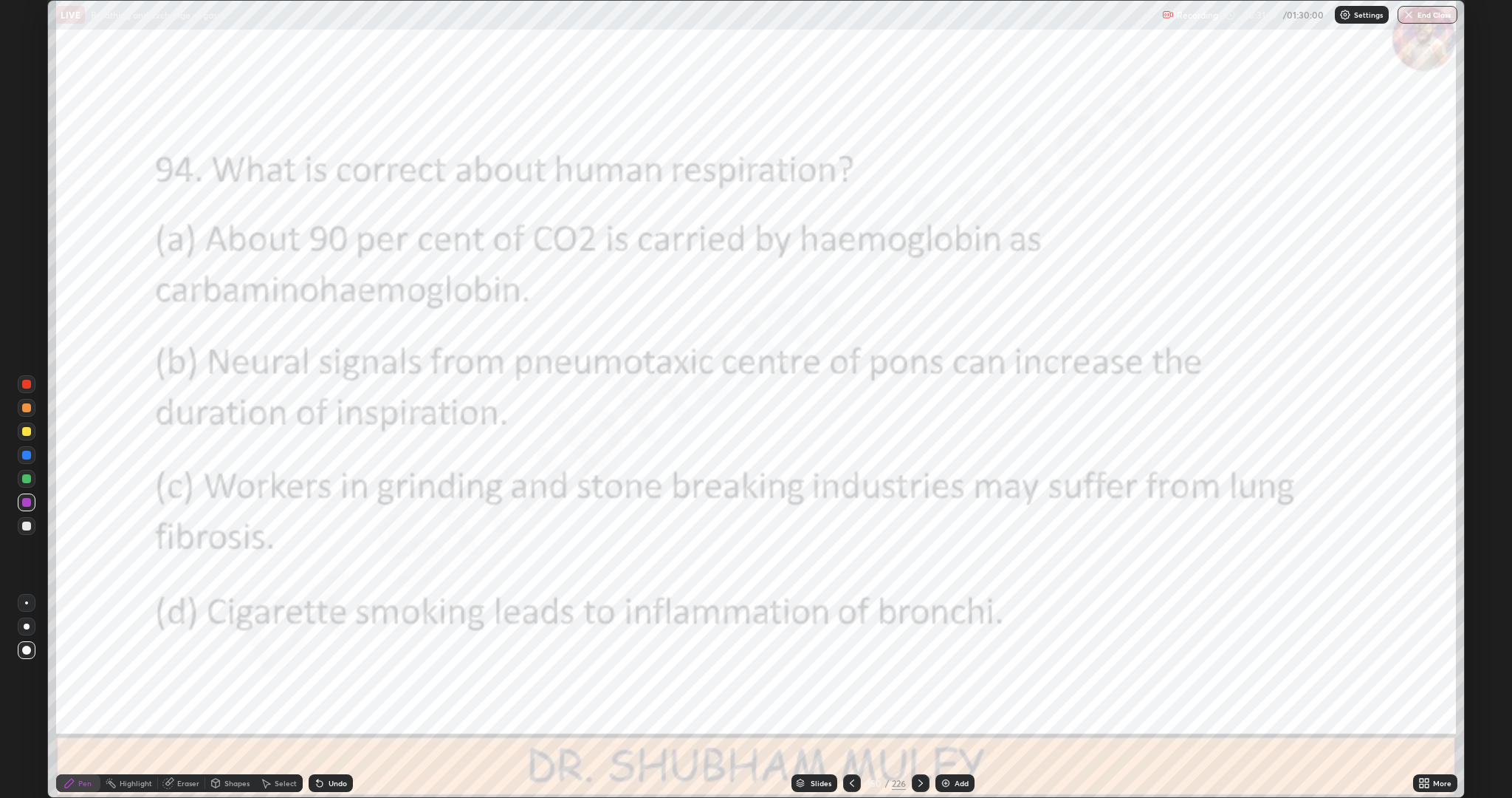
click at [924, 698] on icon at bounding box center [921, 783] width 12 height 12
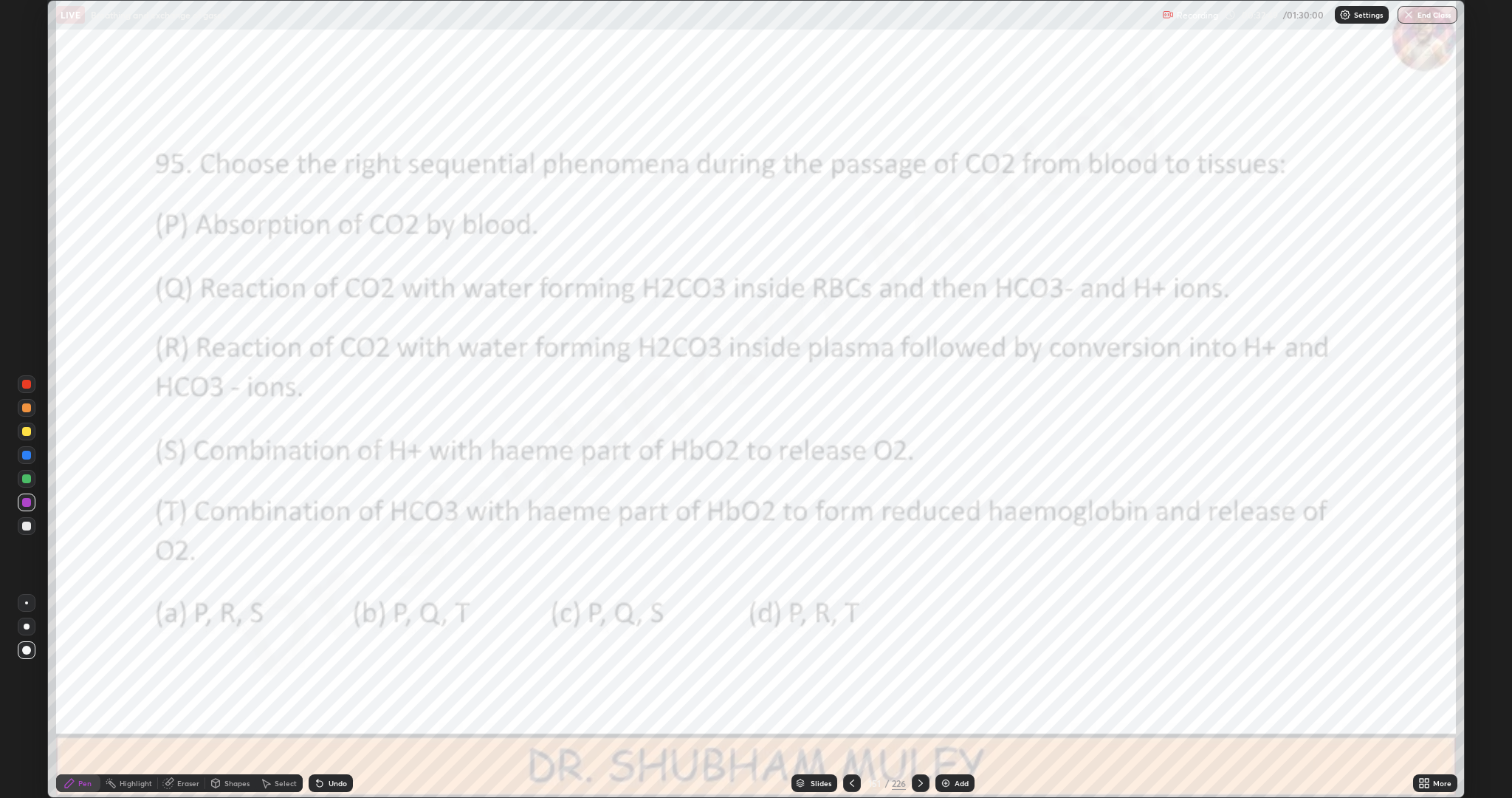
click at [920, 698] on icon at bounding box center [920, 782] width 4 height 7
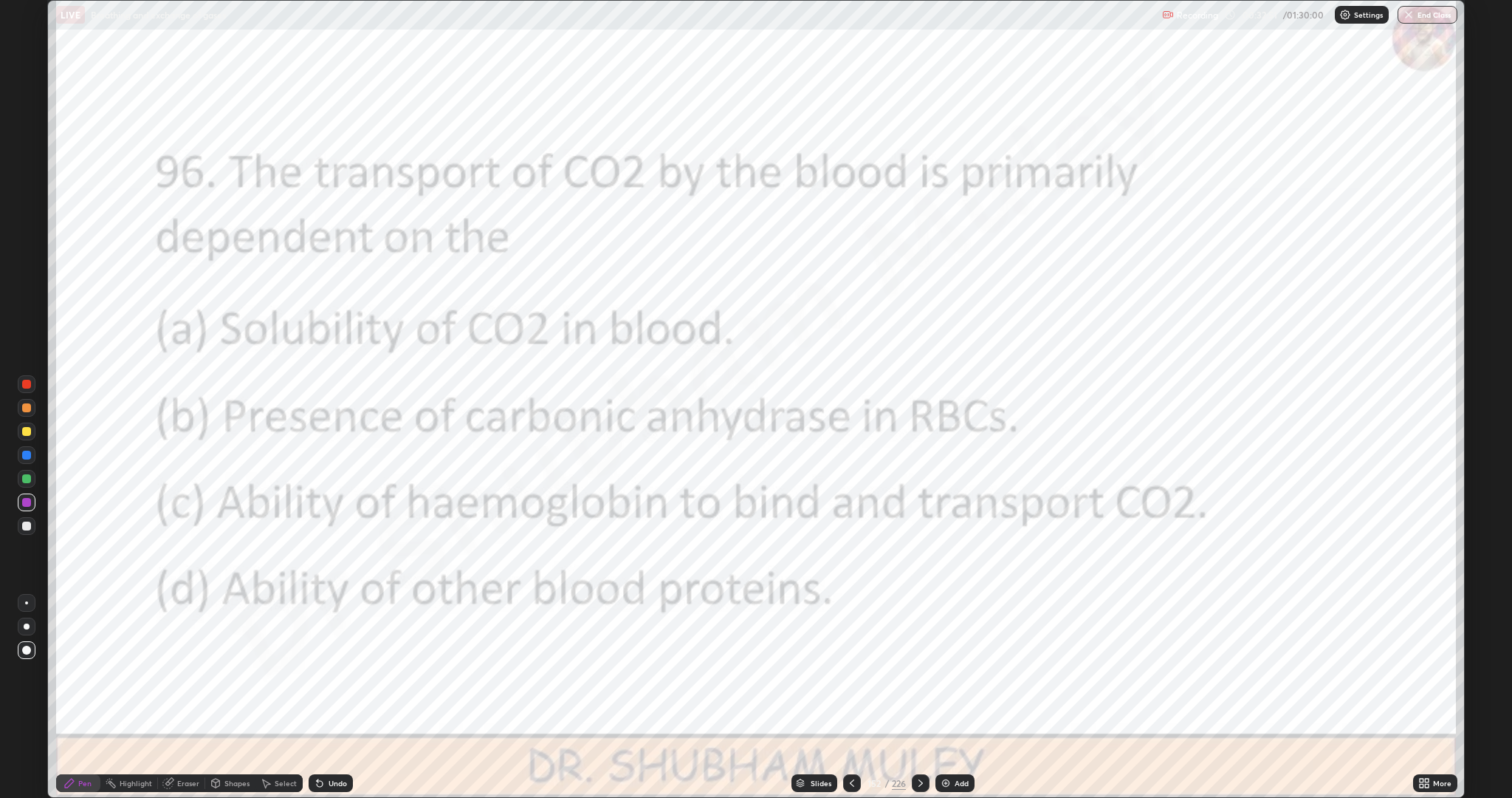
click at [851, 698] on icon at bounding box center [852, 783] width 12 height 12
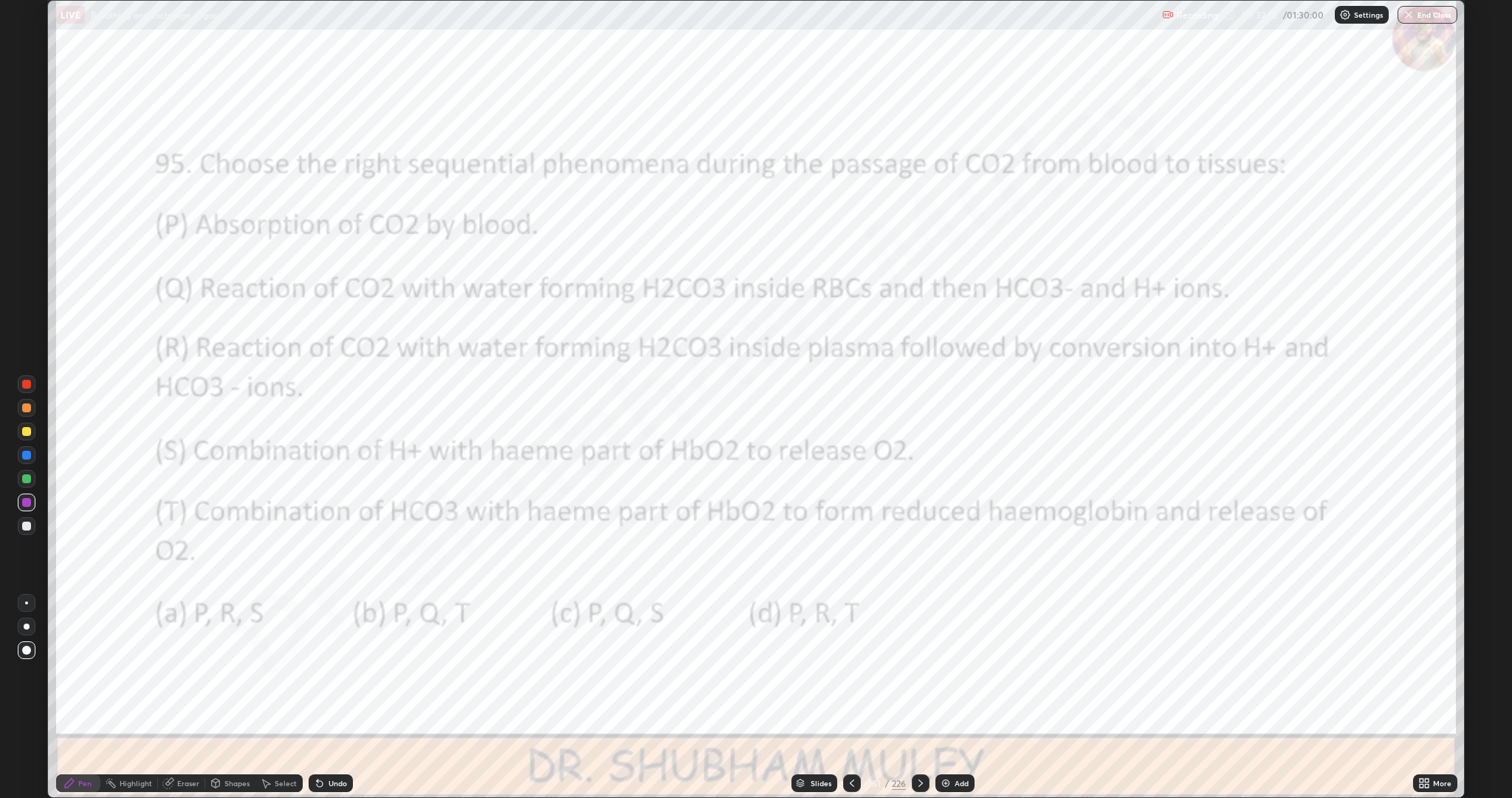
click at [919, 698] on icon at bounding box center [921, 783] width 12 height 12
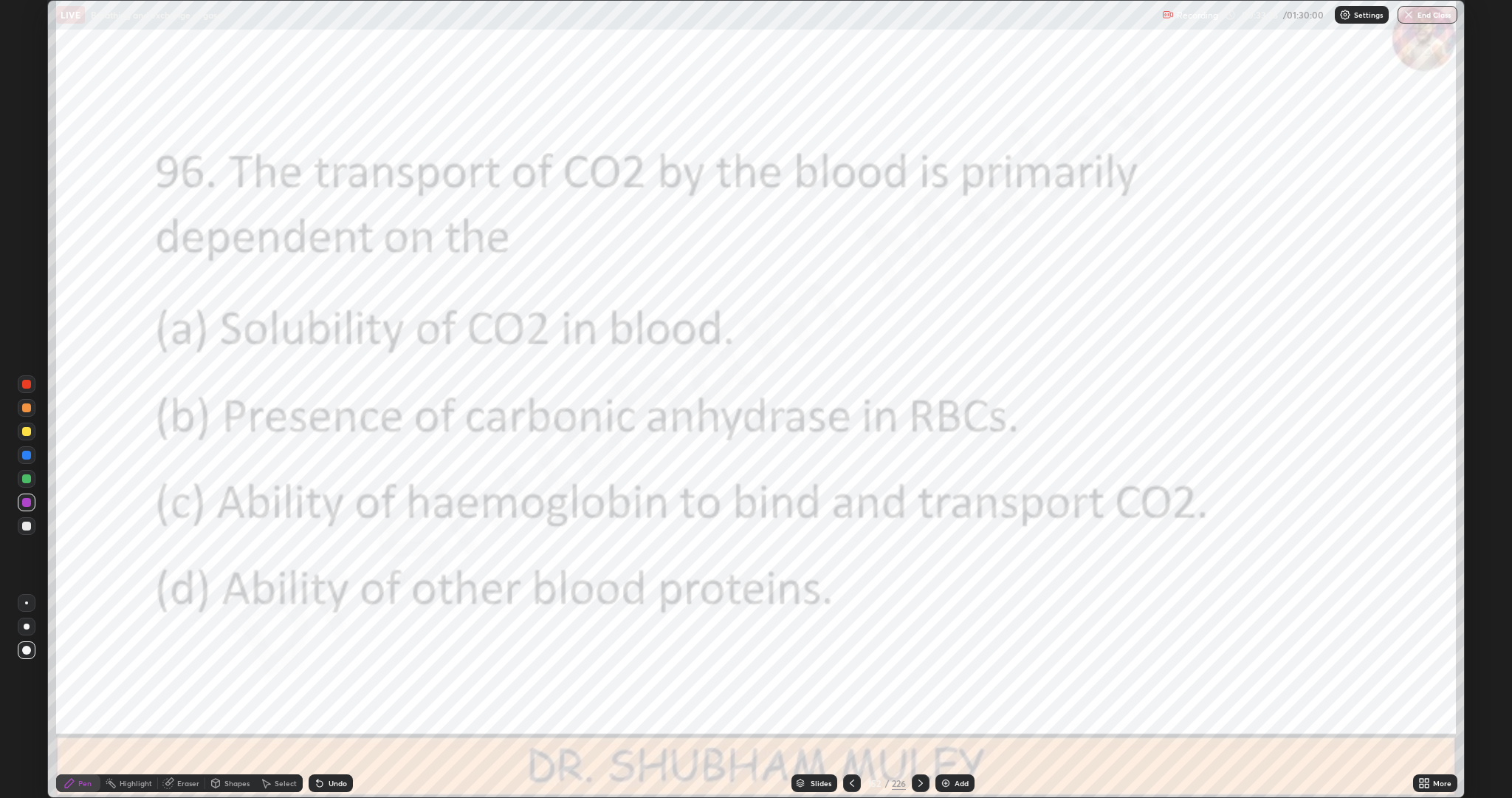
click at [918, 698] on icon at bounding box center [921, 783] width 12 height 12
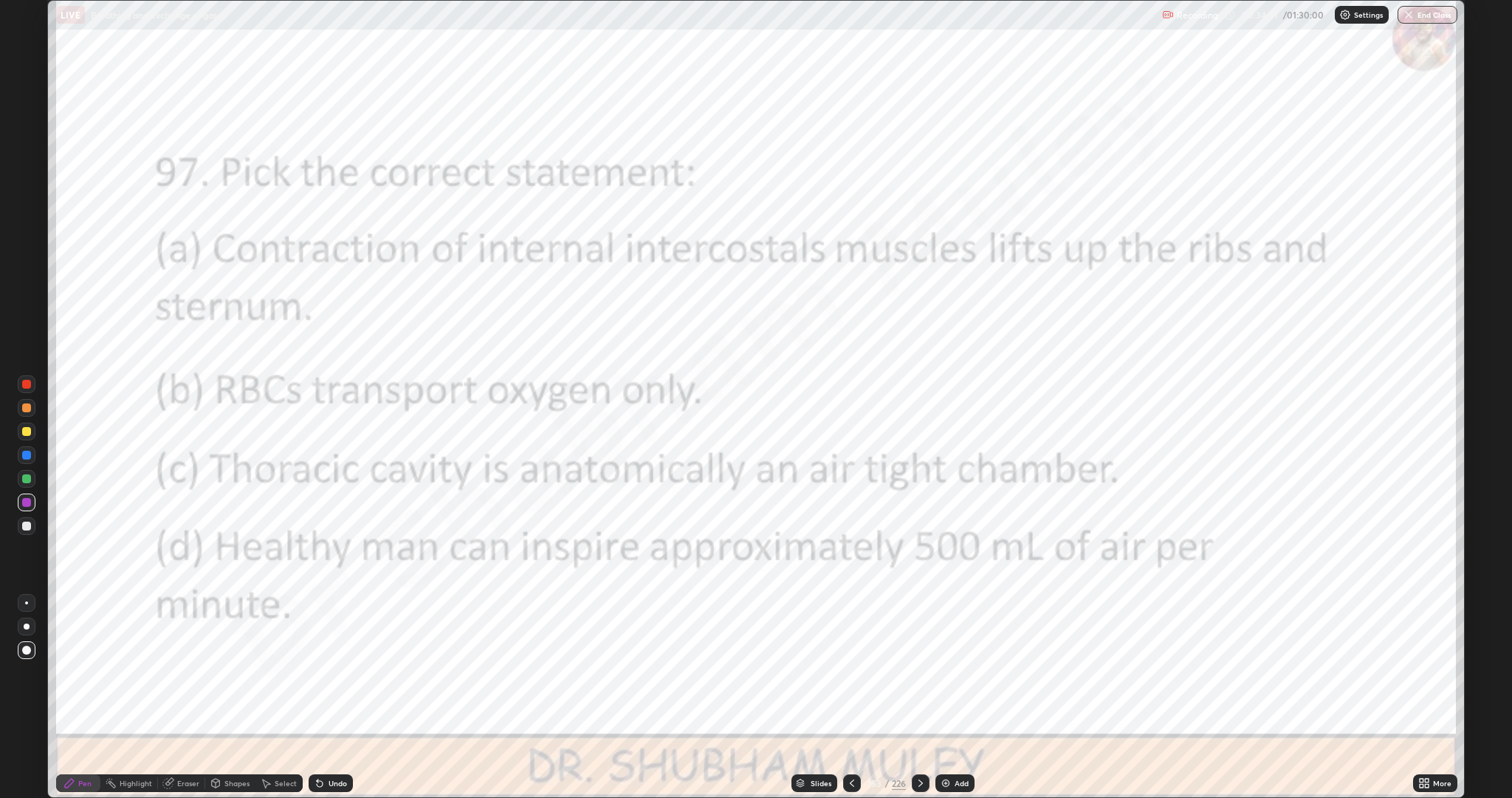
click at [920, 698] on icon at bounding box center [921, 783] width 12 height 12
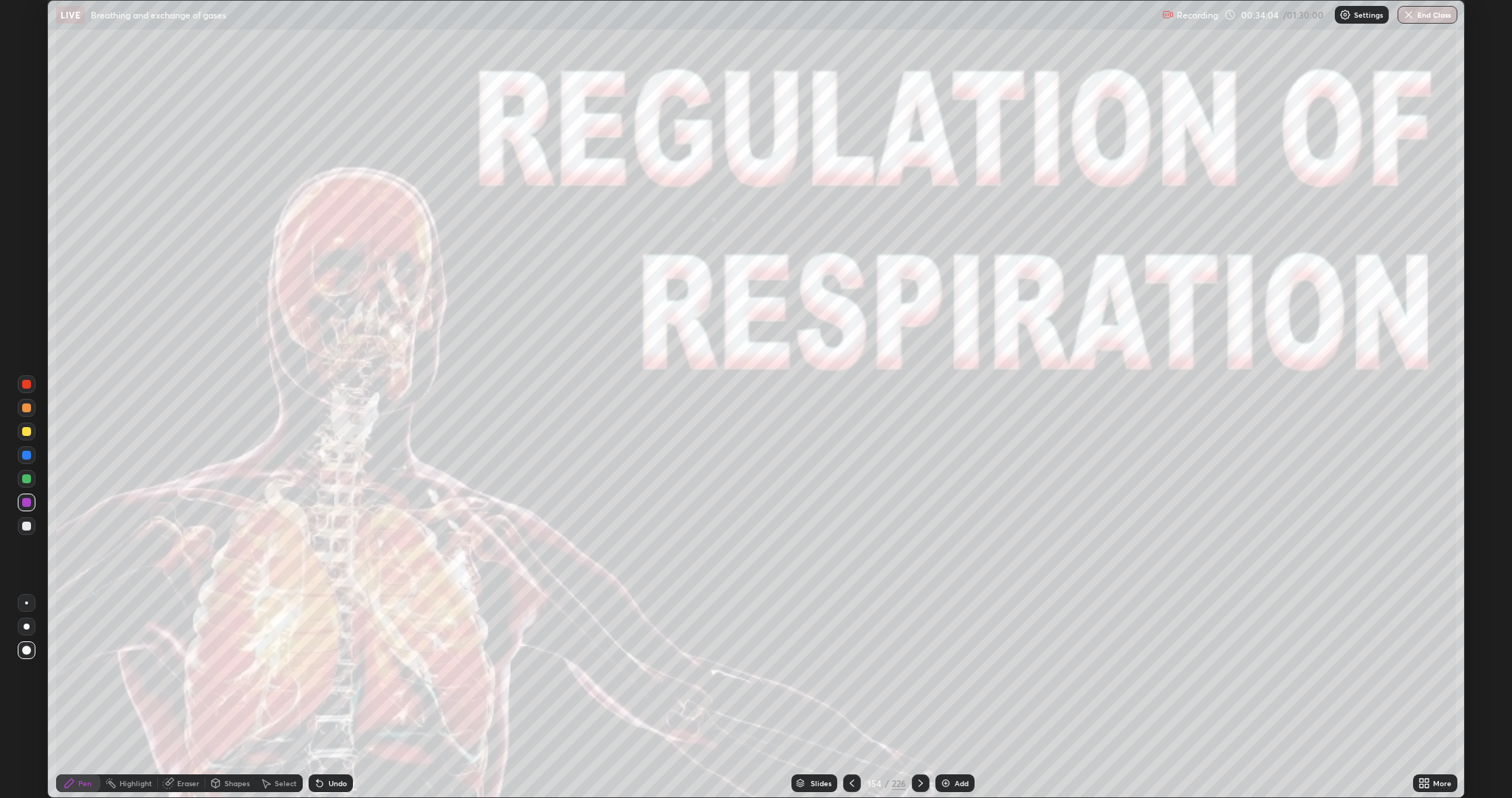
click at [820, 698] on div "Slides" at bounding box center [821, 782] width 21 height 7
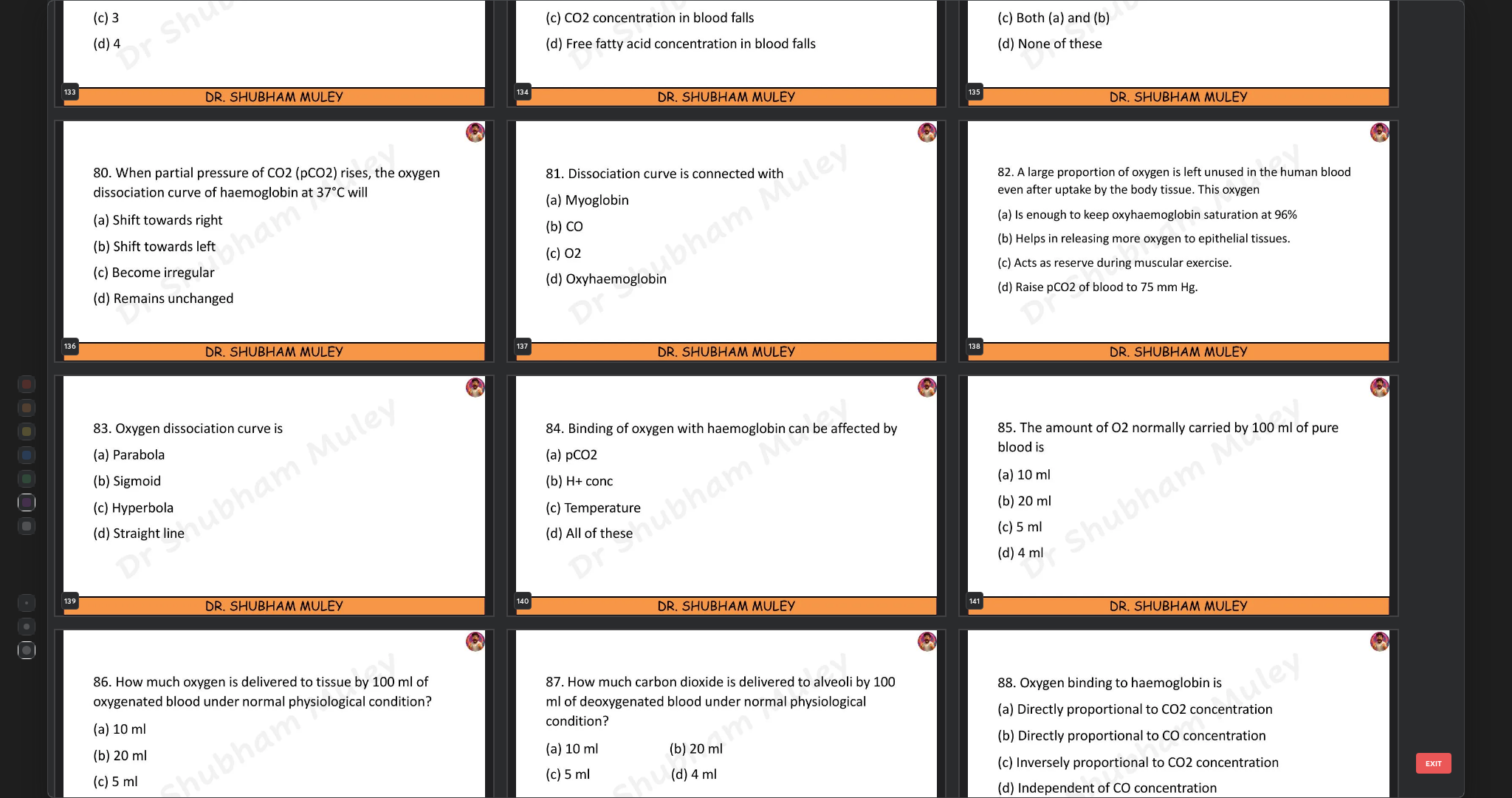
scroll to position [11330, 0]
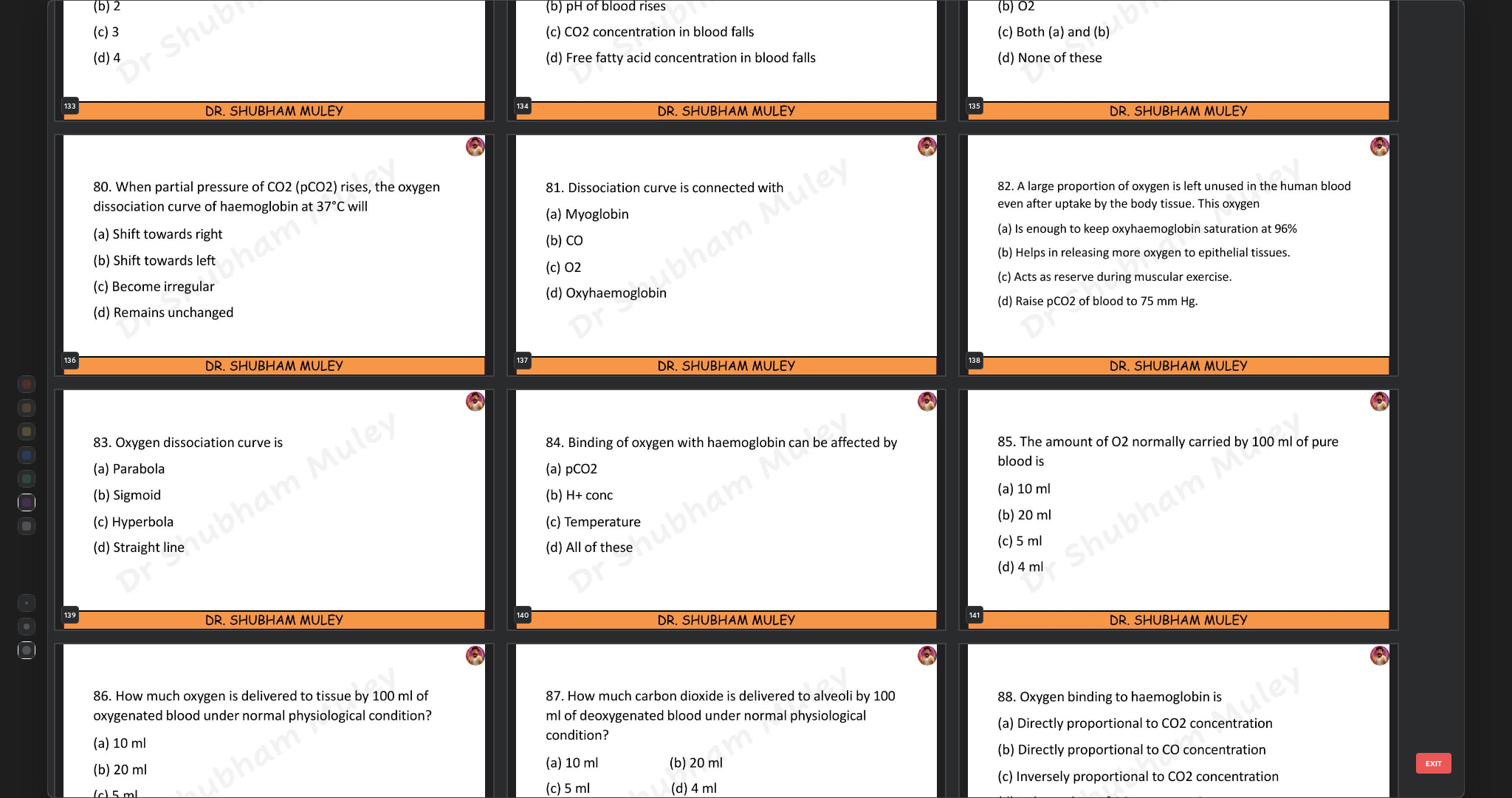
click at [460, 328] on img "grid" at bounding box center [274, 255] width 438 height 240
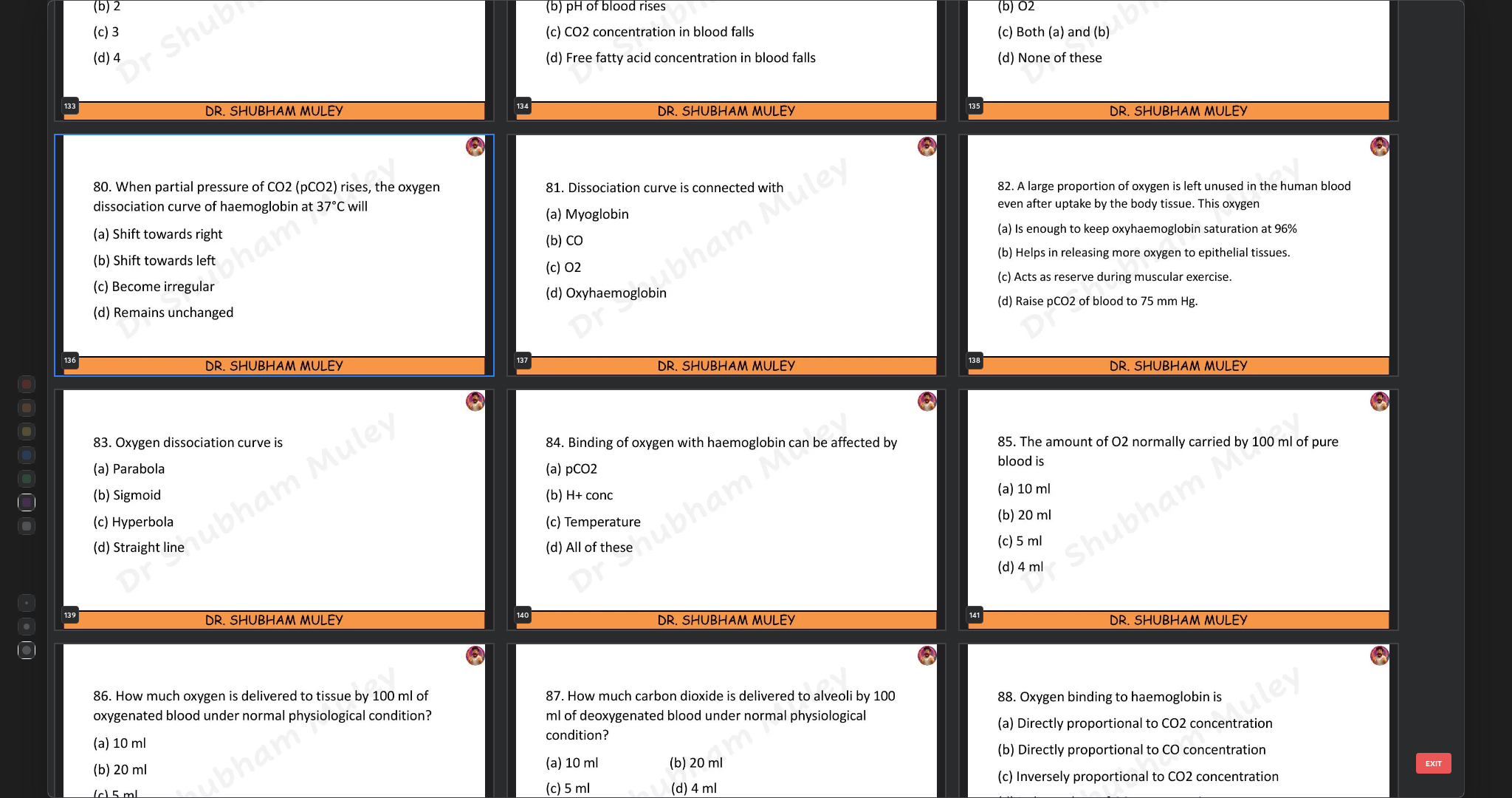
click at [460, 328] on img "grid" at bounding box center [274, 255] width 438 height 240
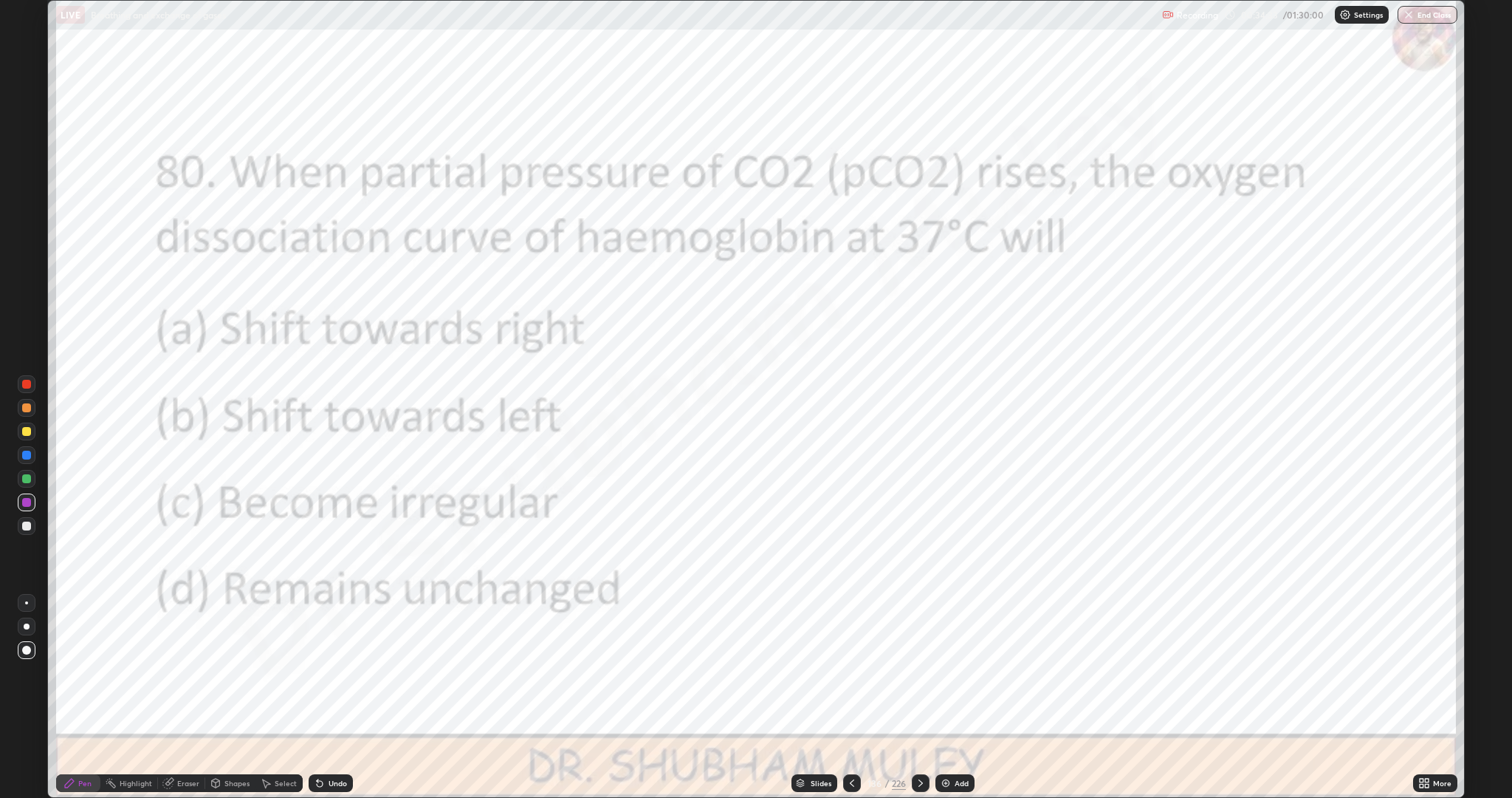
click at [918, 698] on icon at bounding box center [921, 783] width 12 height 12
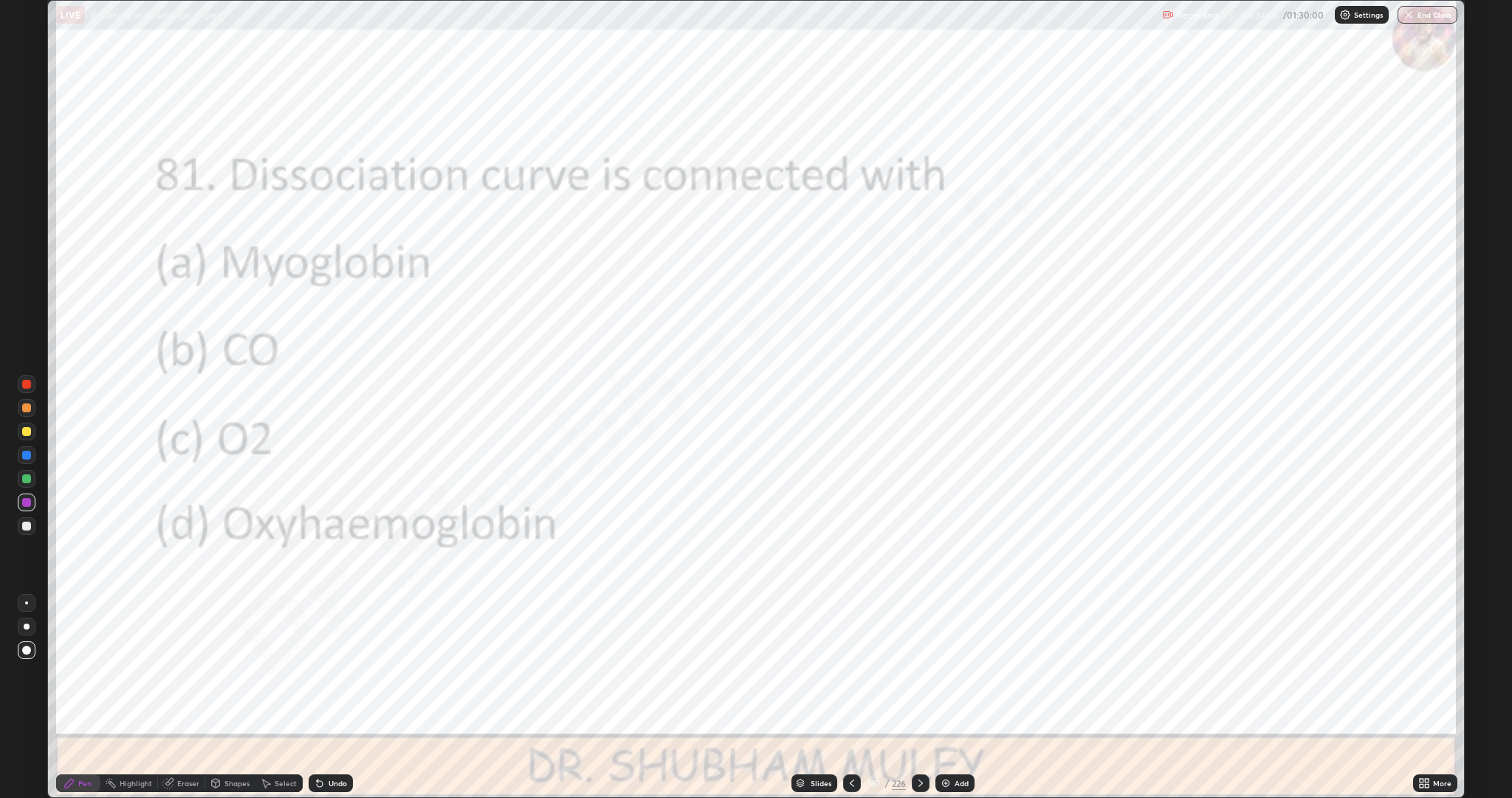
click at [918, 698] on icon at bounding box center [921, 783] width 12 height 12
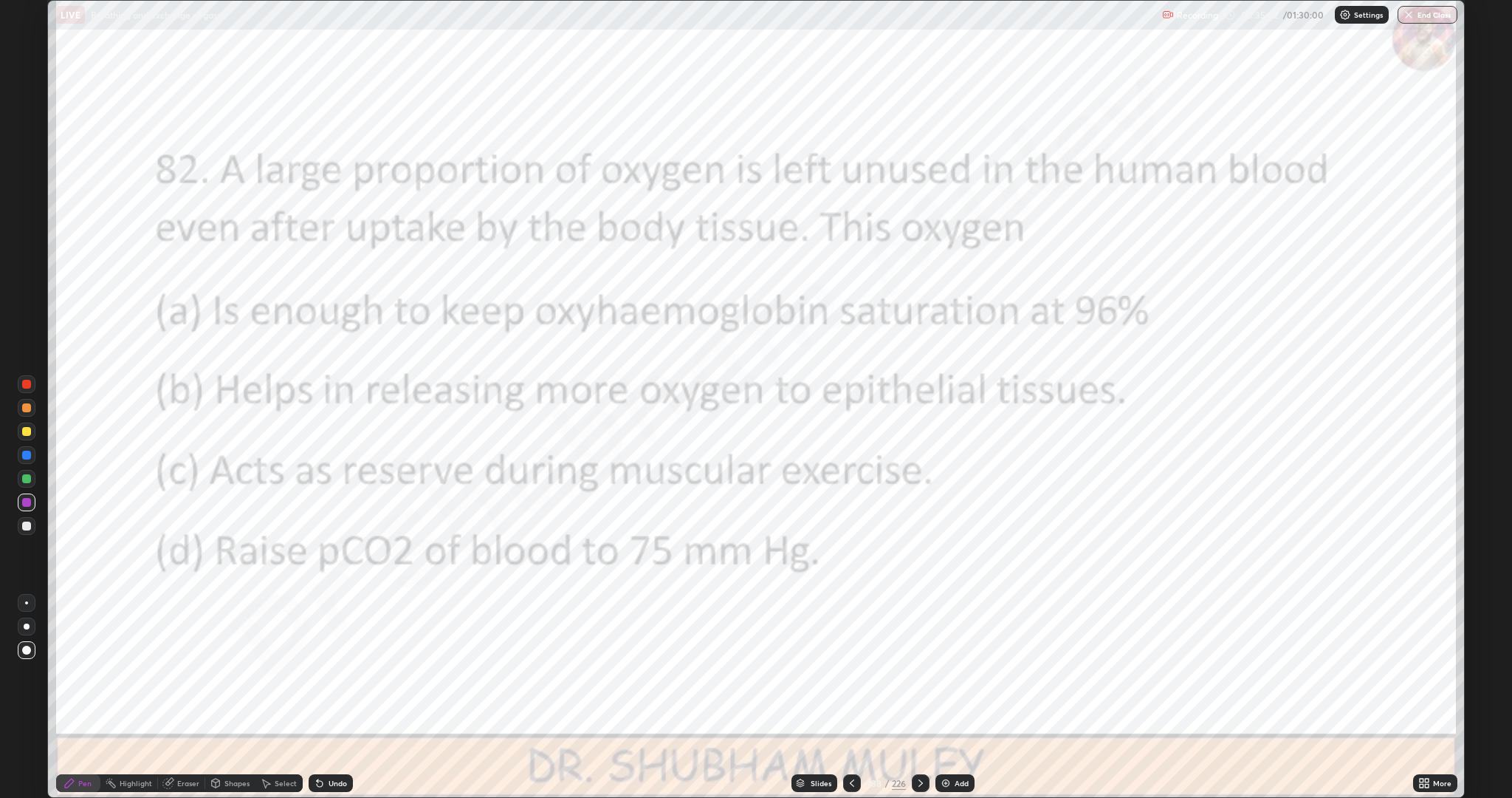
click at [925, 698] on icon at bounding box center [921, 783] width 12 height 12
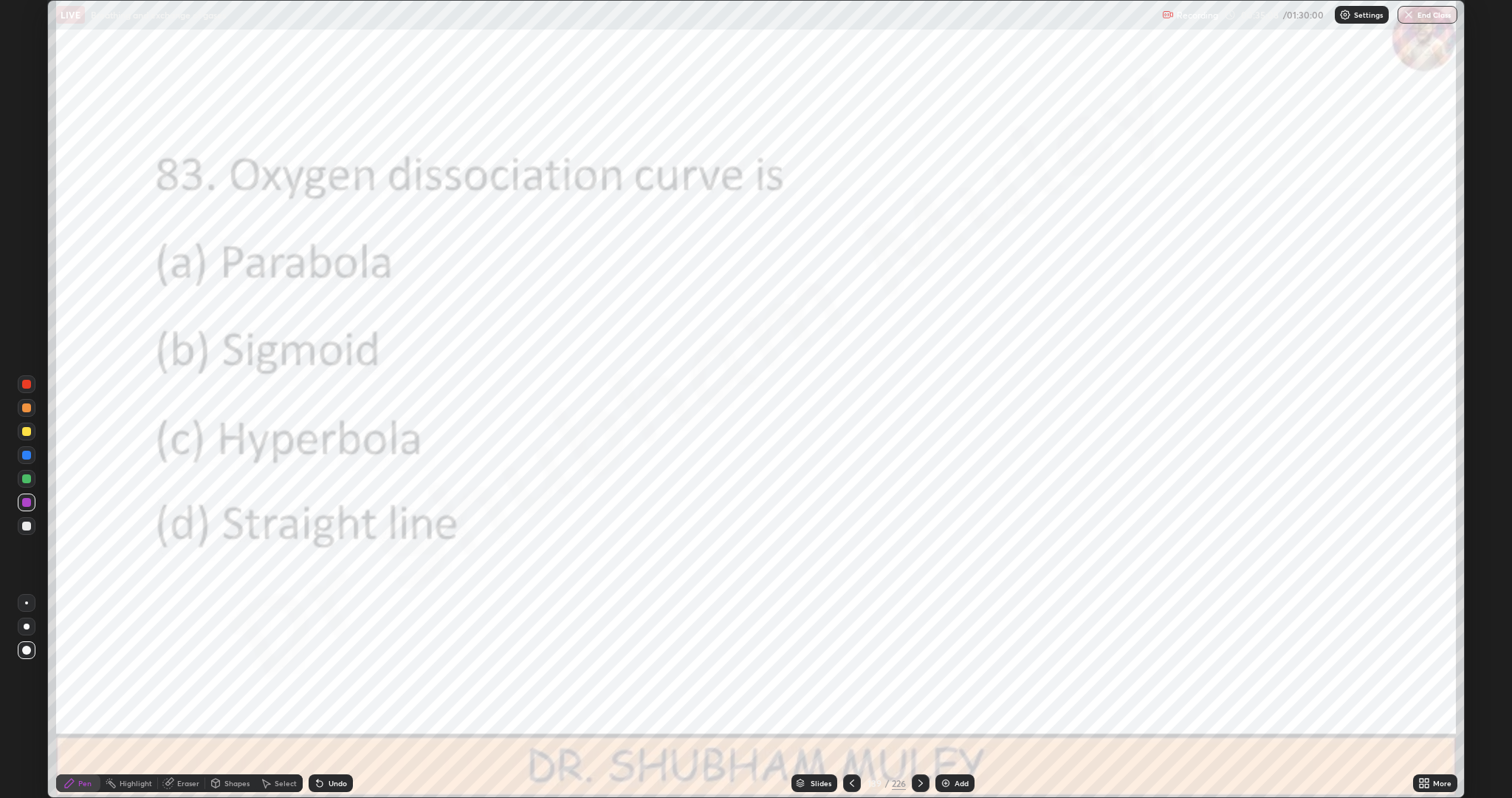
click at [919, 698] on icon at bounding box center [921, 783] width 12 height 12
click at [923, 698] on icon at bounding box center [921, 783] width 12 height 12
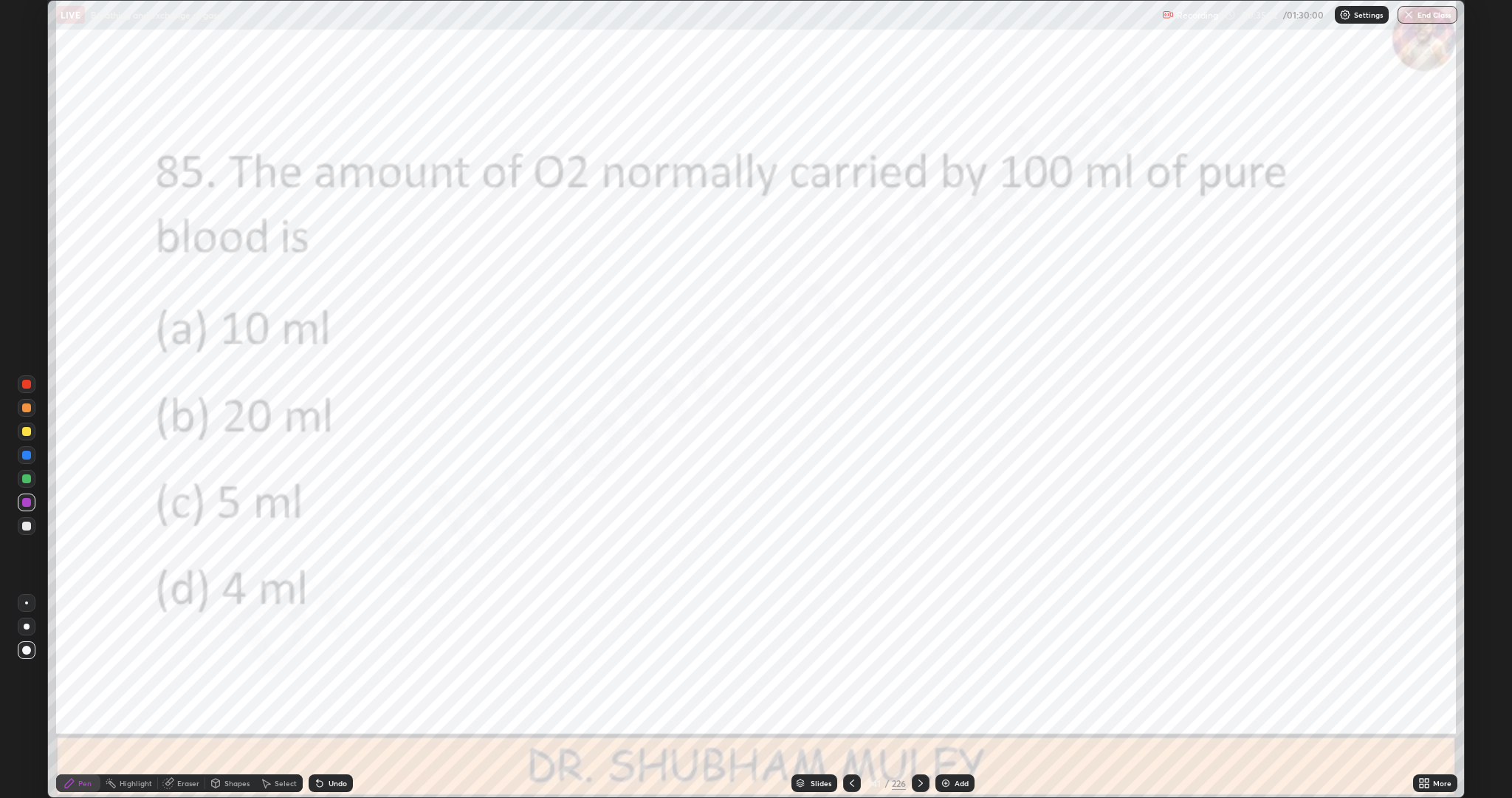
click at [916, 698] on icon at bounding box center [921, 783] width 12 height 12
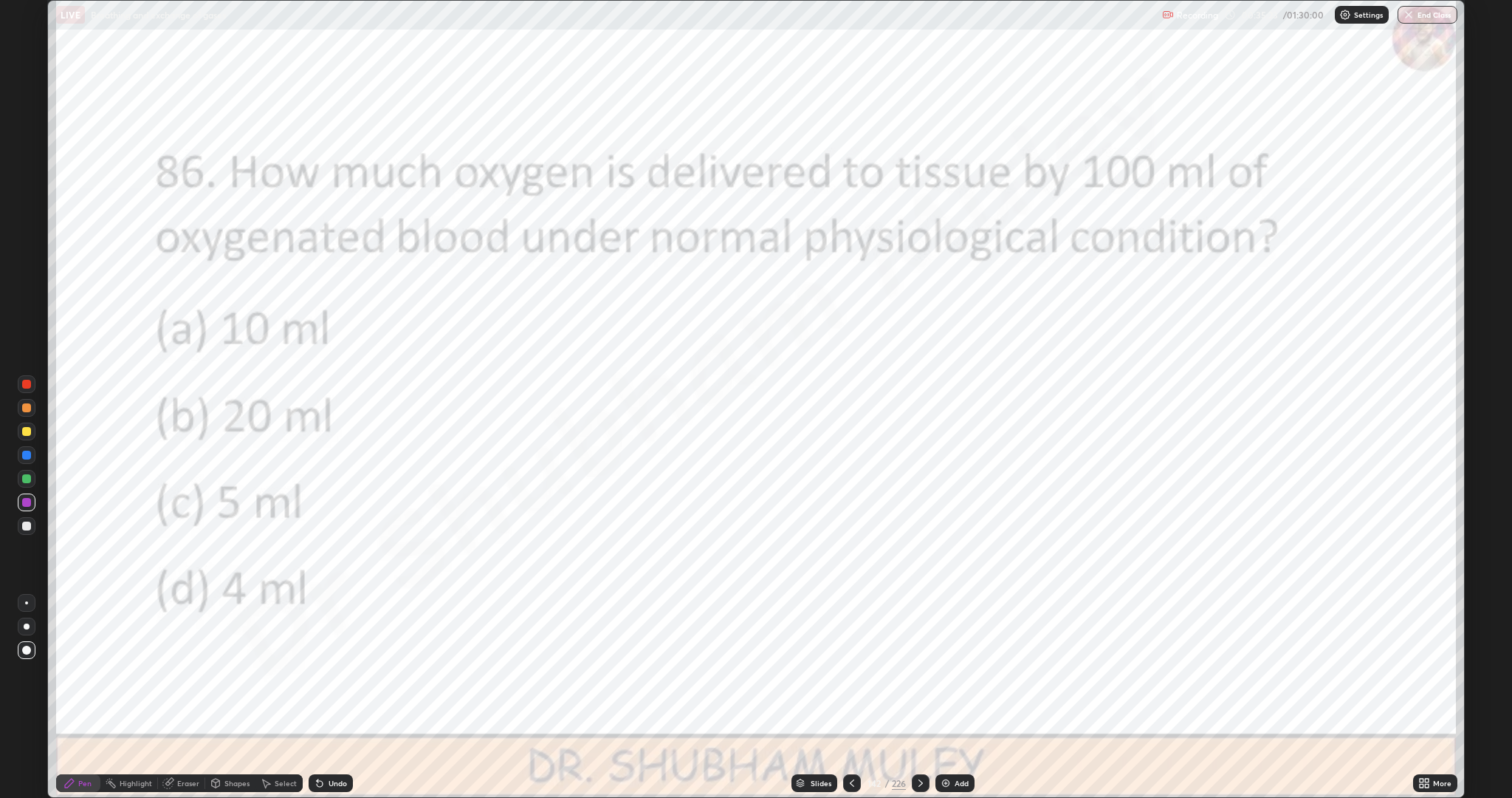
click at [912, 698] on div at bounding box center [921, 783] width 18 height 30
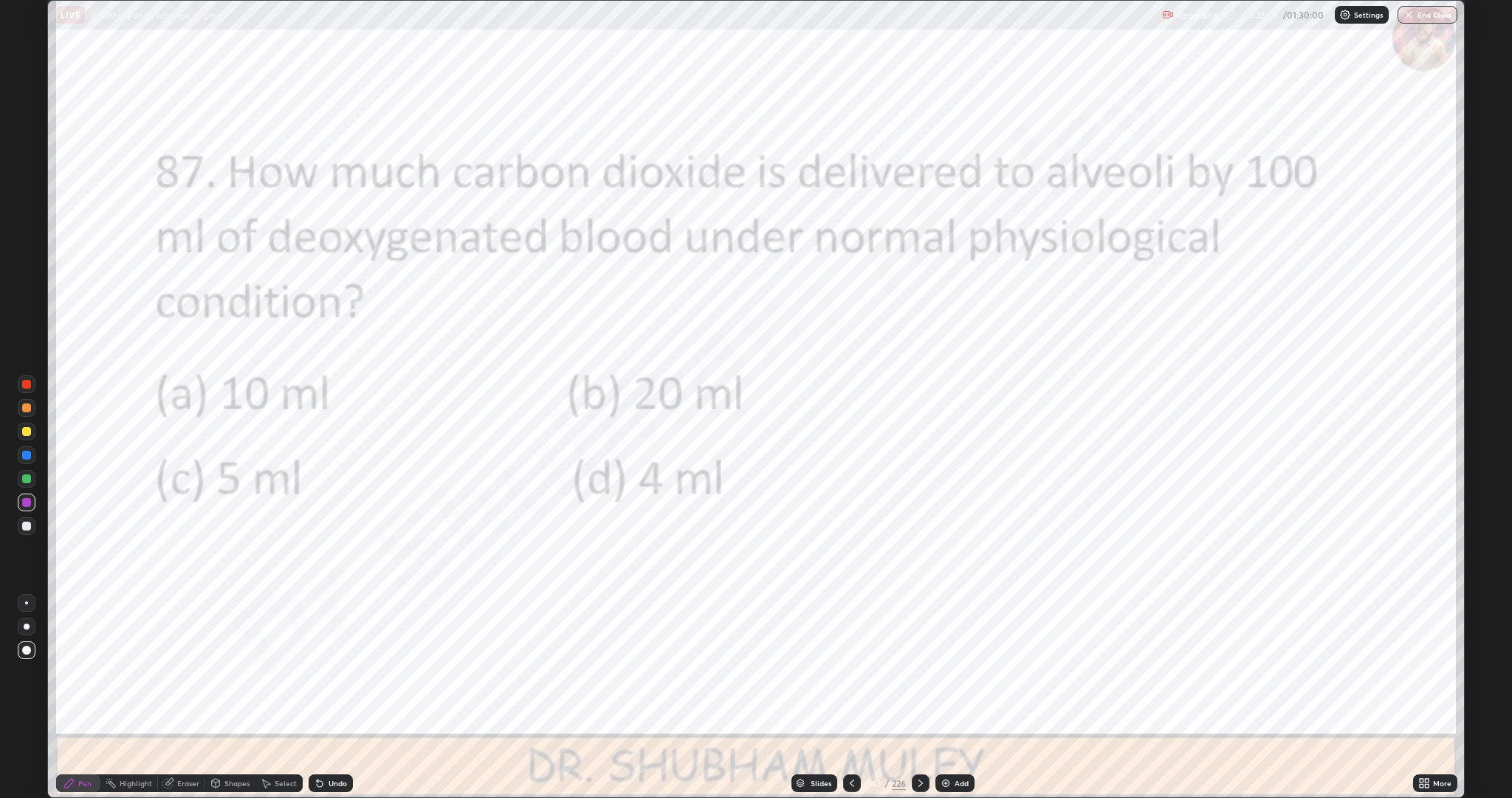
click at [918, 698] on div at bounding box center [921, 783] width 18 height 30
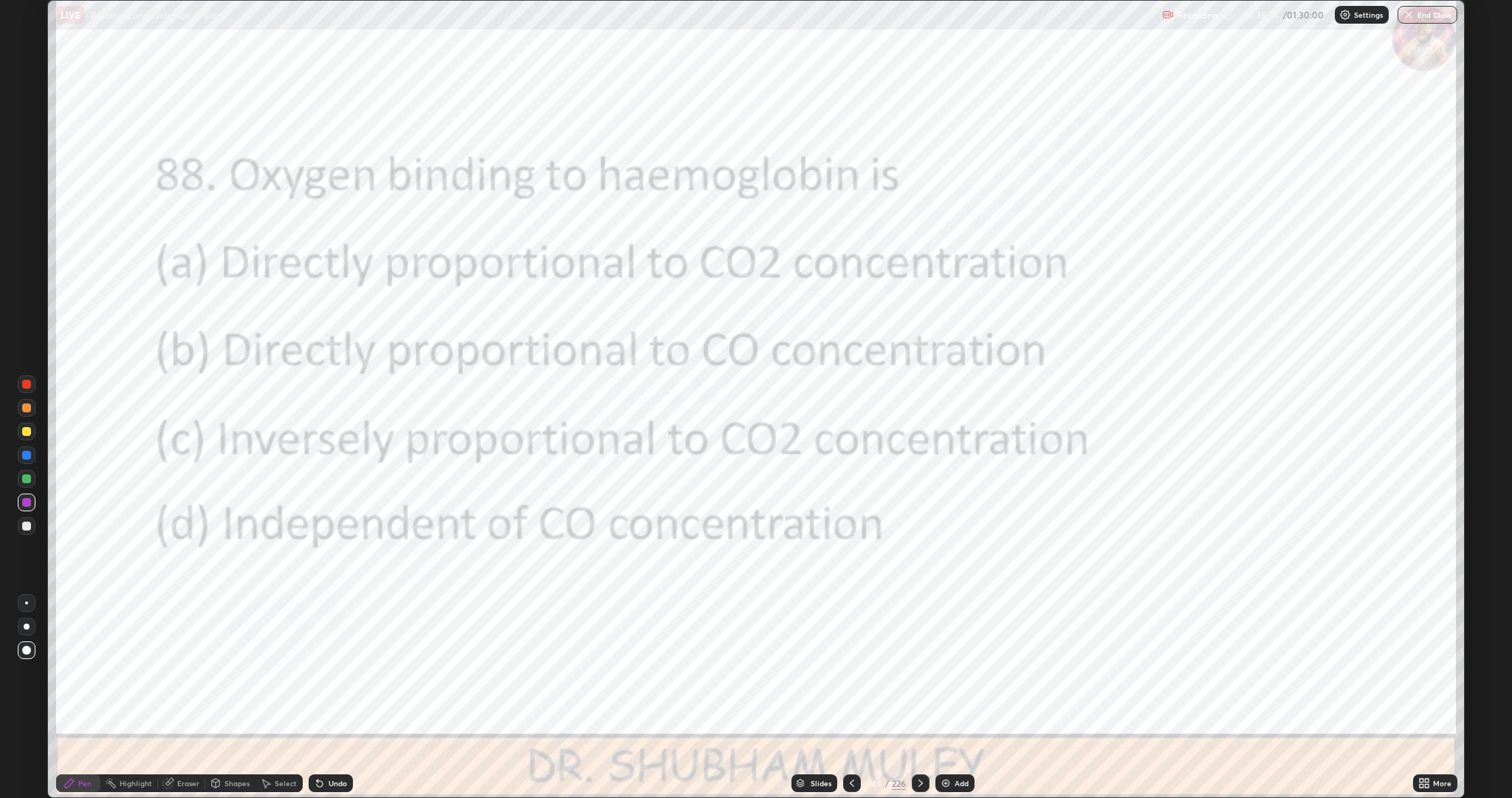
click at [899, 698] on div "226" at bounding box center [899, 783] width 14 height 13
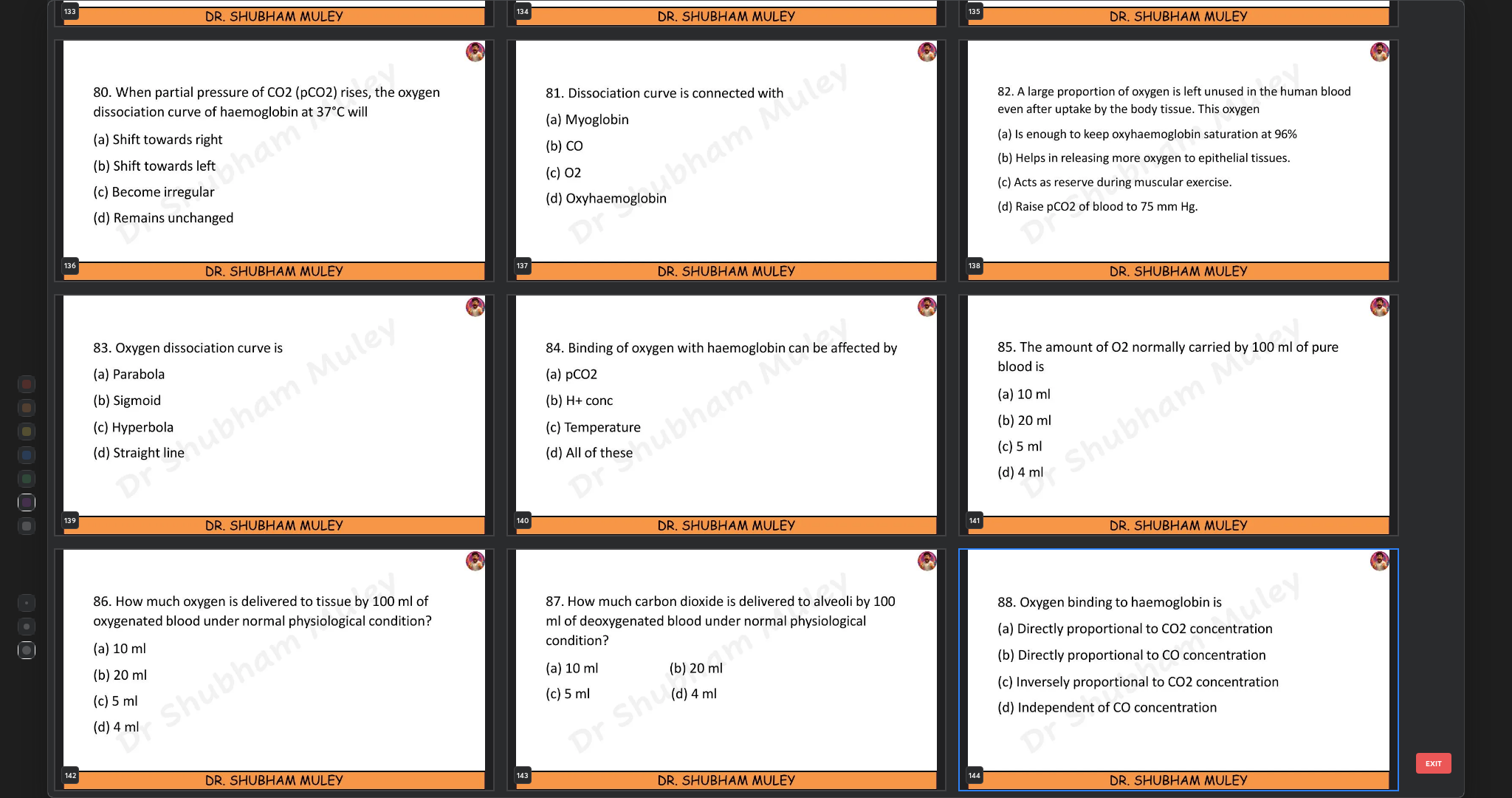
scroll to position [792, 1408]
click at [901, 698] on img "grid" at bounding box center [727, 670] width 438 height 240
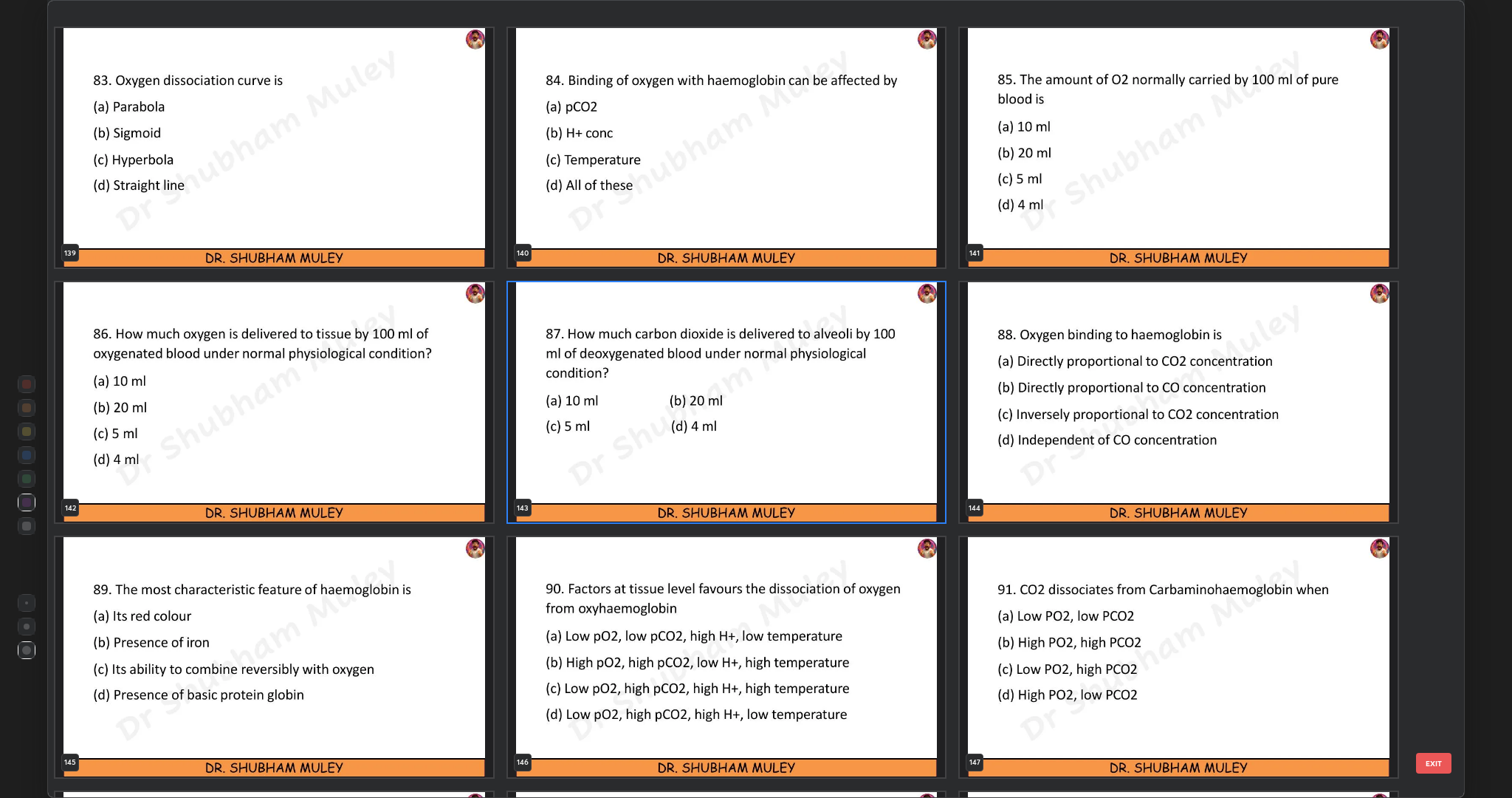
scroll to position [11757, 0]
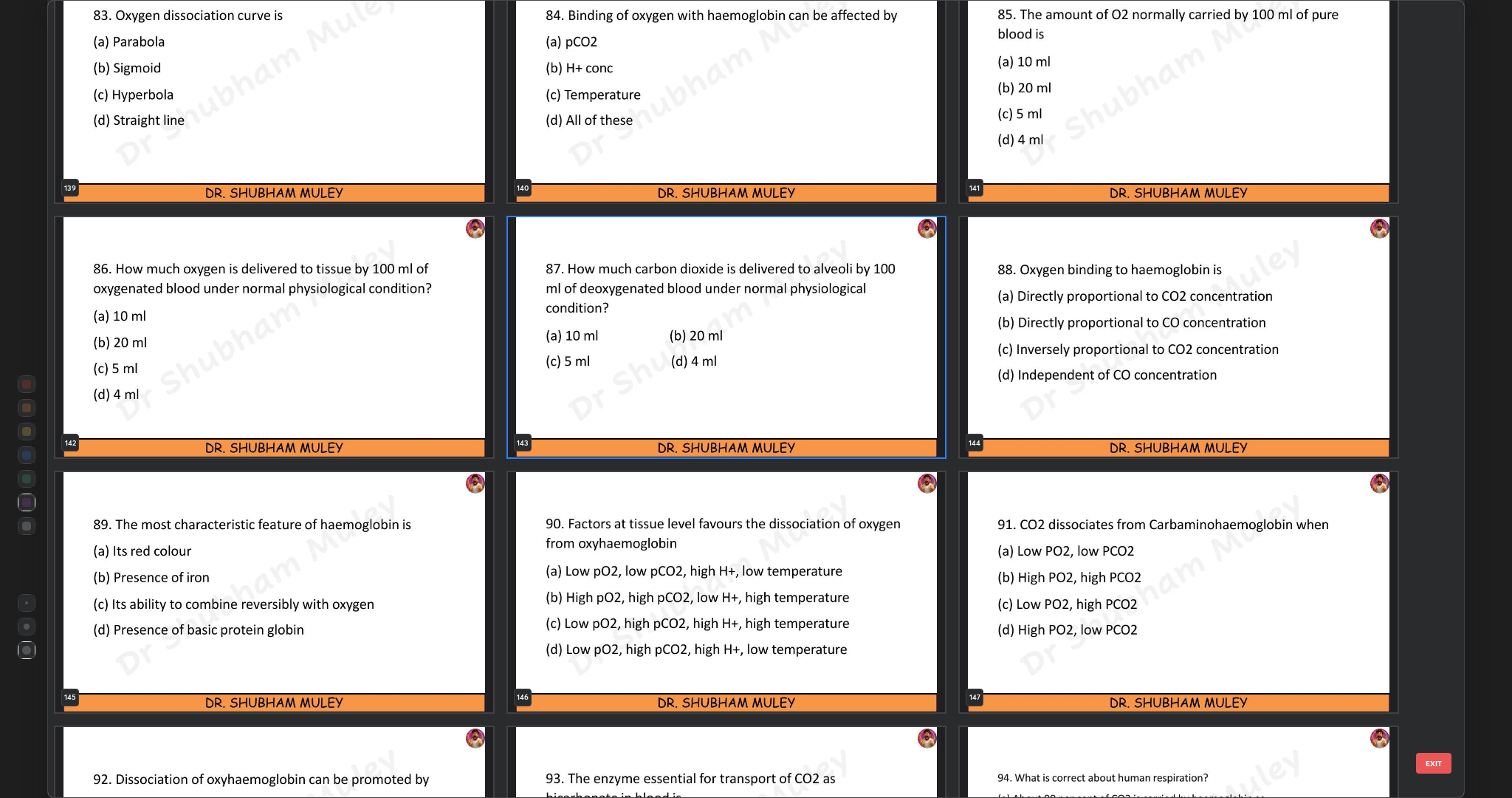
click at [791, 644] on img "grid" at bounding box center [727, 592] width 438 height 240
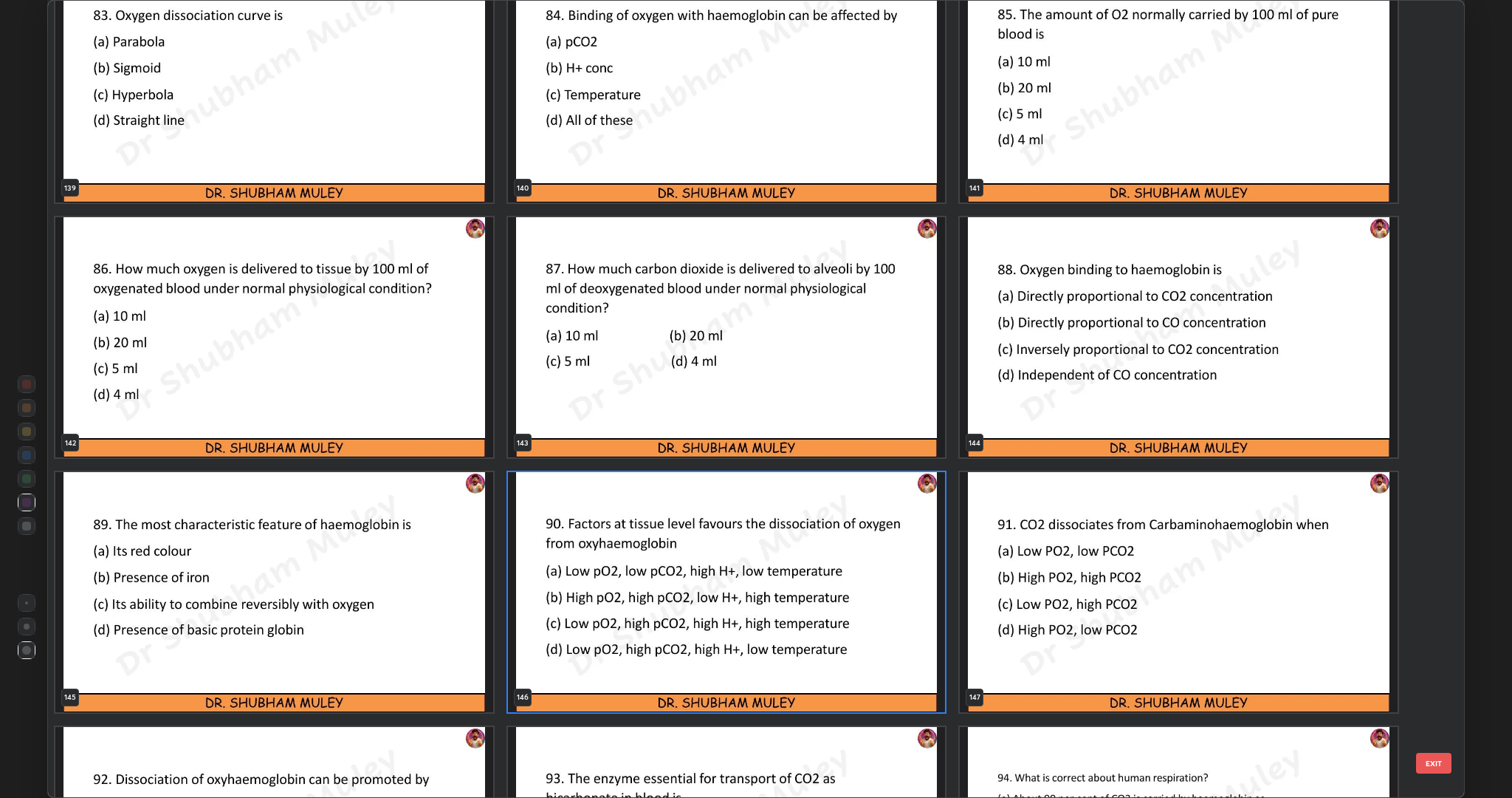
click at [791, 644] on img "grid" at bounding box center [727, 592] width 438 height 240
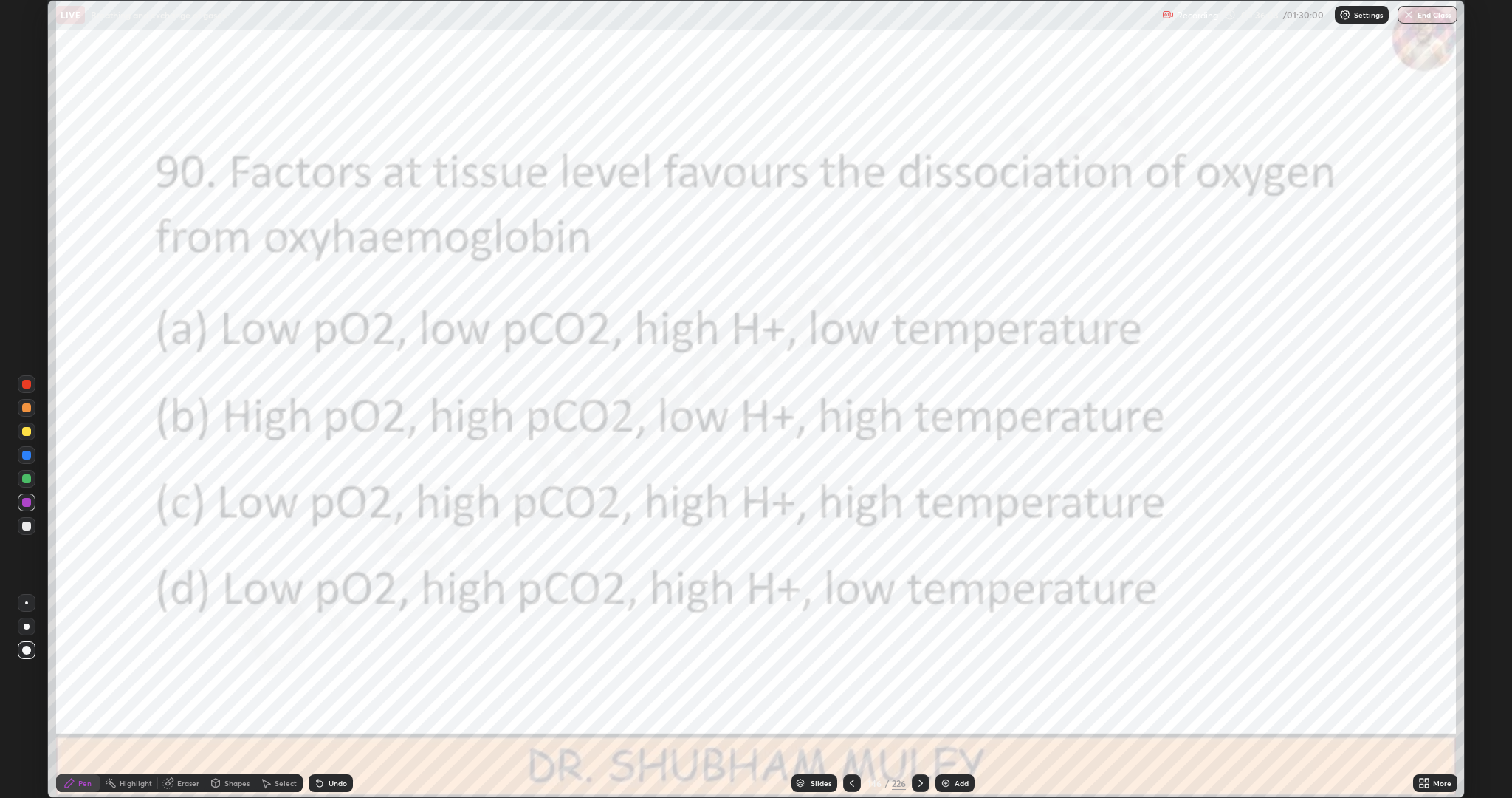
click at [919, 698] on icon at bounding box center [921, 783] width 12 height 12
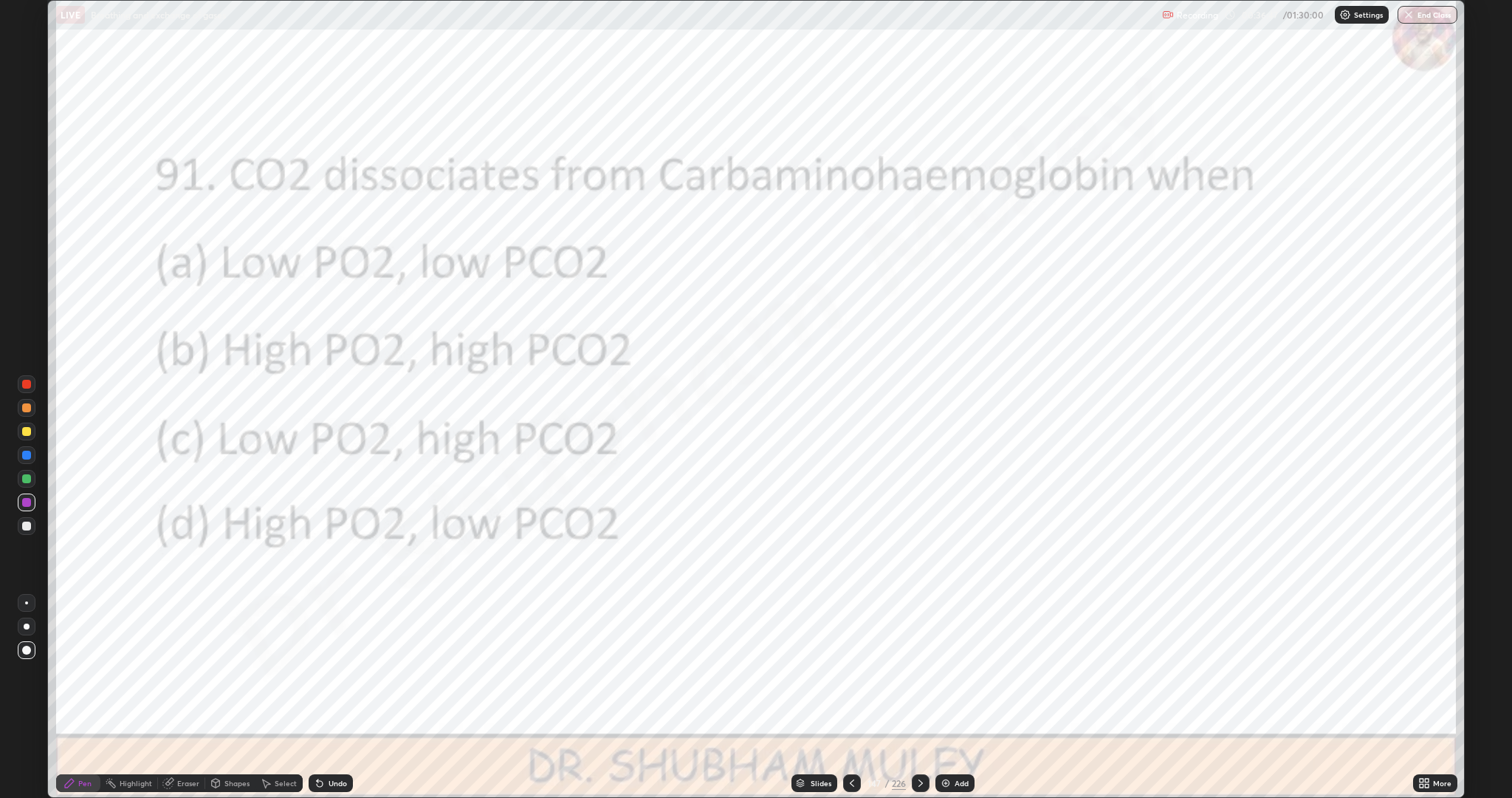
click at [918, 698] on icon at bounding box center [921, 783] width 12 height 12
click at [920, 698] on icon at bounding box center [920, 782] width 4 height 7
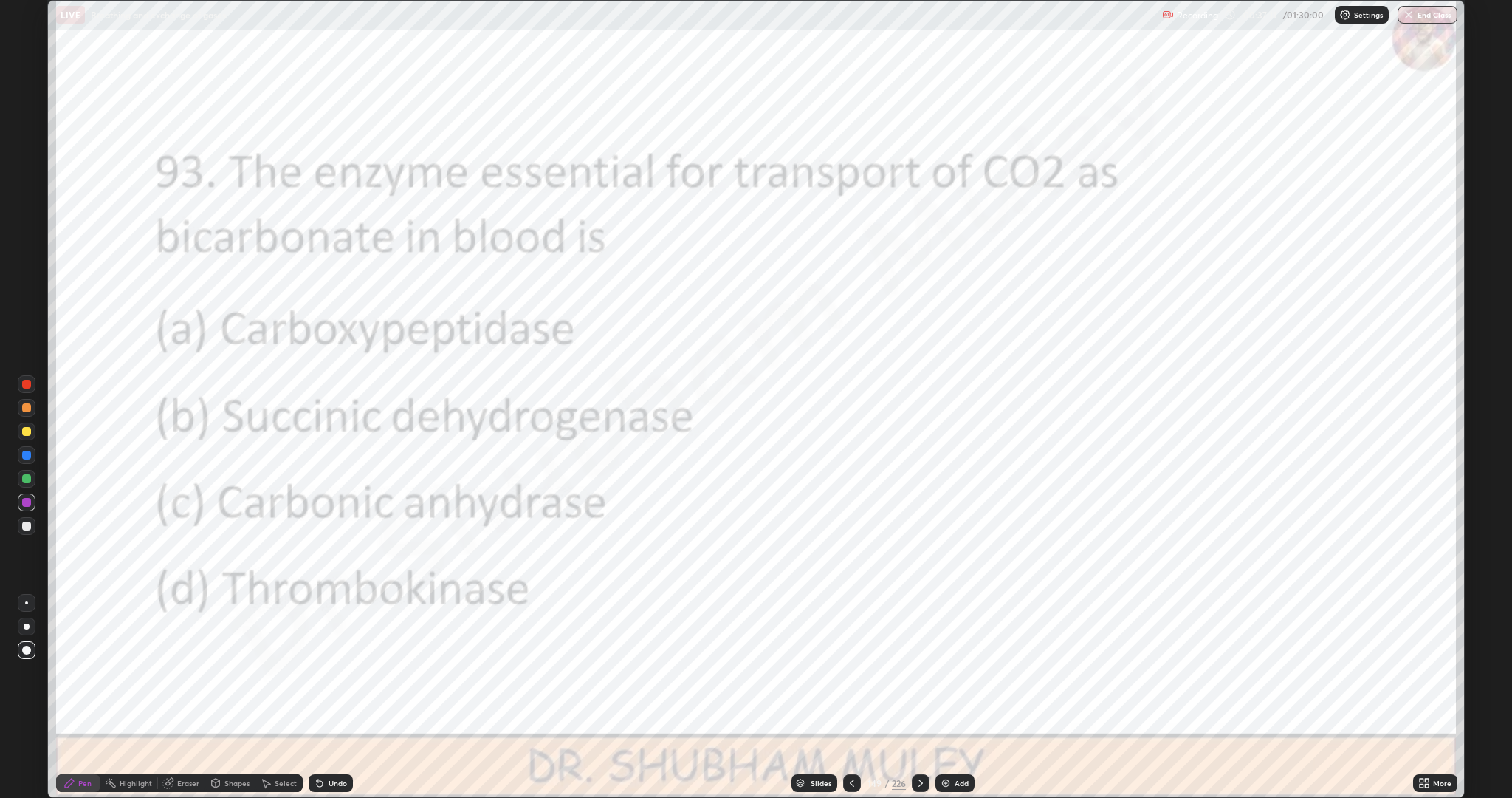
click at [922, 698] on icon at bounding box center [921, 783] width 12 height 12
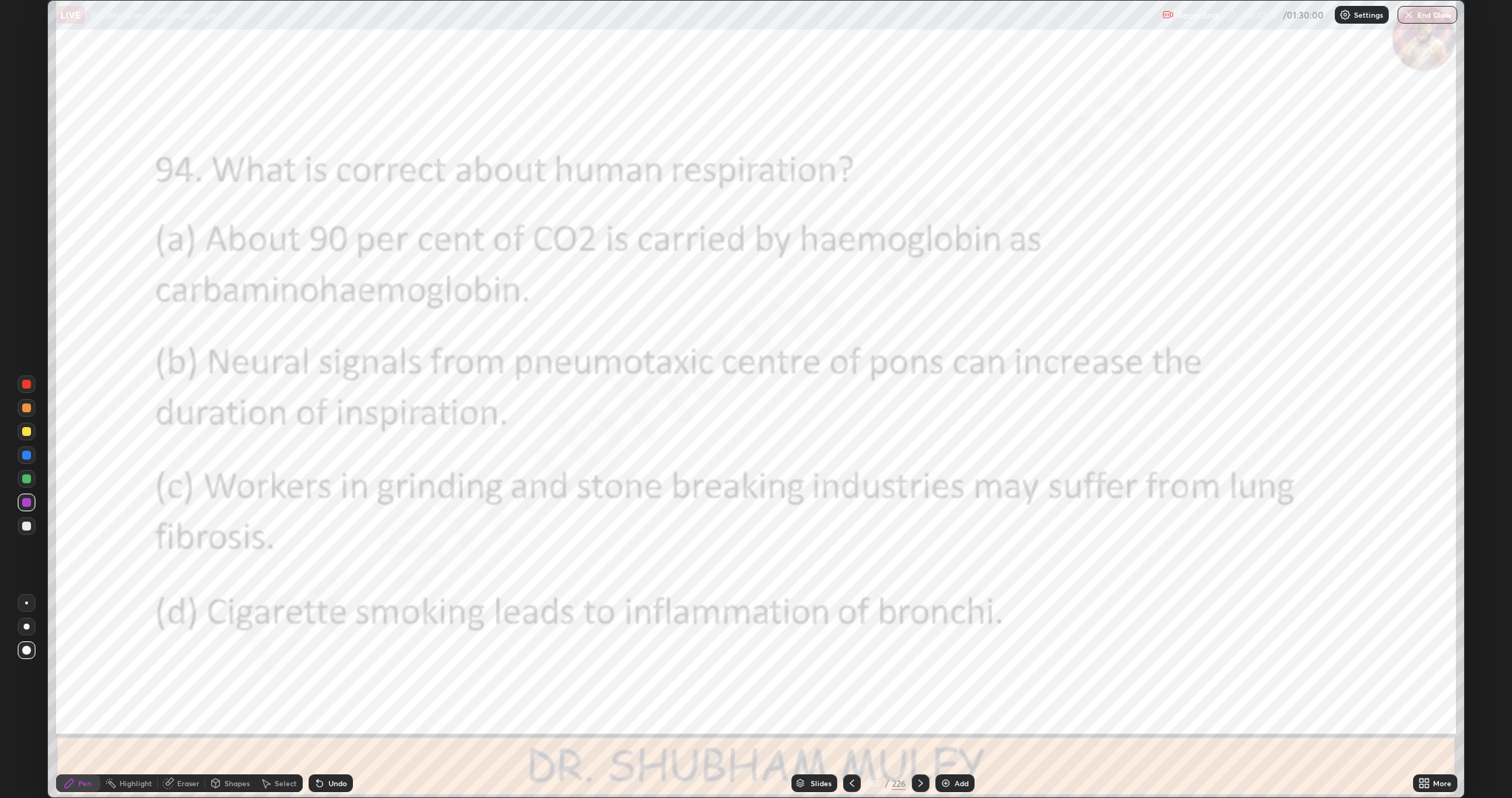
click at [919, 698] on icon at bounding box center [921, 783] width 12 height 12
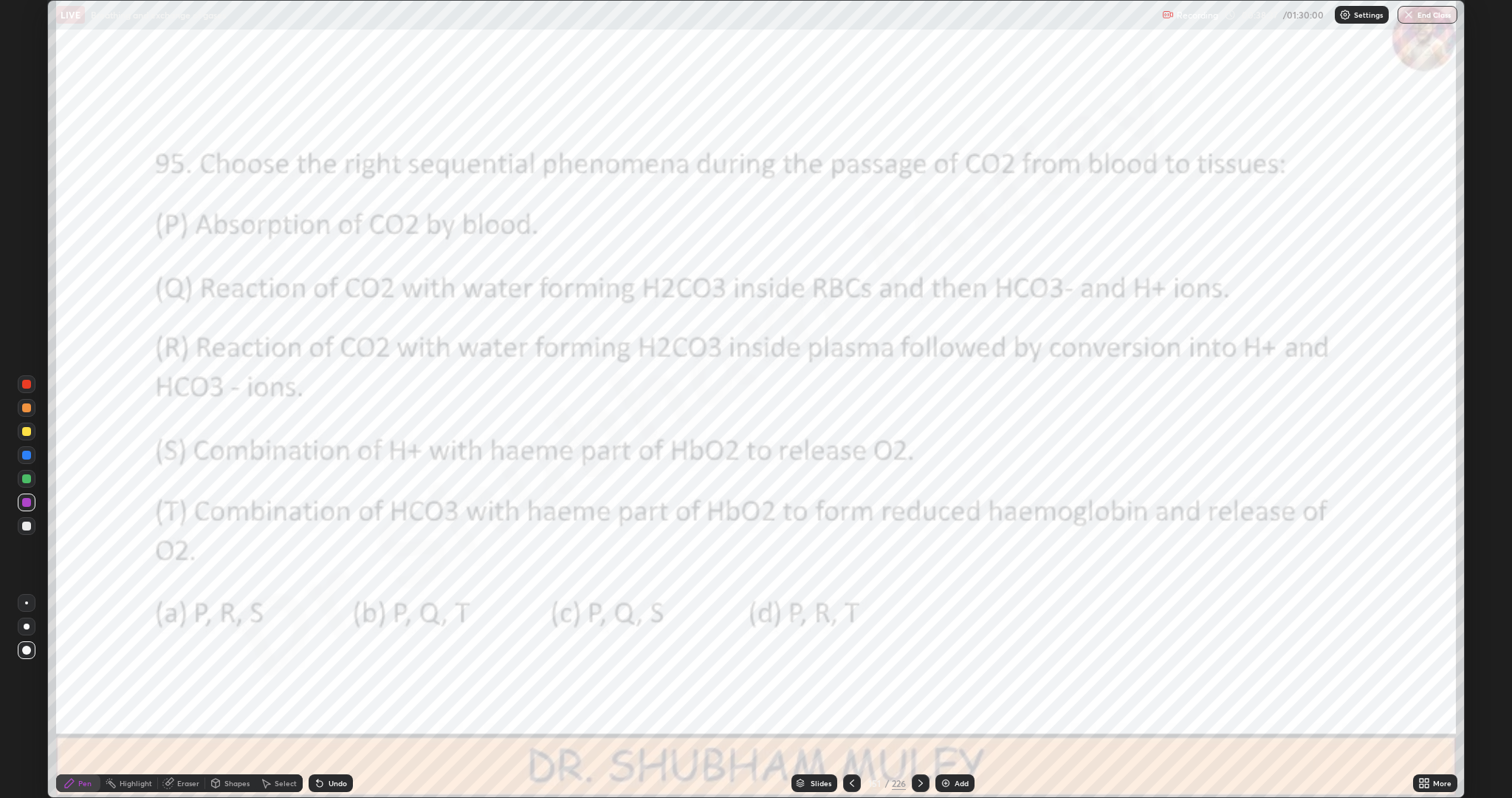
click at [920, 698] on icon at bounding box center [920, 782] width 4 height 7
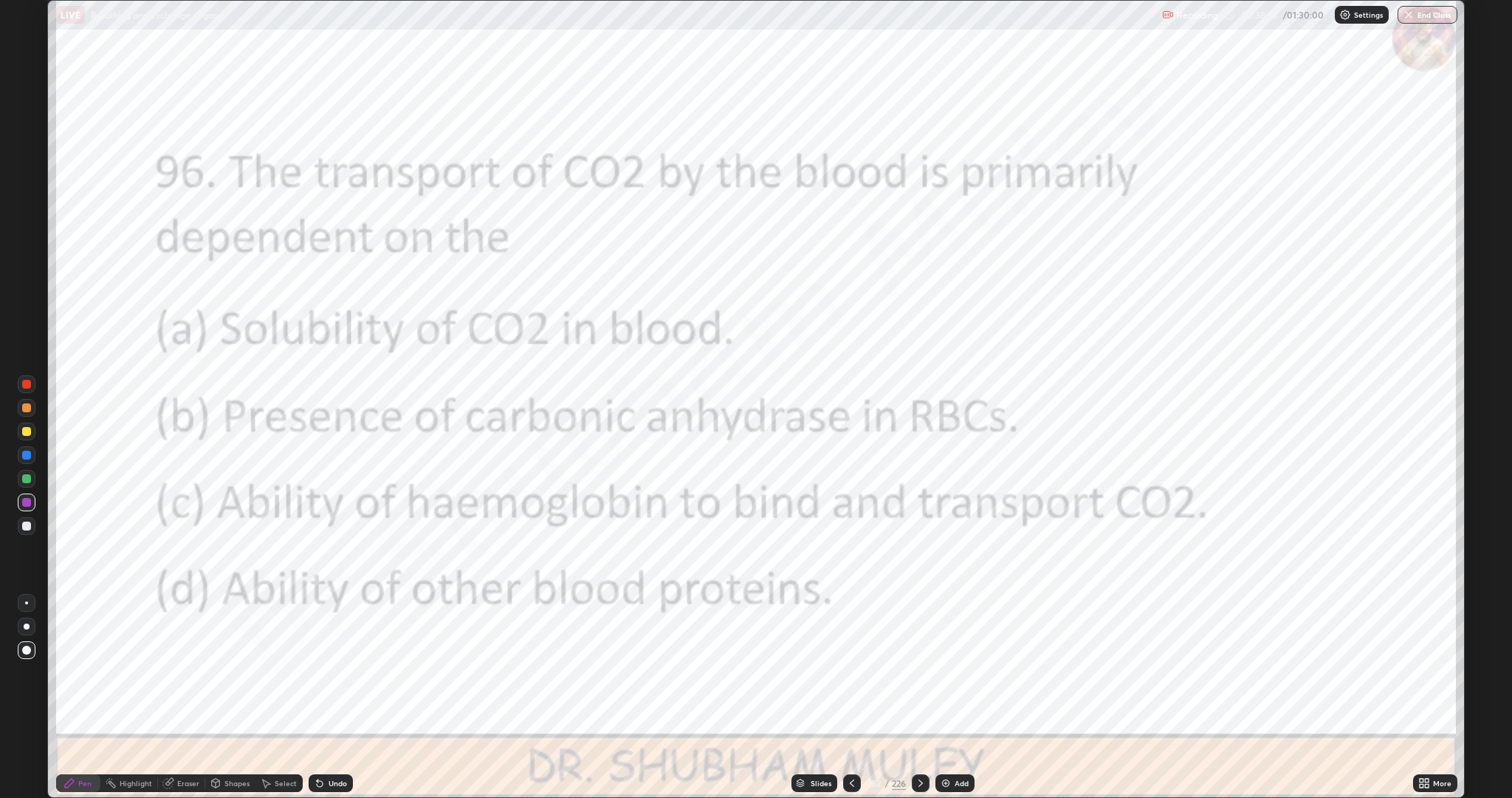
click at [916, 698] on icon at bounding box center [921, 783] width 12 height 12
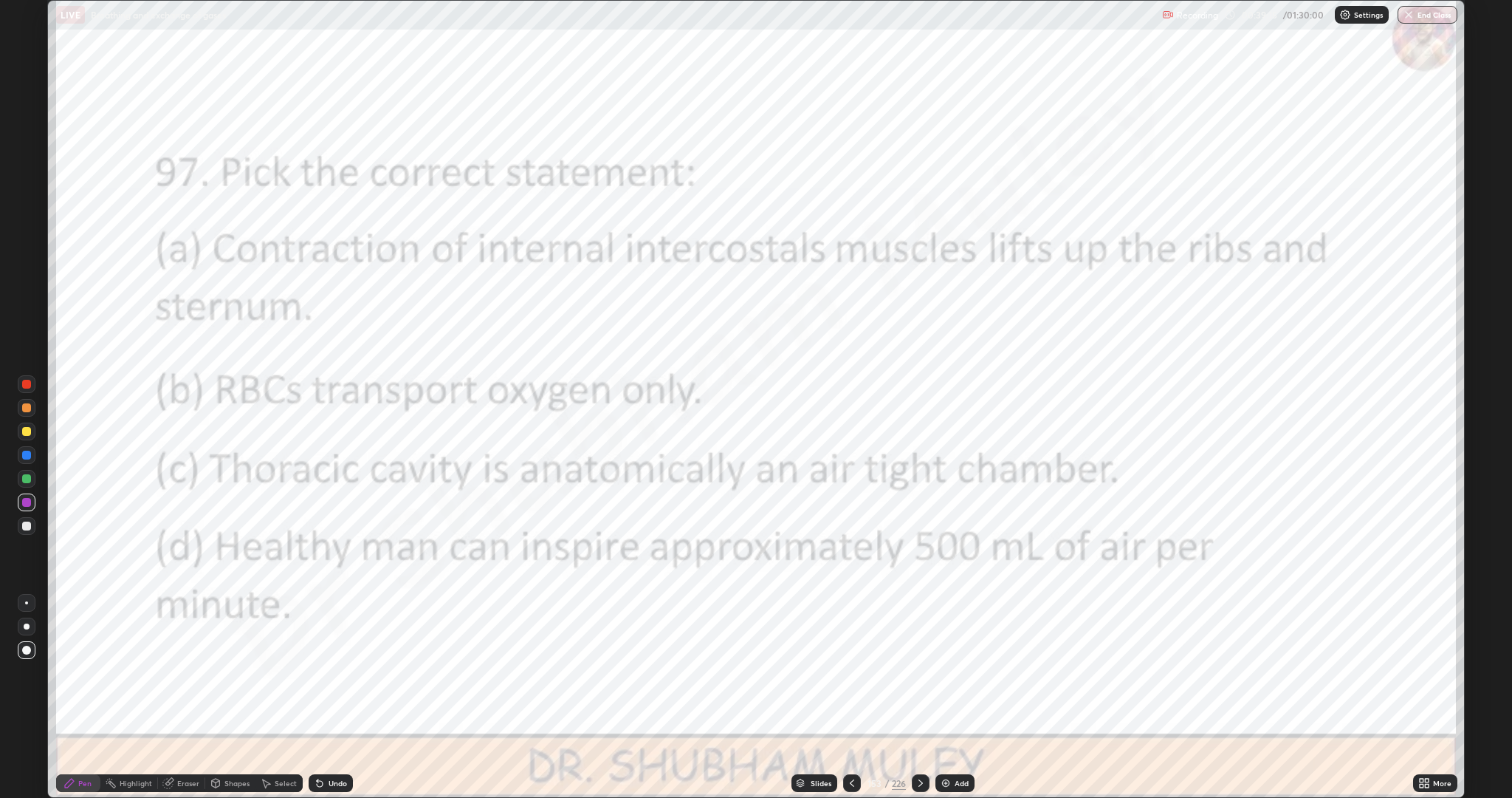
click at [915, 698] on icon at bounding box center [921, 783] width 12 height 12
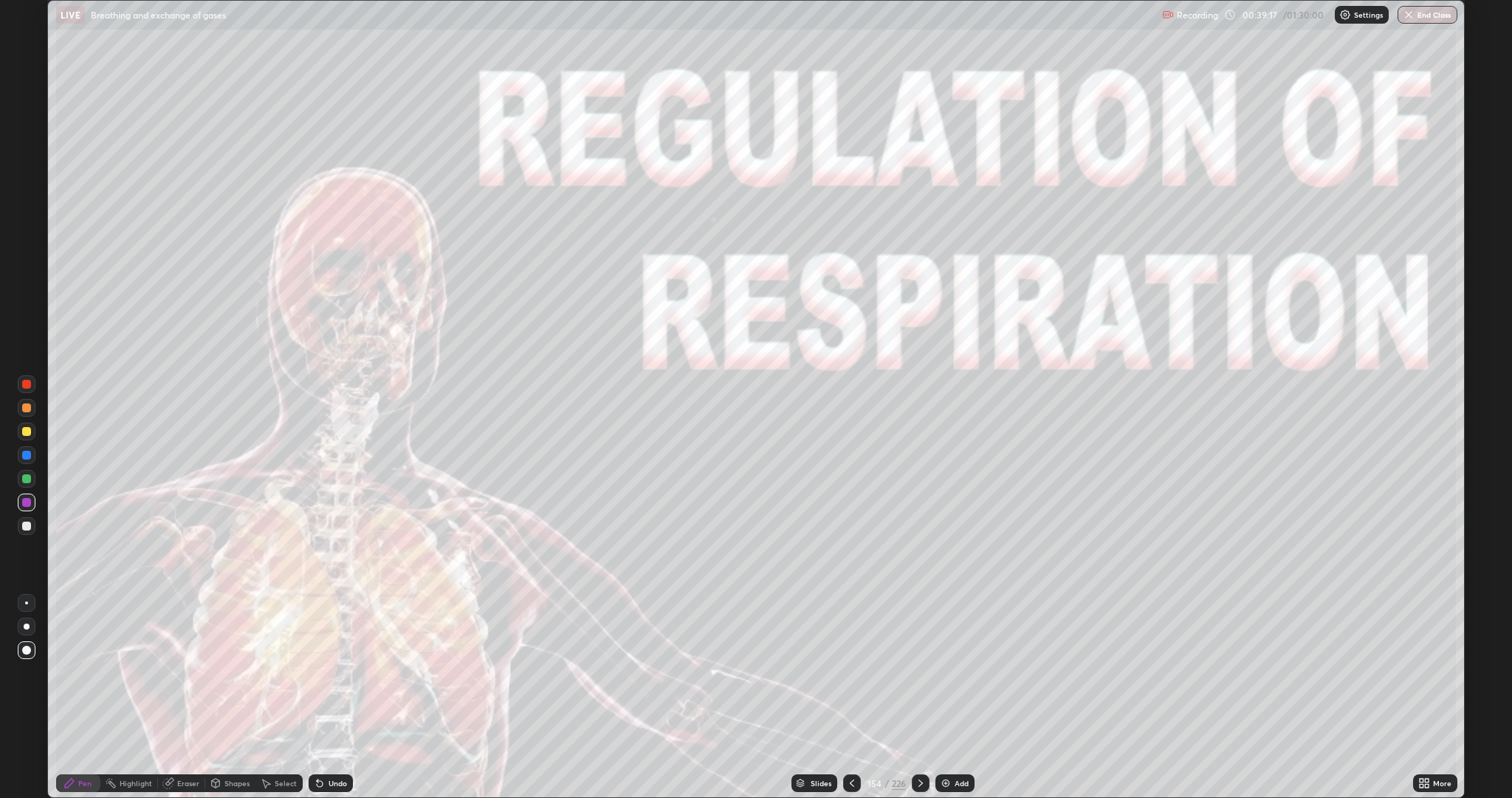
click at [824, 698] on div "Slides" at bounding box center [821, 782] width 21 height 7
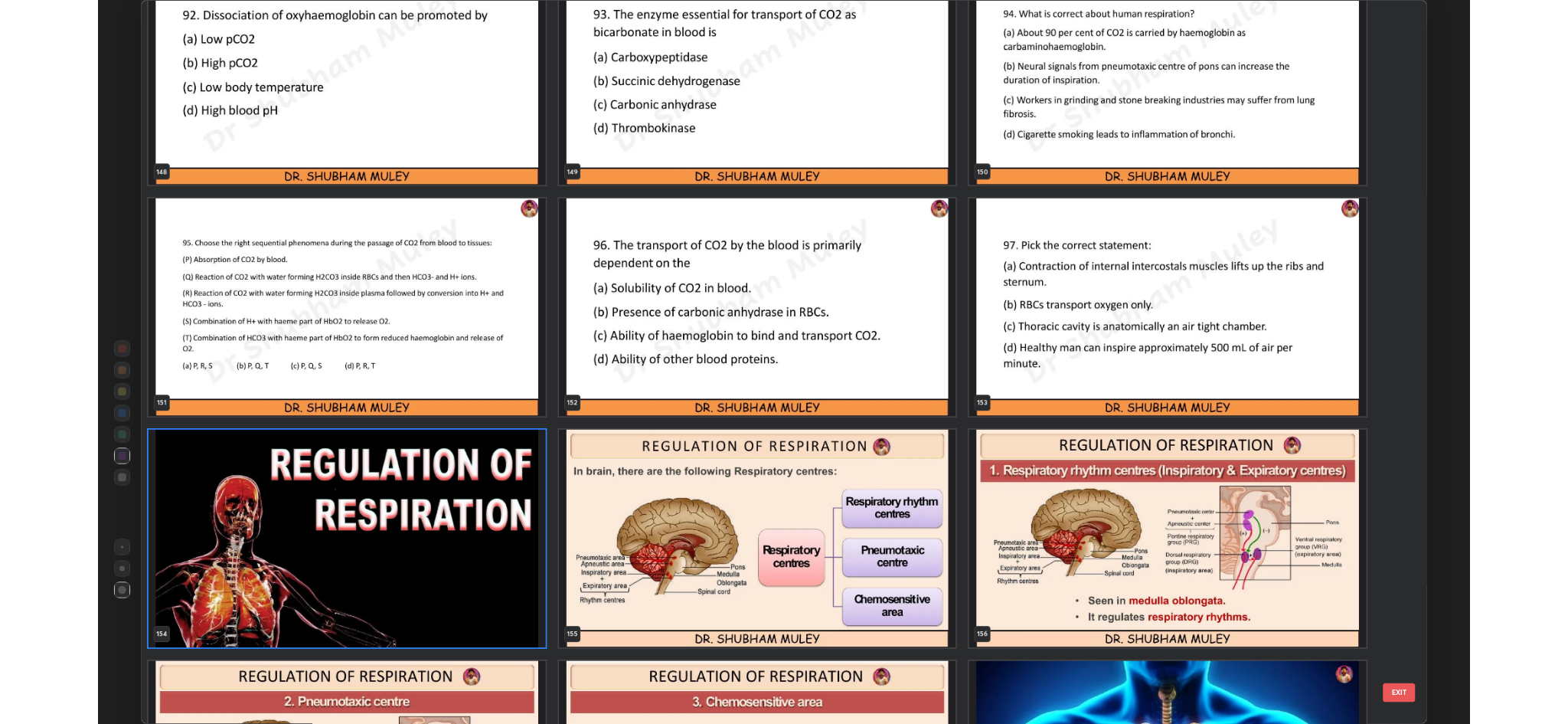
scroll to position [13017, 0]
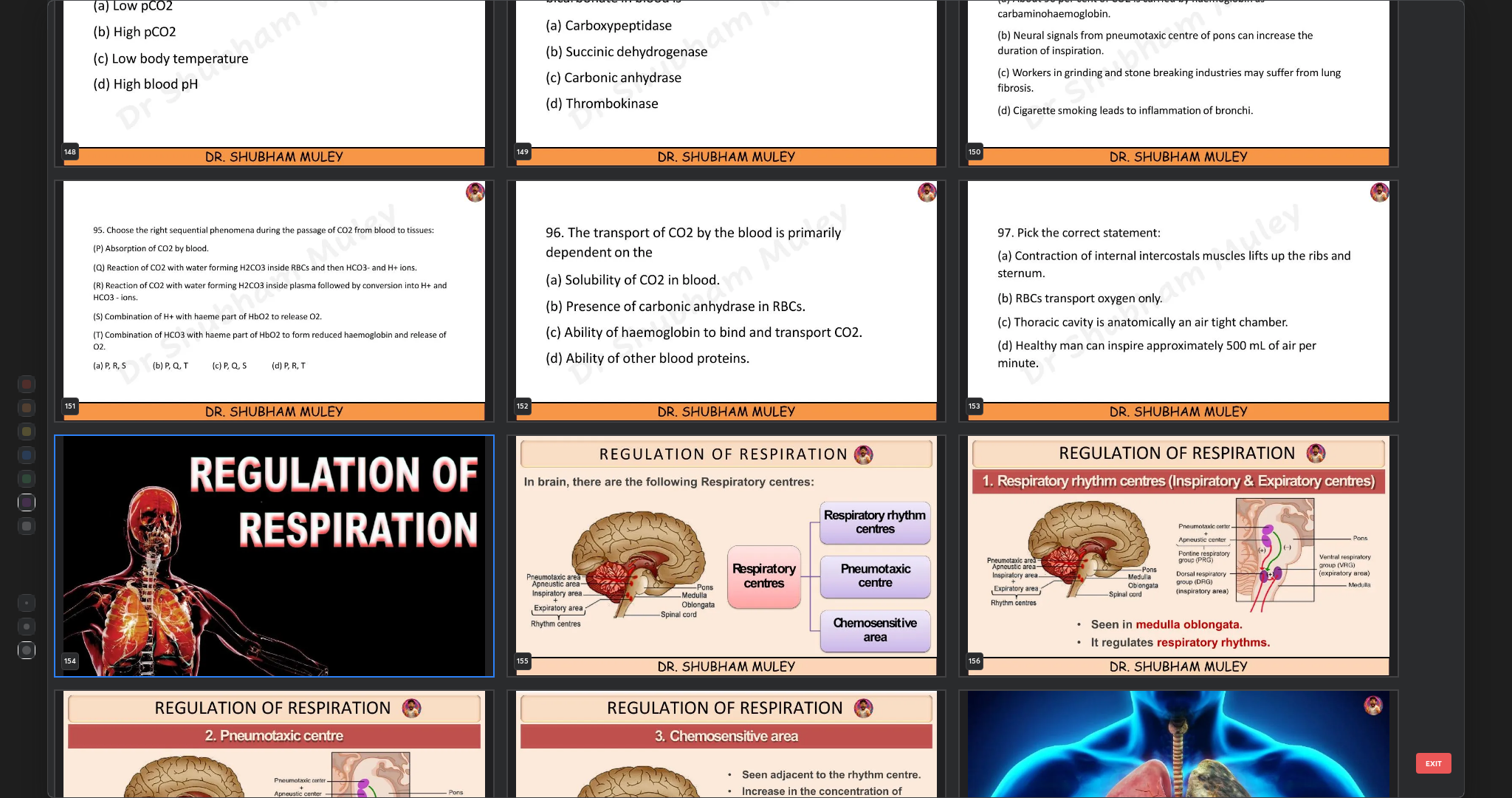
click at [876, 642] on img "grid" at bounding box center [727, 556] width 438 height 240
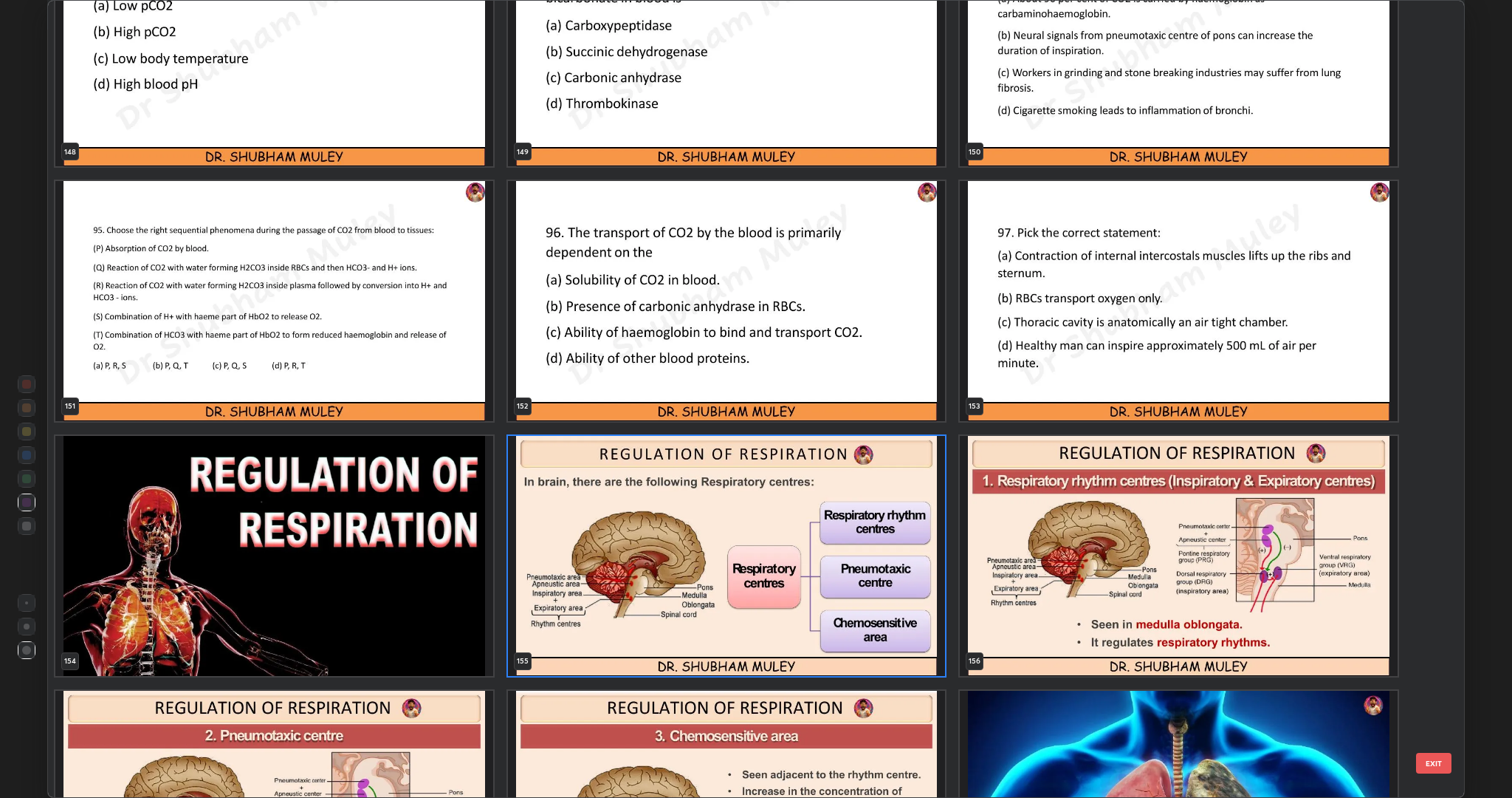
click at [638, 641] on img "grid" at bounding box center [727, 556] width 438 height 240
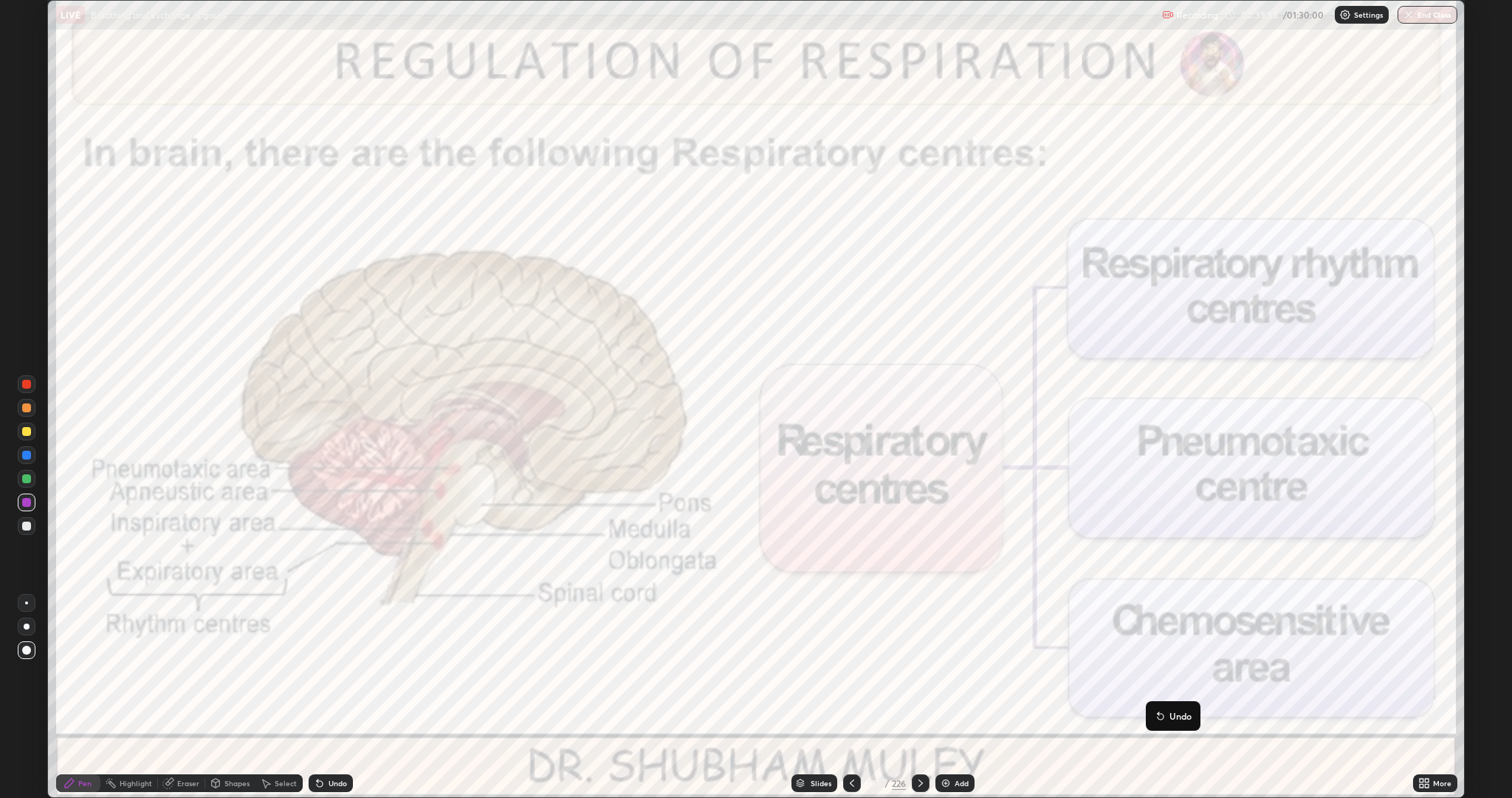
click at [918, 698] on icon at bounding box center [921, 783] width 12 height 12
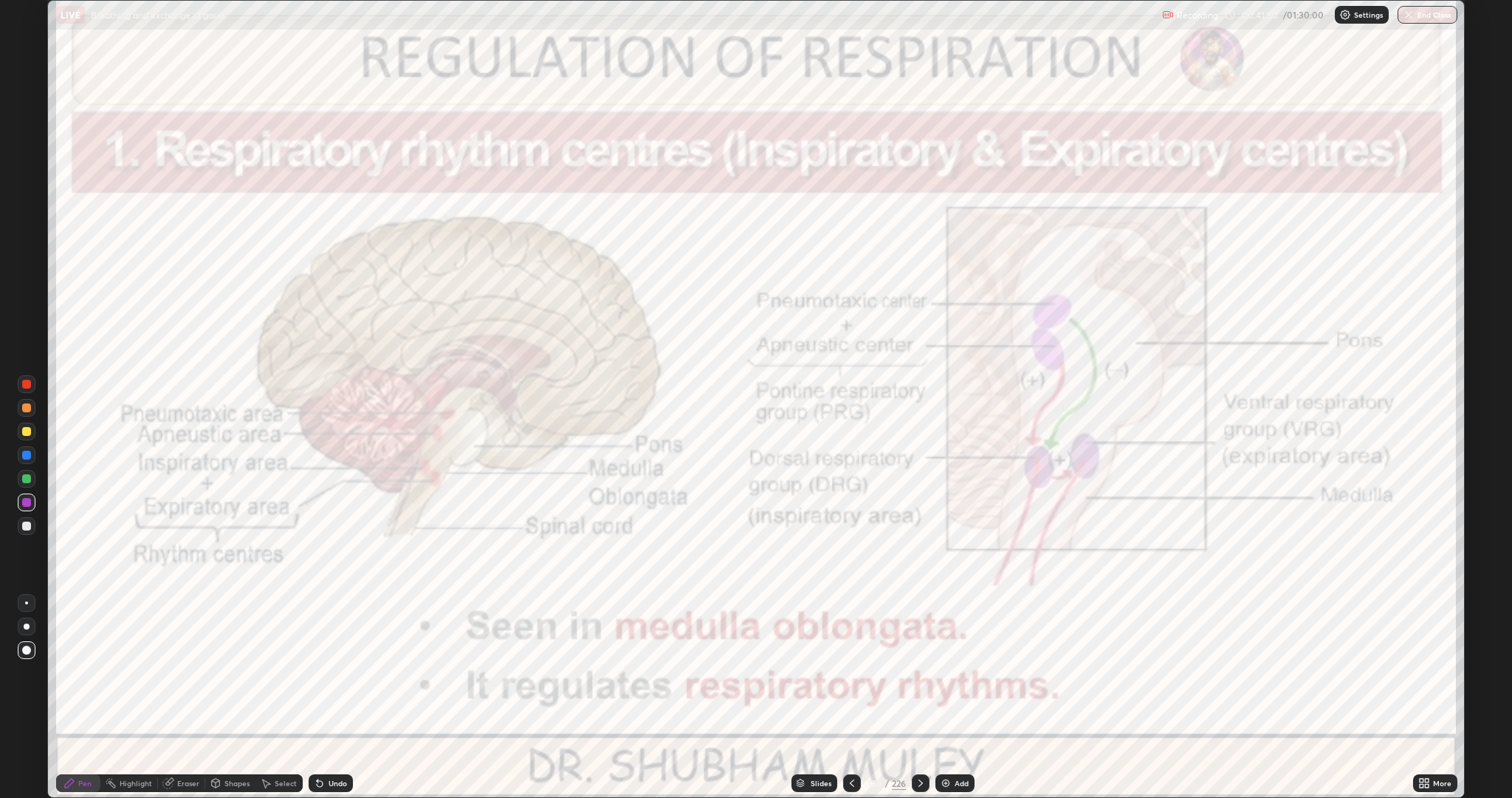
click at [924, 698] on icon at bounding box center [921, 783] width 12 height 12
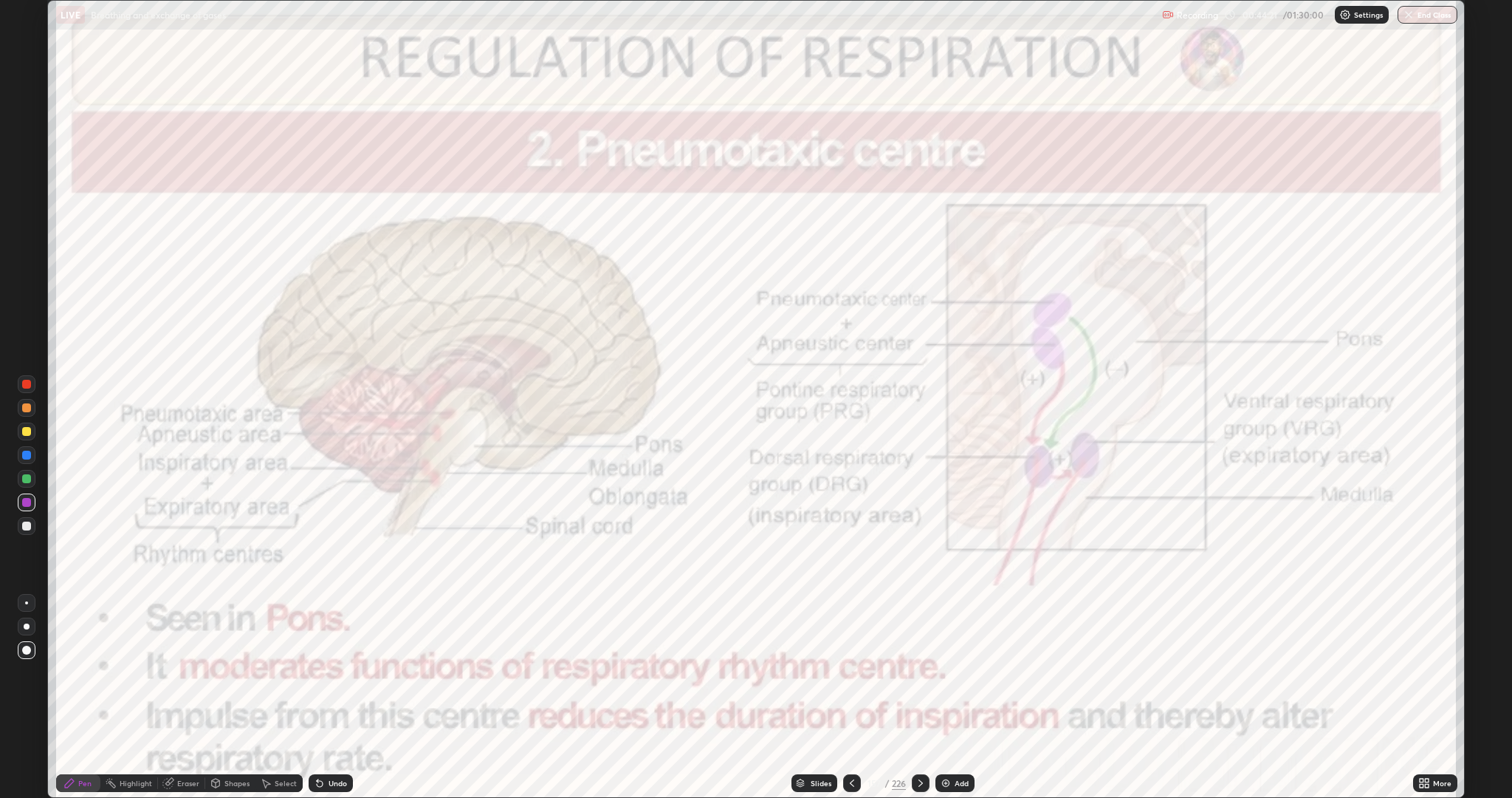
click at [919, 698] on icon at bounding box center [921, 783] width 12 height 12
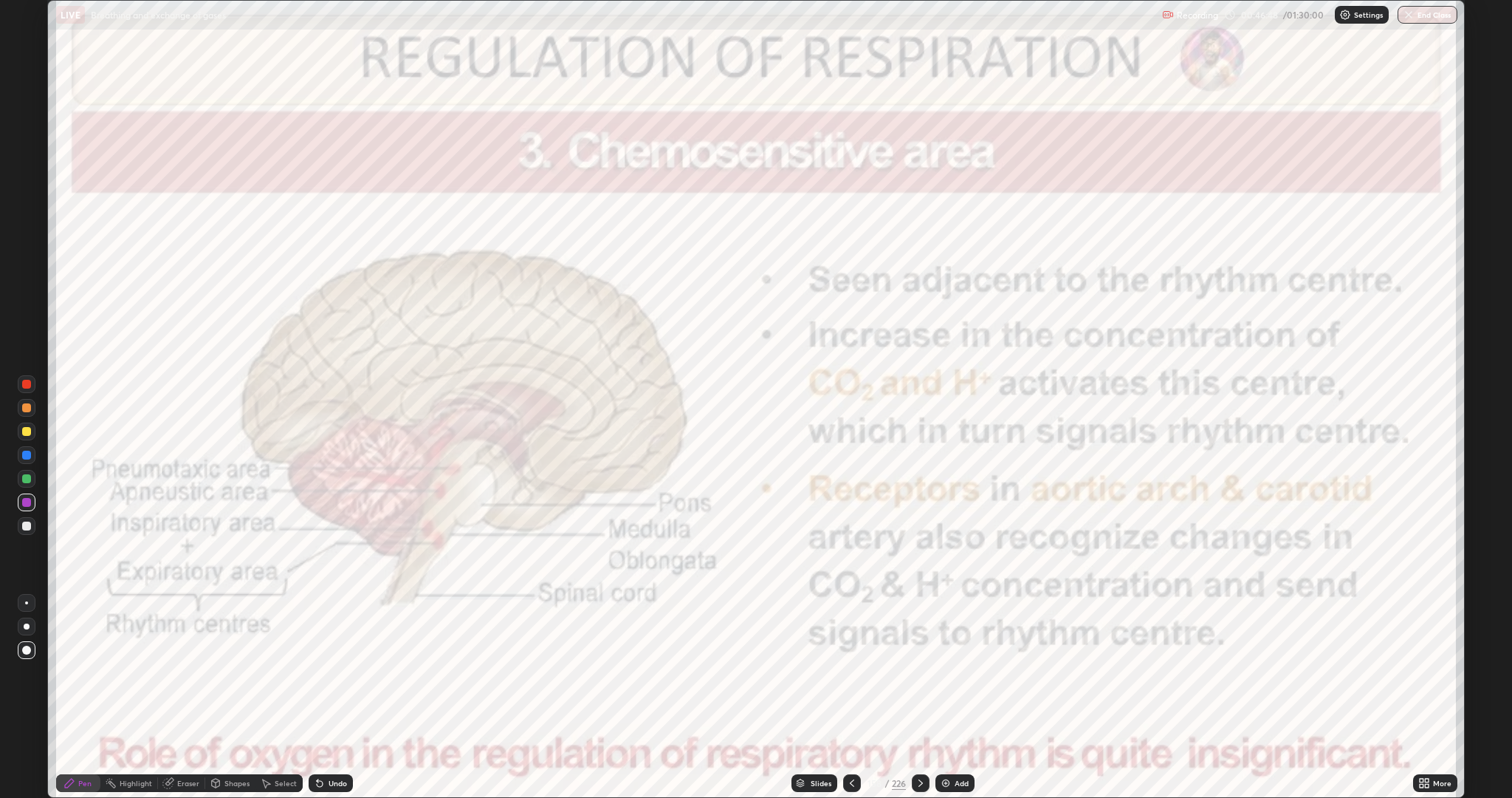
click at [919, 698] on icon at bounding box center [921, 783] width 12 height 12
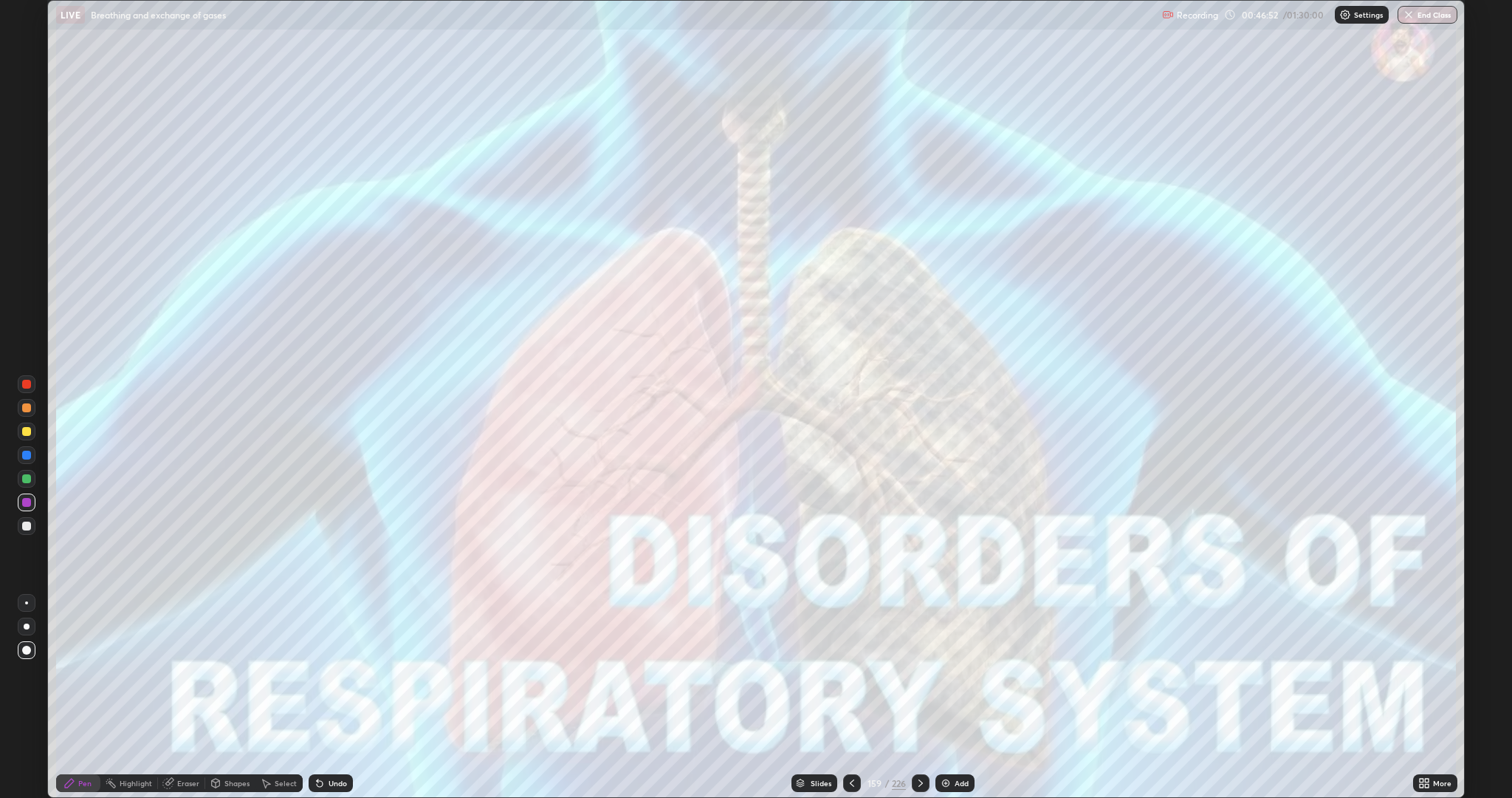
click at [922, 698] on icon at bounding box center [921, 783] width 12 height 12
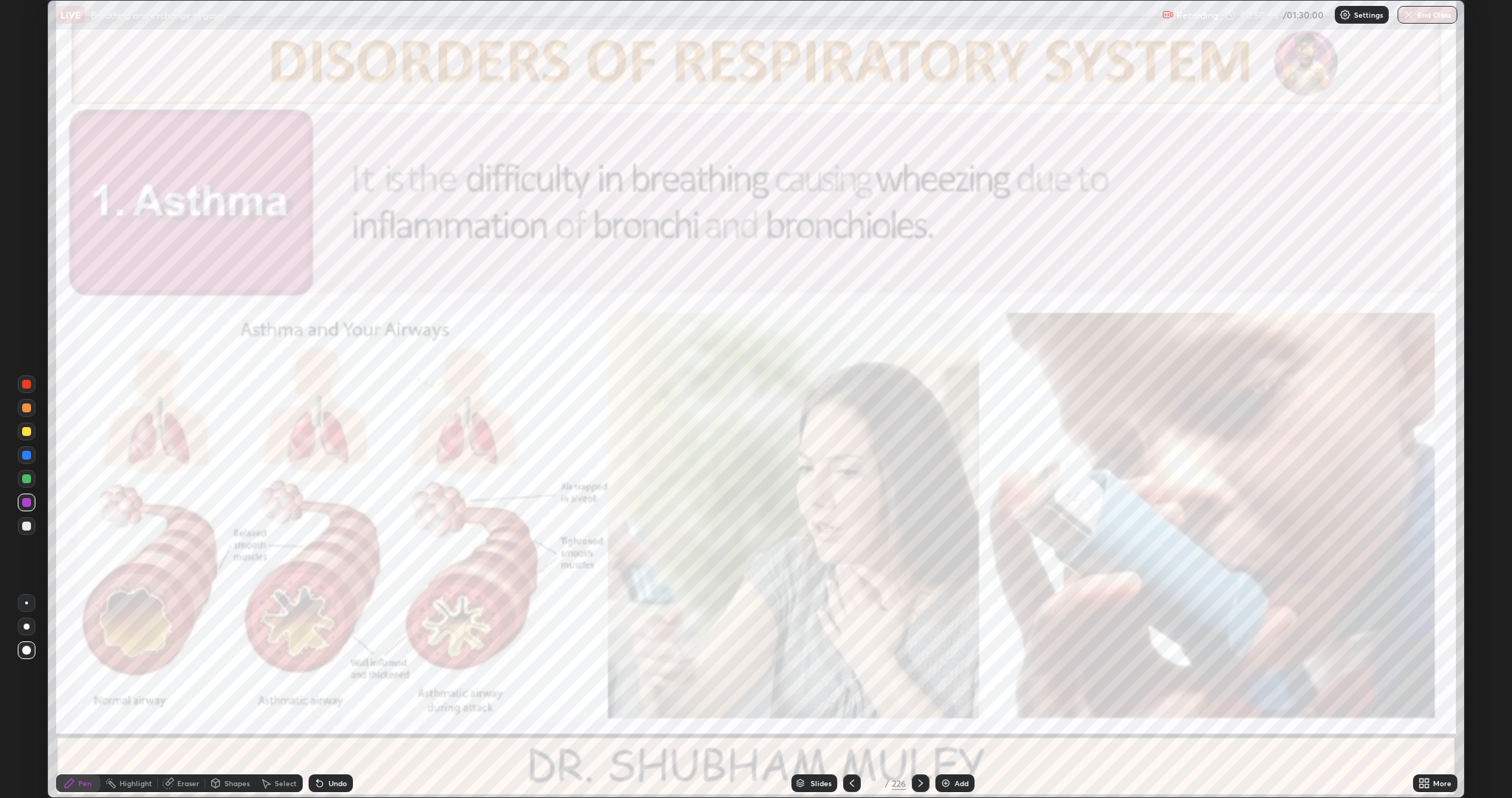
click at [922, 698] on icon at bounding box center [921, 783] width 12 height 12
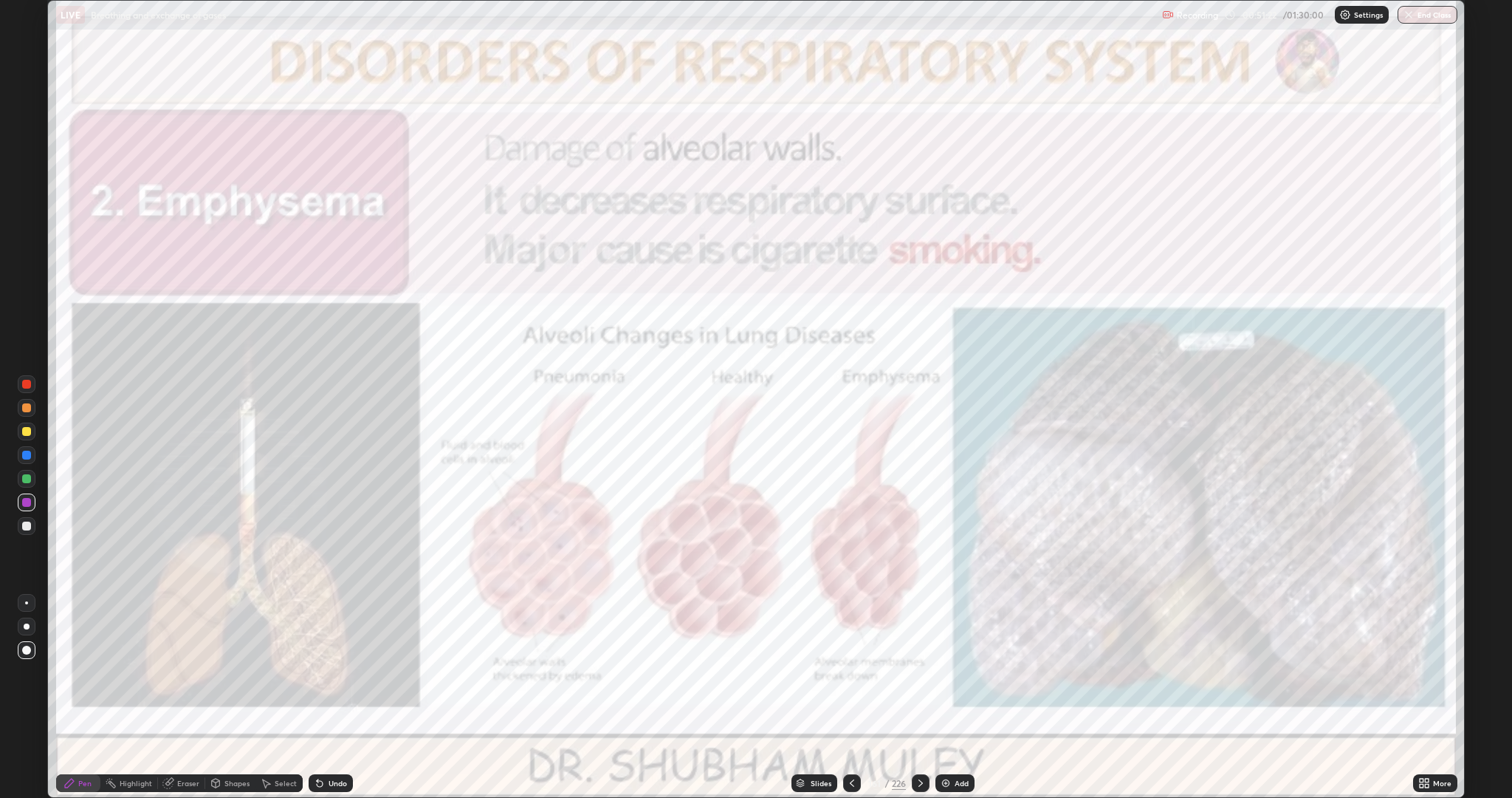
click at [922, 698] on icon at bounding box center [921, 783] width 12 height 12
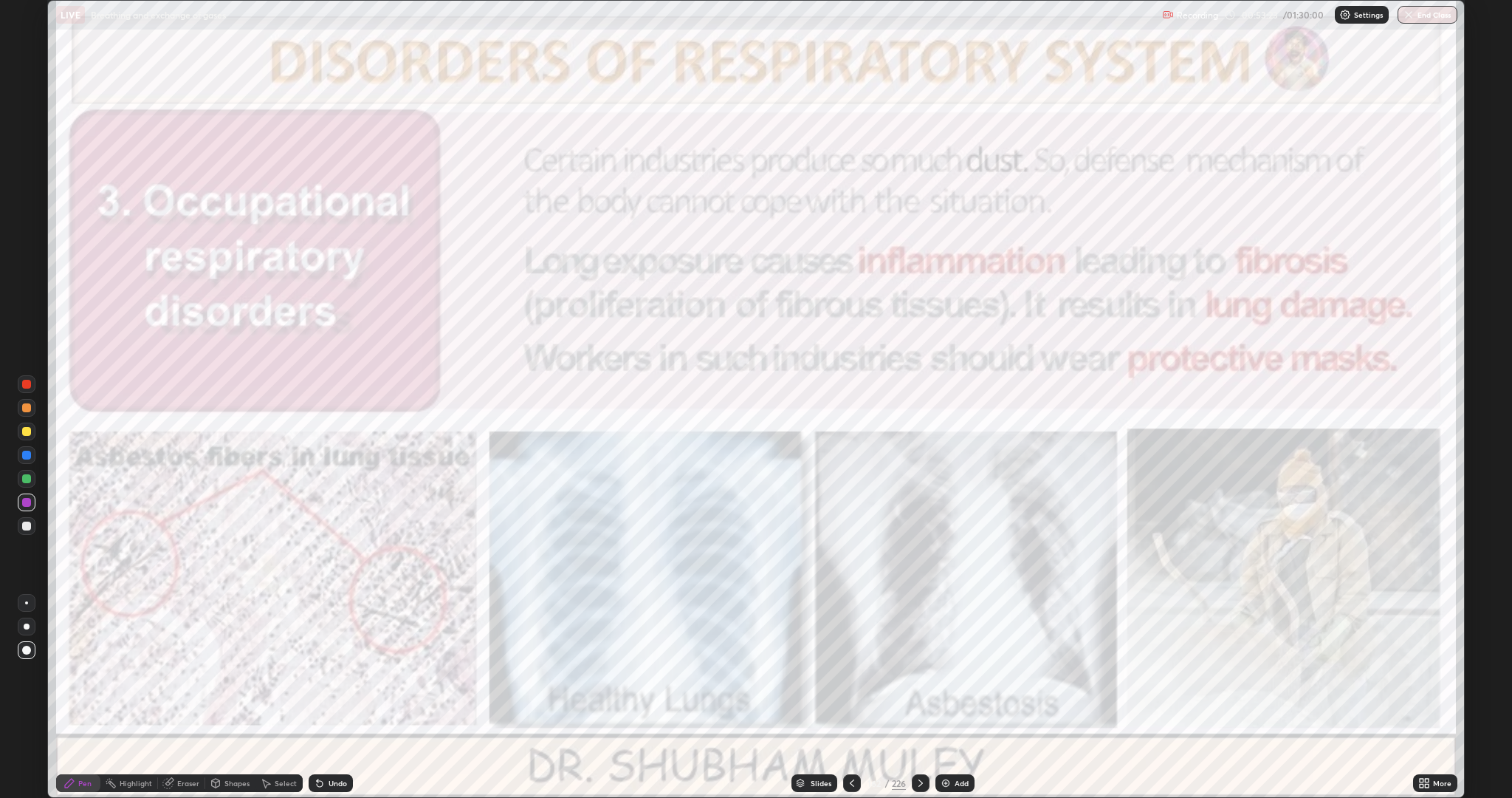
click at [924, 698] on icon at bounding box center [921, 783] width 12 height 12
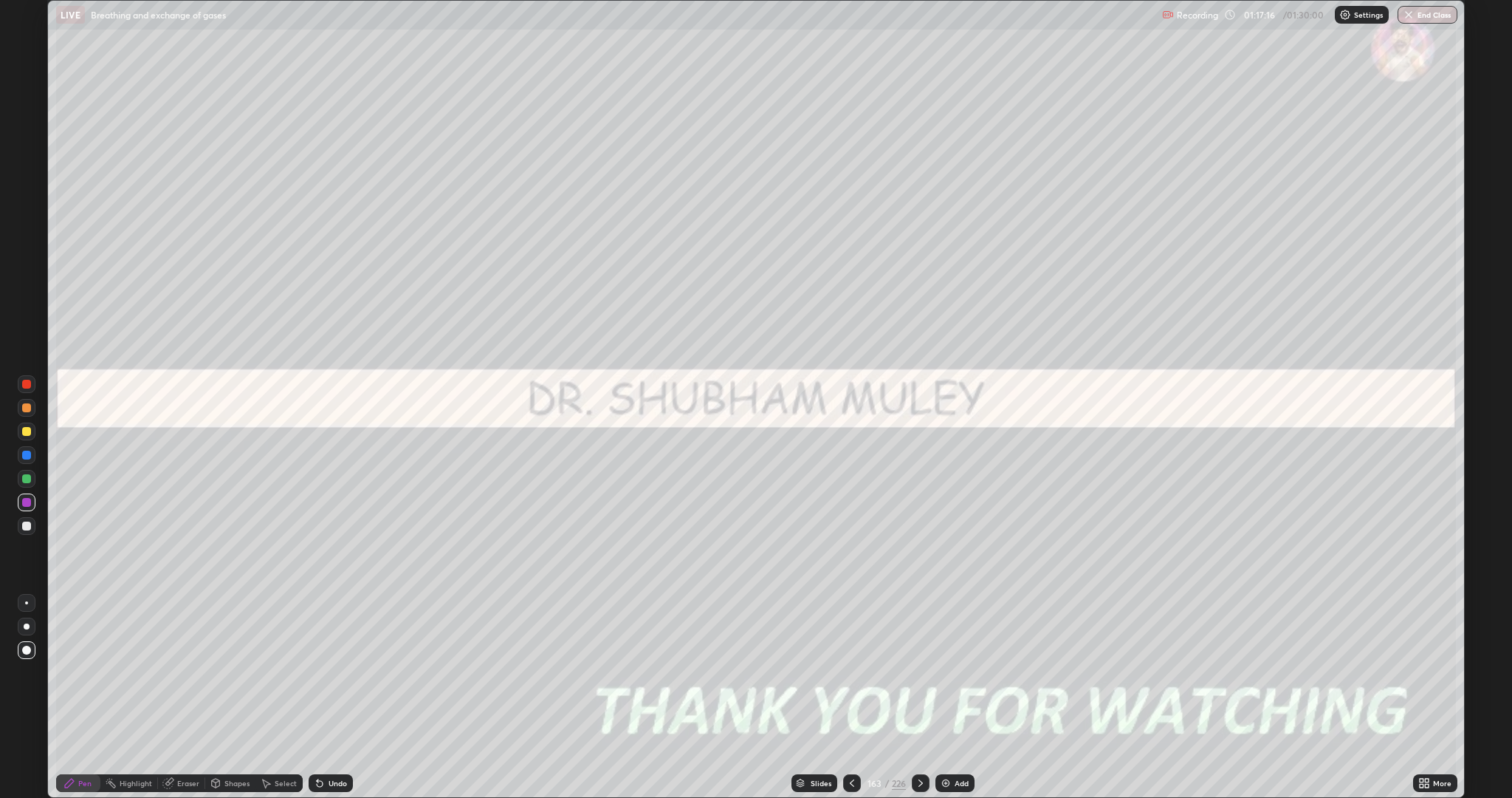
click at [1403, 11] on img "button" at bounding box center [1408, 15] width 12 height 12
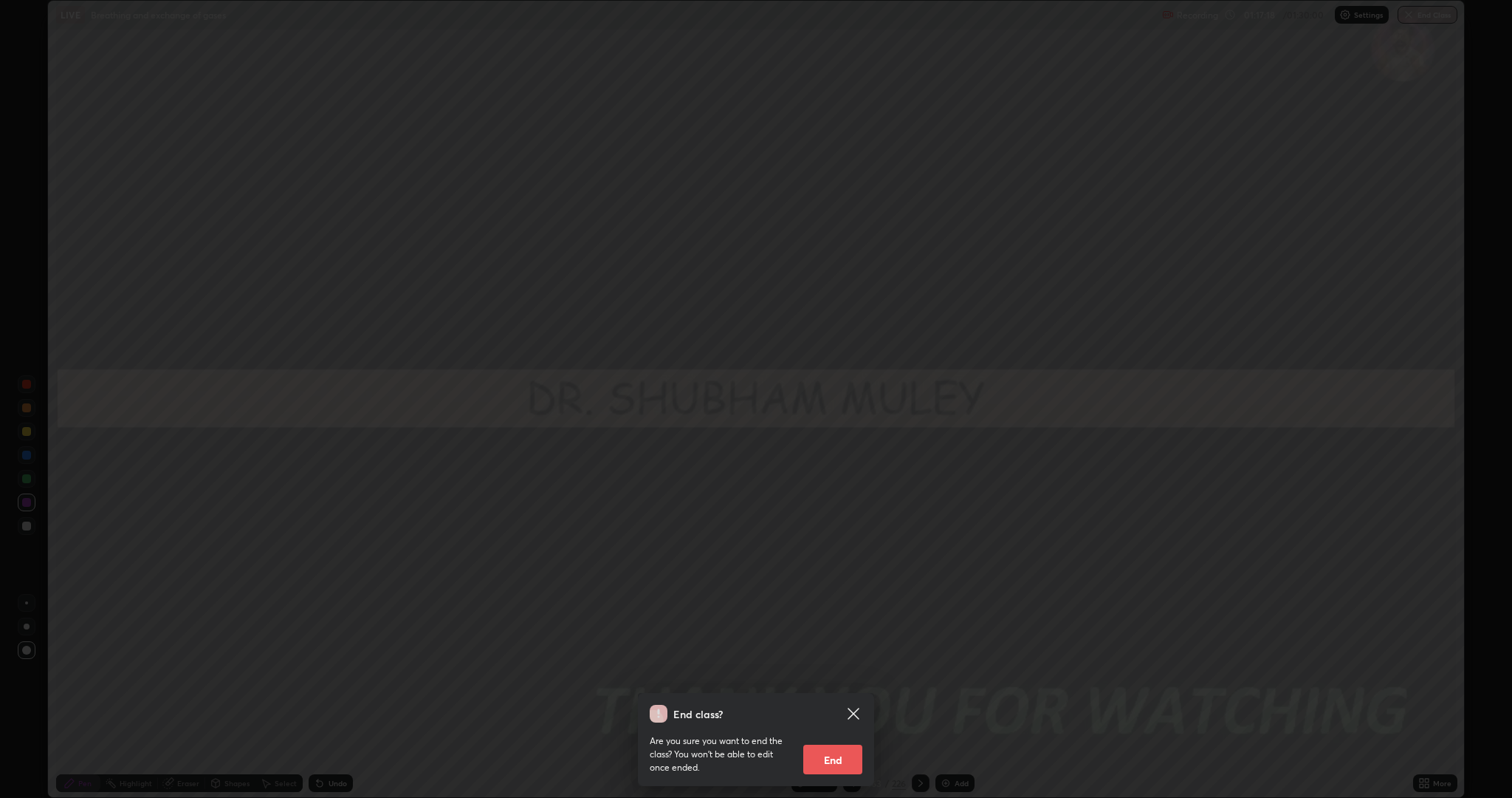
click at [832, 698] on button "End" at bounding box center [833, 759] width 59 height 30
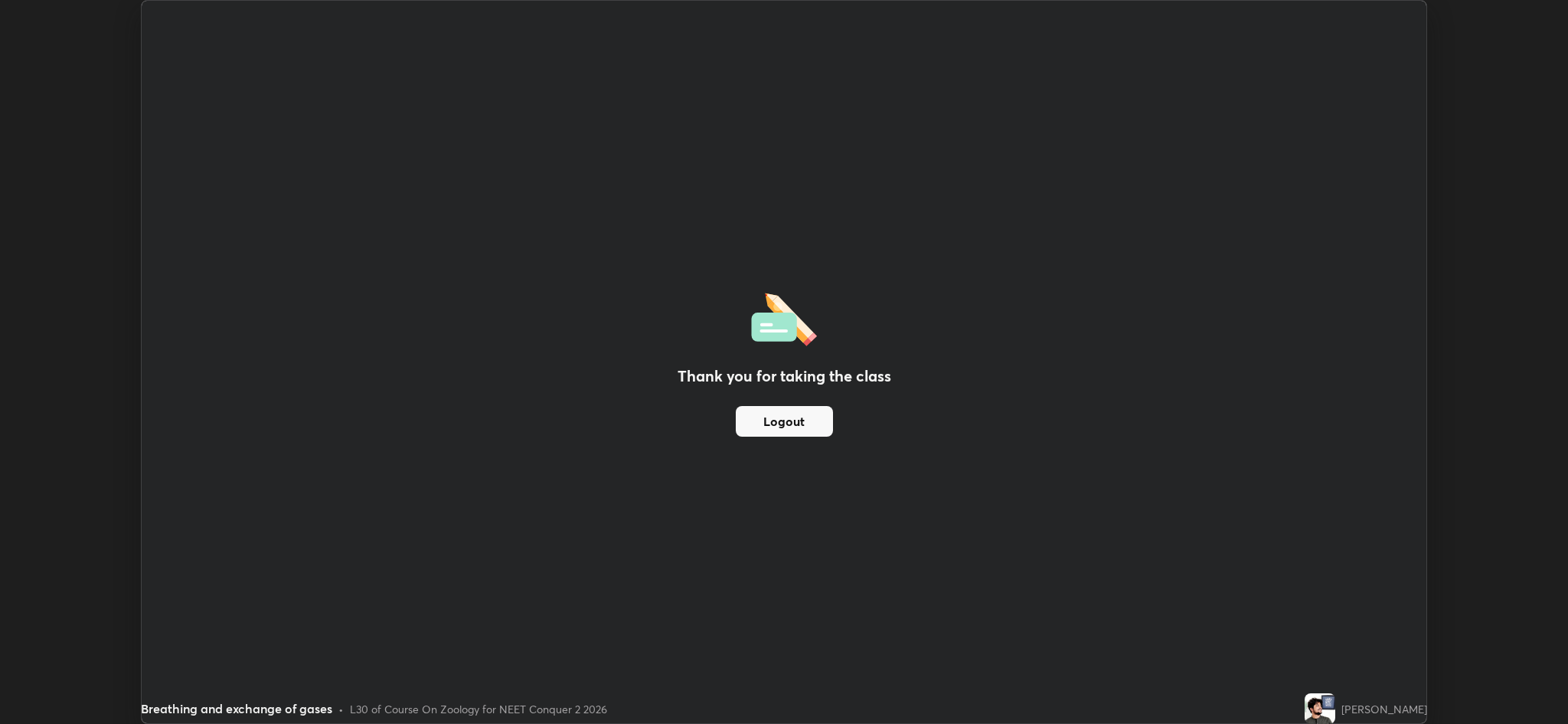
scroll to position [75859, 75002]
